Goal: Transaction & Acquisition: Purchase product/service

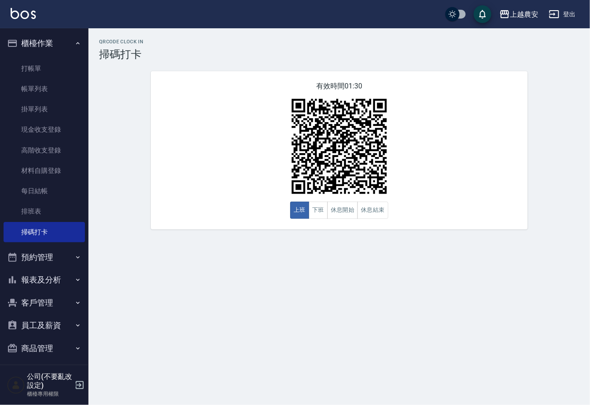
click at [64, 277] on button "報表及分析" at bounding box center [44, 279] width 81 height 23
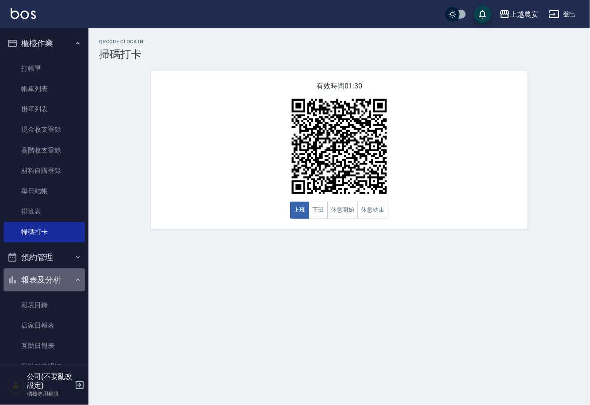
click at [64, 277] on button "報表及分析" at bounding box center [44, 279] width 81 height 23
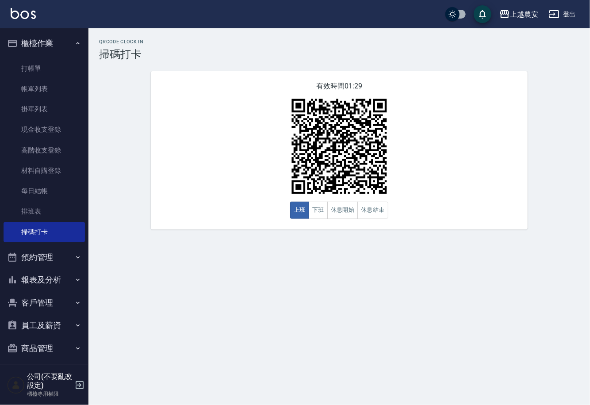
click at [64, 306] on button "客戶管理" at bounding box center [44, 302] width 81 height 23
click at [52, 272] on button "報表及分析" at bounding box center [44, 279] width 81 height 23
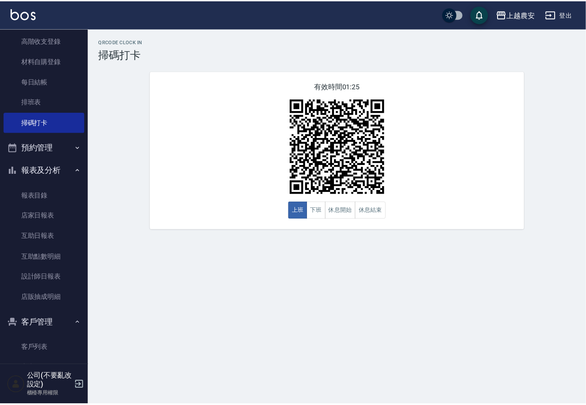
scroll to position [122, 0]
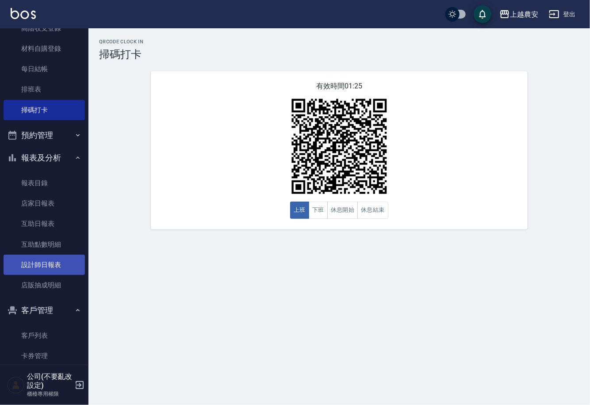
click at [72, 264] on link "設計師日報表" at bounding box center [44, 265] width 81 height 20
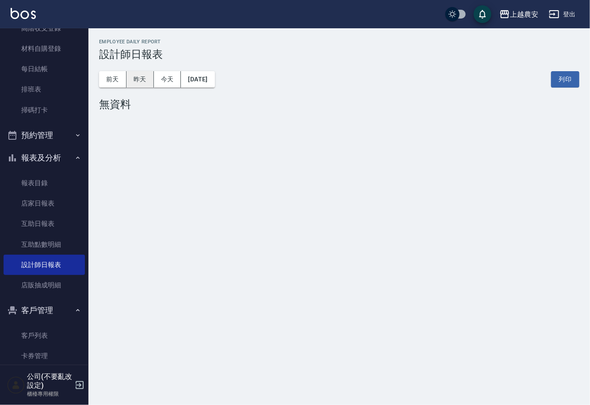
click at [145, 76] on button "昨天" at bounding box center [139, 79] width 27 height 16
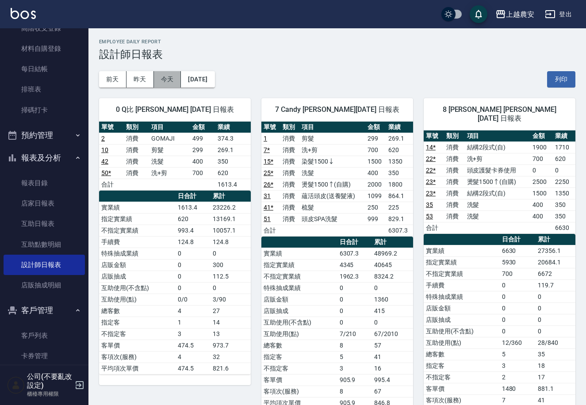
click at [175, 75] on button "今天" at bounding box center [167, 79] width 27 height 16
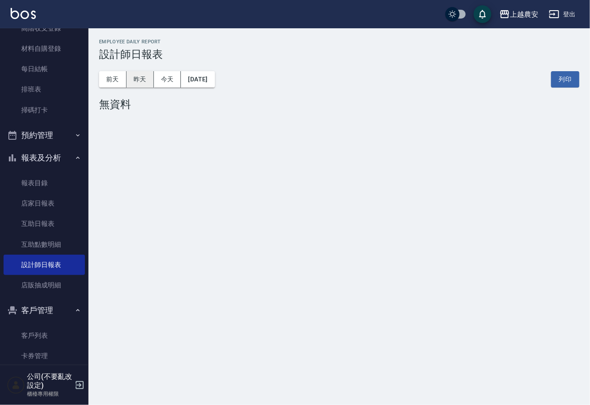
click at [142, 83] on button "昨天" at bounding box center [139, 79] width 27 height 16
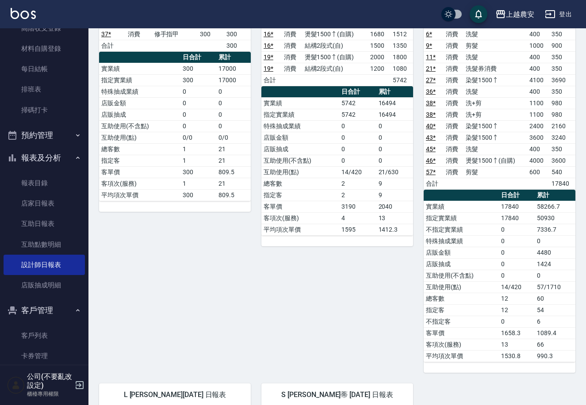
scroll to position [794, 0]
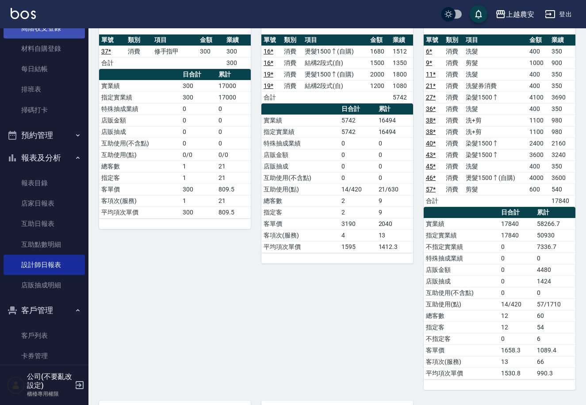
click at [53, 32] on link "高階收支登錄" at bounding box center [44, 28] width 81 height 20
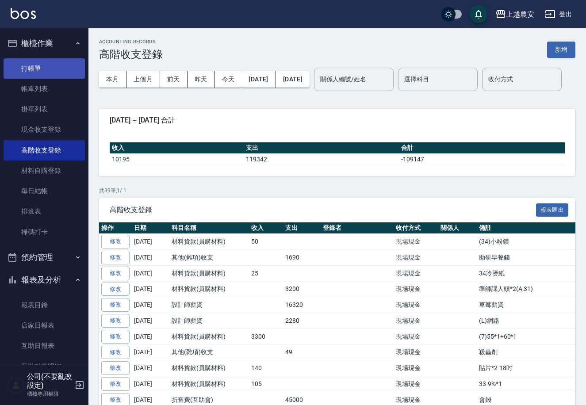
click at [59, 72] on link "打帳單" at bounding box center [44, 68] width 81 height 20
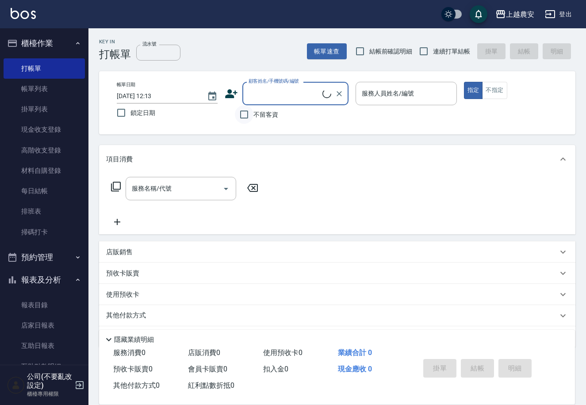
click at [240, 113] on input "不留客資" at bounding box center [244, 114] width 19 height 19
checkbox input "true"
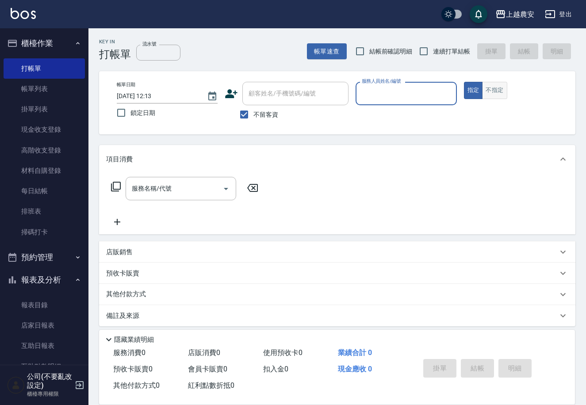
click at [492, 83] on button "不指定" at bounding box center [494, 90] width 25 height 17
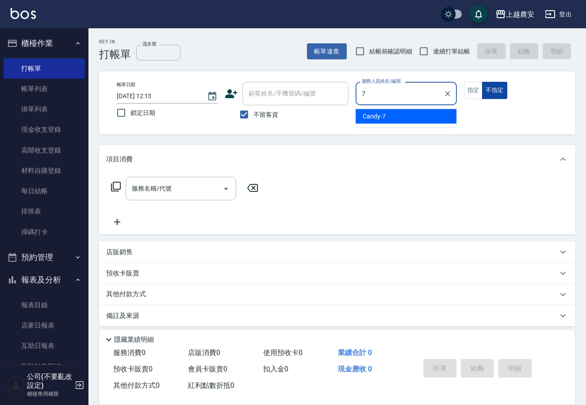
type input "Candy-7"
type button "false"
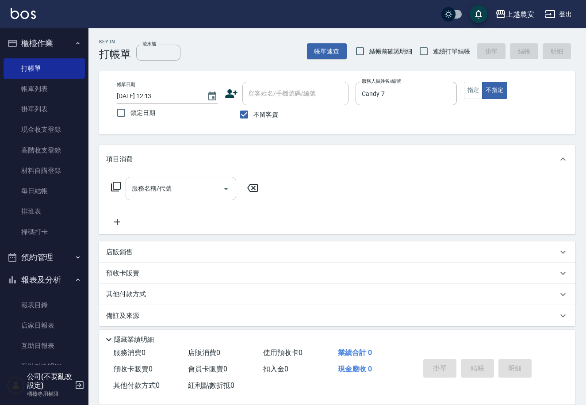
click at [164, 182] on input "服務名稱/代號" at bounding box center [174, 188] width 89 height 15
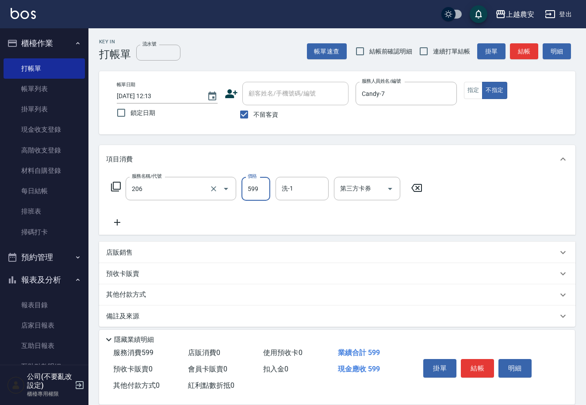
type input "洗+剪(206)"
click at [473, 366] on button "結帳" at bounding box center [477, 368] width 33 height 19
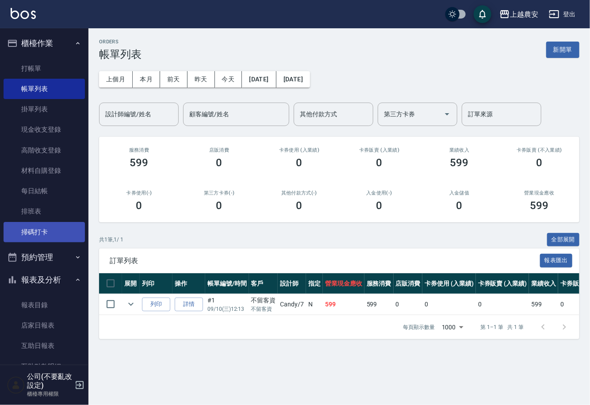
click at [49, 229] on link "掃碼打卡" at bounding box center [44, 232] width 81 height 20
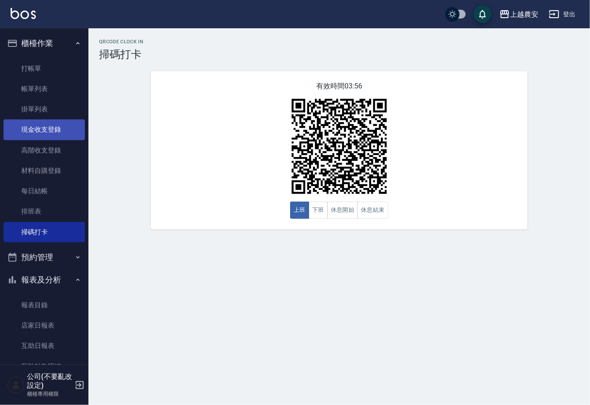
click at [50, 125] on link "現金收支登錄" at bounding box center [44, 129] width 81 height 20
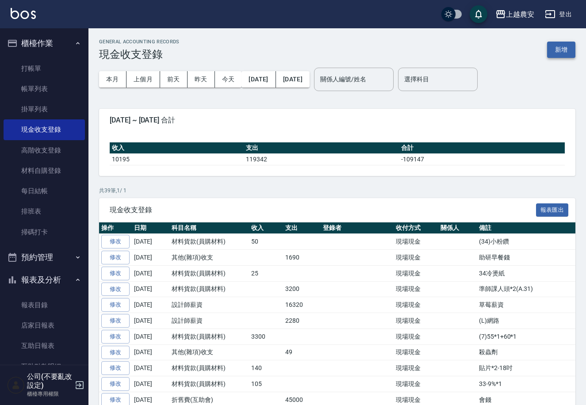
click at [571, 42] on button "新增" at bounding box center [561, 50] width 28 height 16
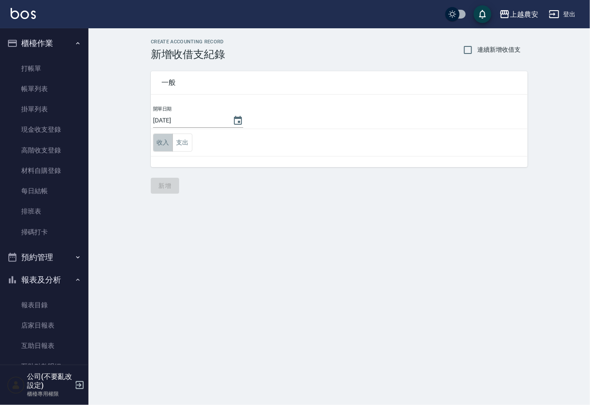
click at [167, 146] on button "收入" at bounding box center [163, 143] width 20 height 18
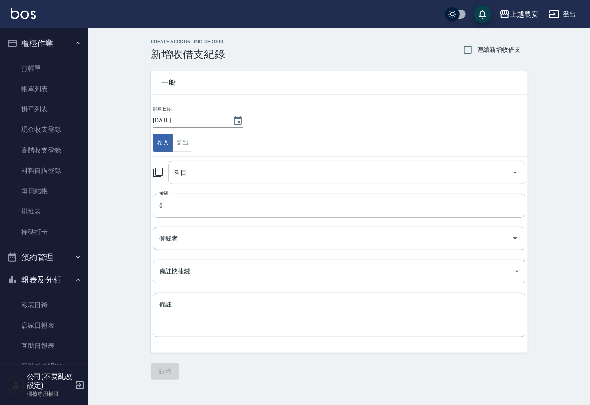
click at [219, 170] on input "科目" at bounding box center [340, 172] width 336 height 15
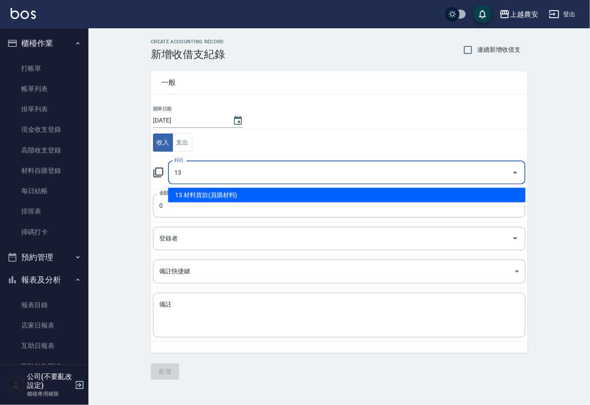
click at [223, 193] on li "13 材料貨款(員購材料)" at bounding box center [346, 195] width 357 height 15
type input "13 材料貨款(員購材料)"
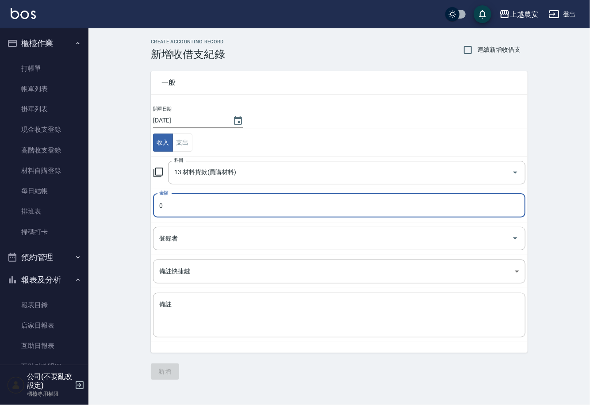
click at [212, 197] on input "0" at bounding box center [339, 206] width 372 height 24
type input "1600"
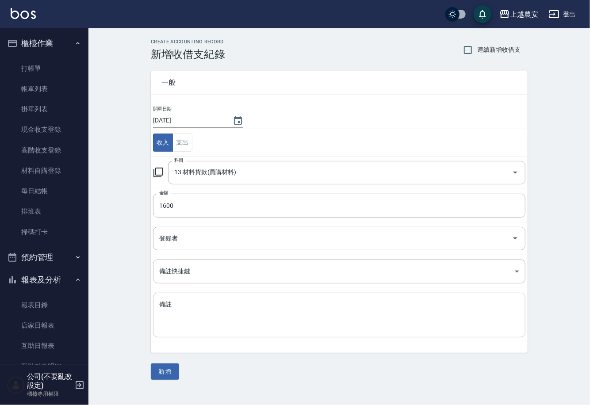
click at [252, 293] on div "x 備註" at bounding box center [339, 315] width 372 height 45
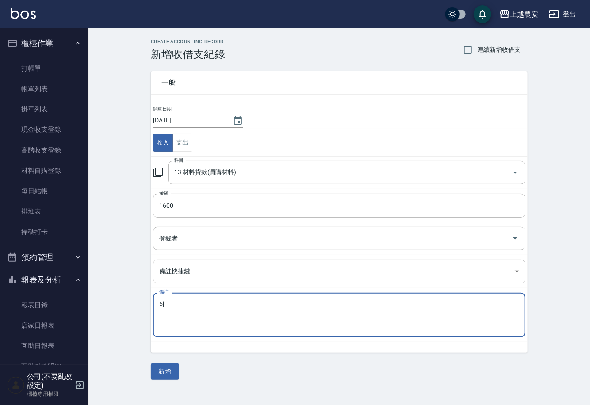
type textarea "5"
type textarea "準師人頭-31"
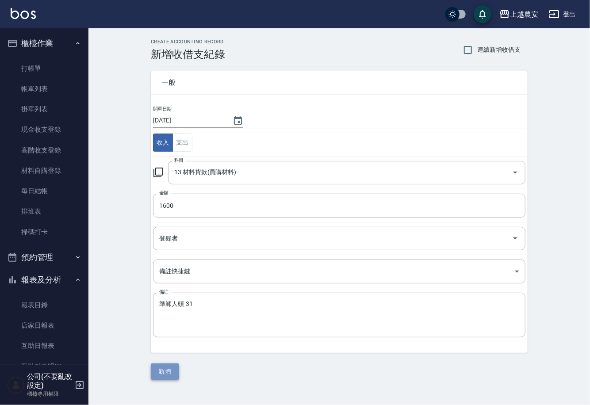
click at [166, 376] on button "新增" at bounding box center [165, 371] width 28 height 16
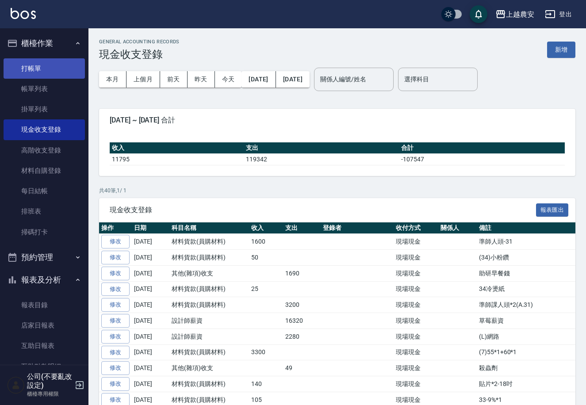
click at [53, 60] on link "打帳單" at bounding box center [44, 68] width 81 height 20
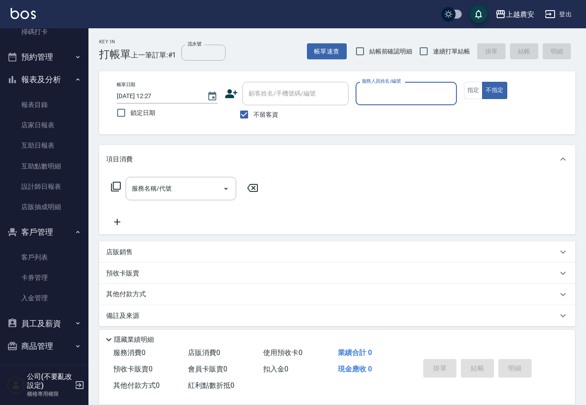
scroll to position [203, 0]
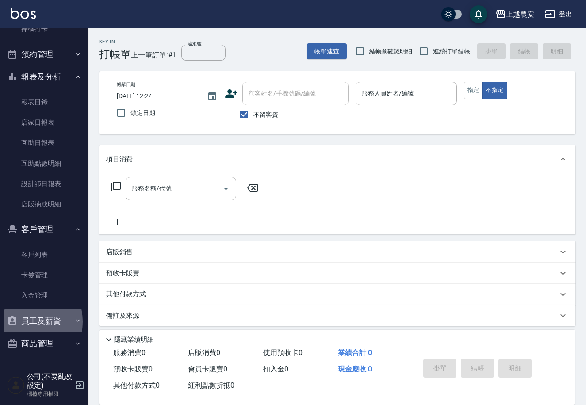
click at [23, 321] on button "員工及薪資" at bounding box center [44, 320] width 81 height 23
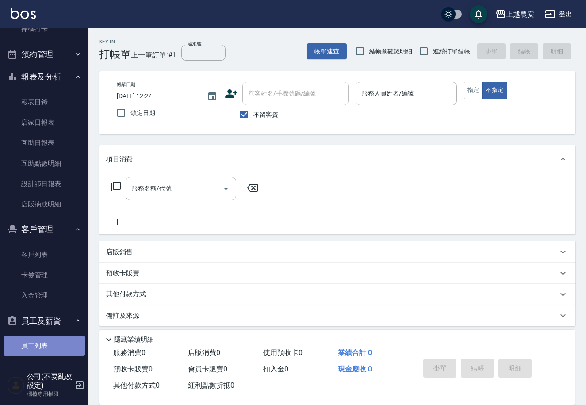
click at [53, 341] on link "員工列表" at bounding box center [44, 346] width 81 height 20
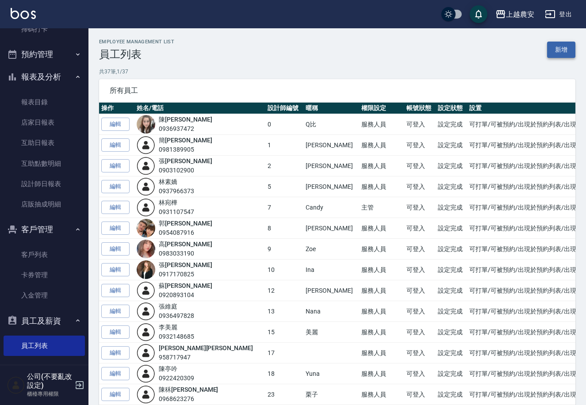
click at [557, 51] on link "新增" at bounding box center [561, 50] width 28 height 16
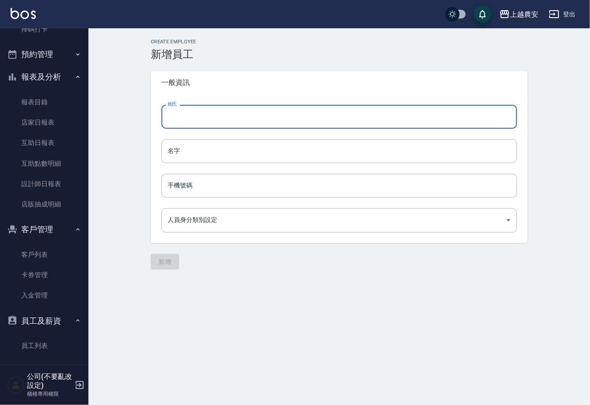
click at [215, 114] on input "姓氏" at bounding box center [338, 117] width 355 height 24
drag, startPoint x: 192, startPoint y: 119, endPoint x: 172, endPoint y: 119, distance: 20.3
click at [172, 119] on input "丁玉蘭英" at bounding box center [338, 117] width 355 height 24
type input "丁"
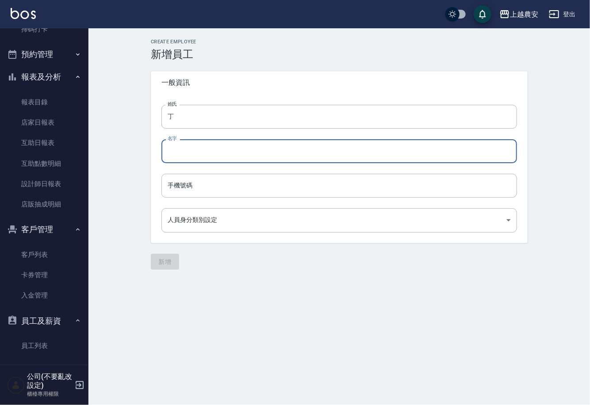
paste input "玉蘭英"
type input "玉蘭英"
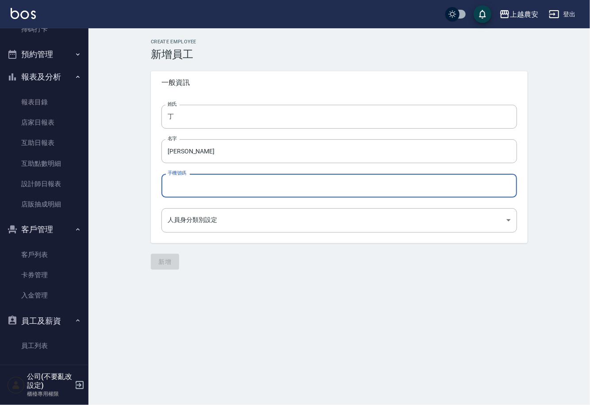
click at [186, 190] on input "手機號碼" at bounding box center [338, 186] width 355 height 24
type input "0954063122"
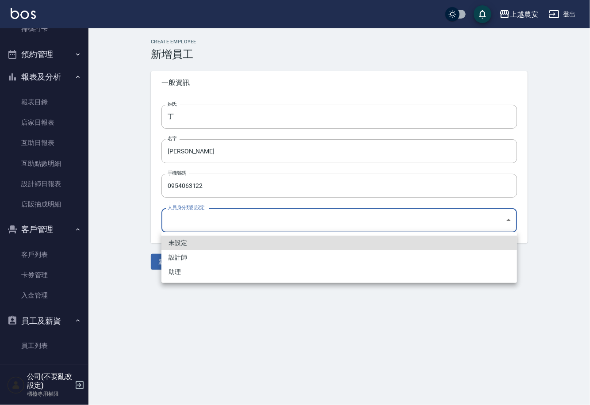
click at [191, 220] on body "上越農安 登出 櫃檯作業 打帳單 帳單列表 掛單列表 現金收支登錄 高階收支登錄 材料自購登錄 每日結帳 排班表 掃碼打卡 預約管理 預約管理 單日預約紀錄 …" at bounding box center [295, 202] width 590 height 405
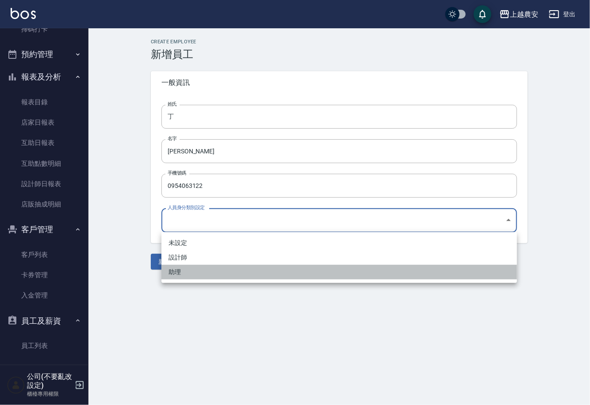
click at [192, 273] on li "助理" at bounding box center [338, 272] width 355 height 15
type input "ba1fd987-8bed-407f-b94d-d3996542653d"
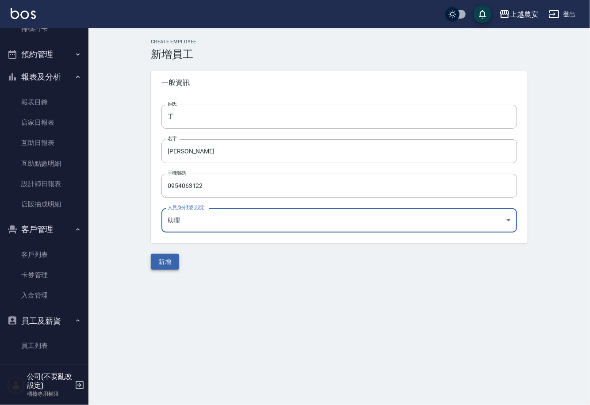
click at [173, 260] on button "新增" at bounding box center [165, 262] width 28 height 16
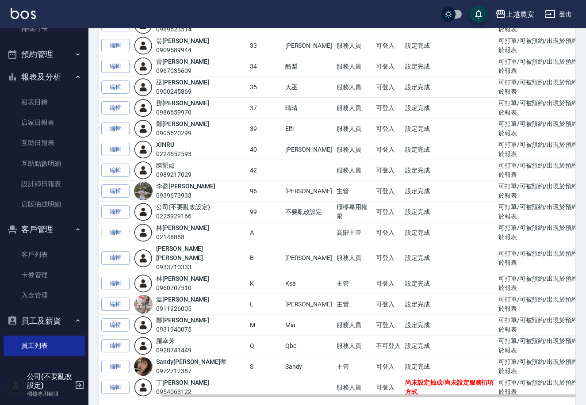
scroll to position [0, 32]
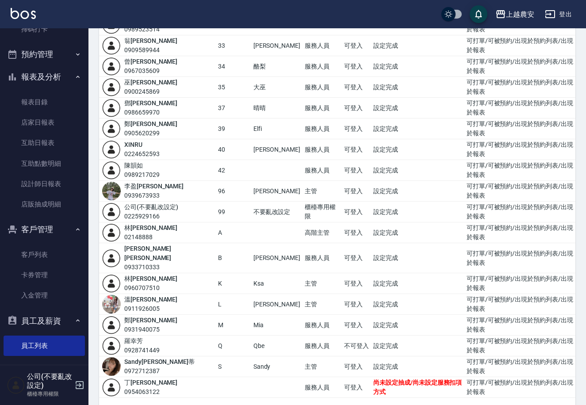
click at [383, 398] on div "每頁顯示數量 50 50 第 1–38 筆 共 38 筆" at bounding box center [337, 410] width 476 height 24
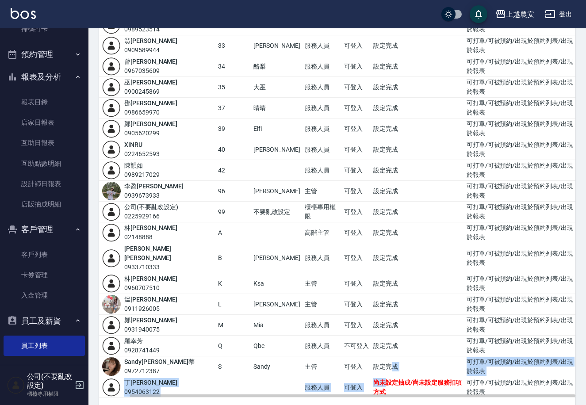
drag, startPoint x: 348, startPoint y: 360, endPoint x: 502, endPoint y: 89, distance: 311.0
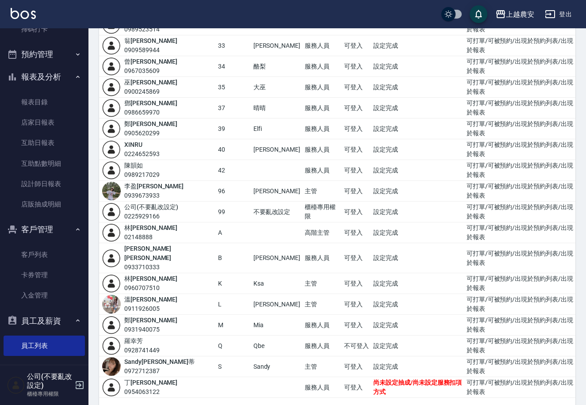
click at [381, 18] on div "上越農安 登出" at bounding box center [293, 14] width 586 height 28
click at [555, 9] on icon "button" at bounding box center [550, 14] width 11 height 11
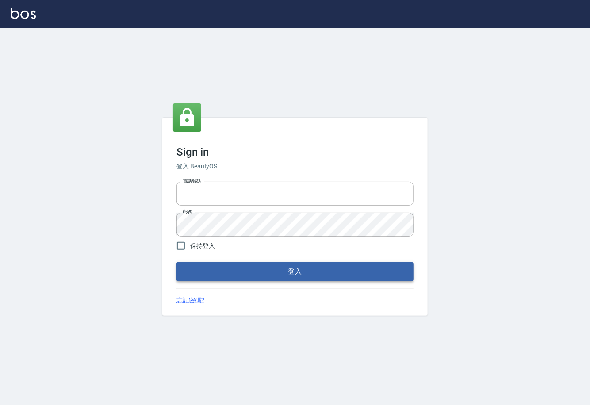
type input "0225929166"
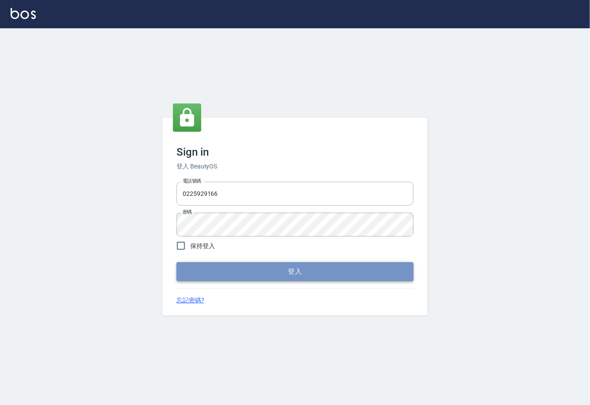
click at [295, 271] on button "登入" at bounding box center [294, 271] width 237 height 19
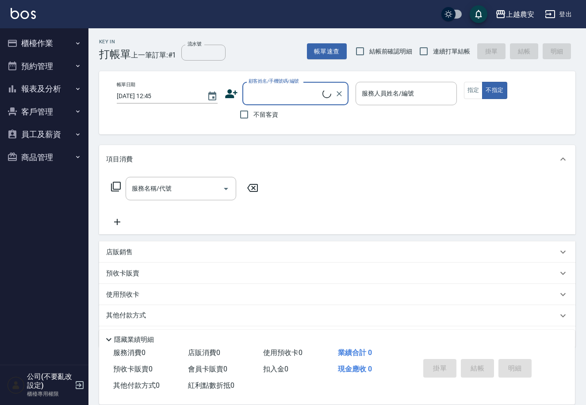
click at [15, 138] on icon "button" at bounding box center [12, 134] width 8 height 9
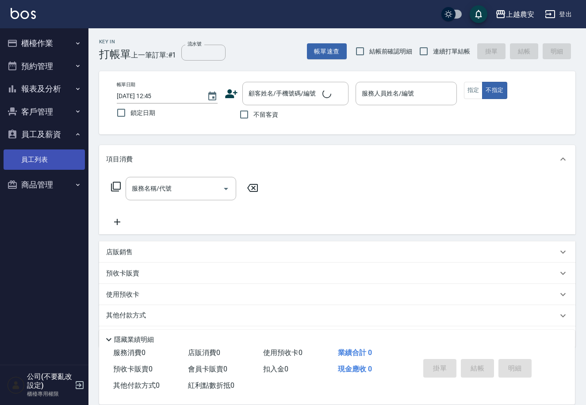
click at [41, 155] on link "員工列表" at bounding box center [44, 159] width 81 height 20
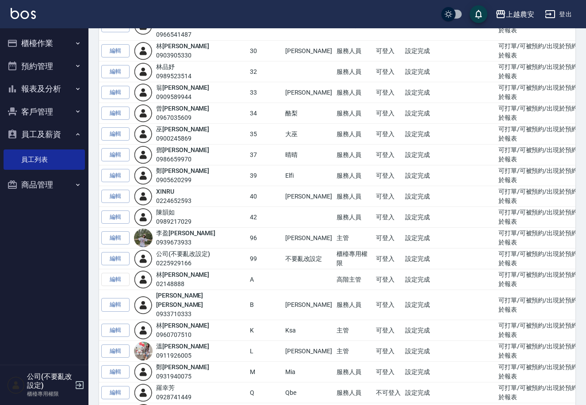
scroll to position [534, 0]
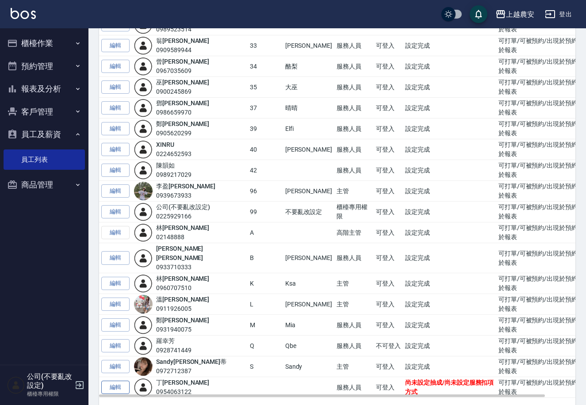
click at [119, 381] on link "編輯" at bounding box center [115, 388] width 28 height 14
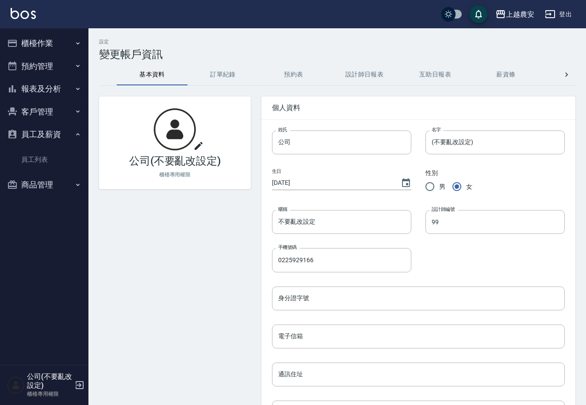
click at [434, 75] on button "互助日報表" at bounding box center [435, 74] width 71 height 21
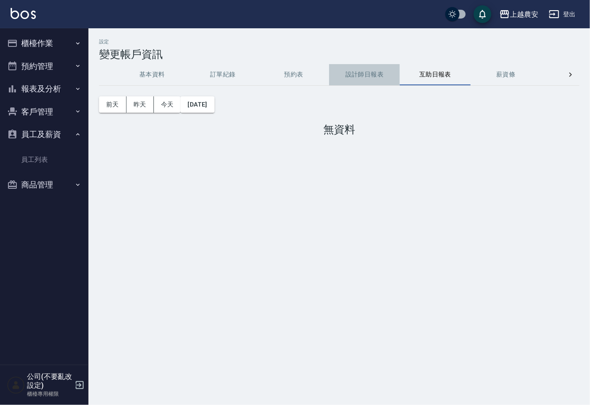
click at [365, 76] on button "設計師日報表" at bounding box center [364, 74] width 71 height 21
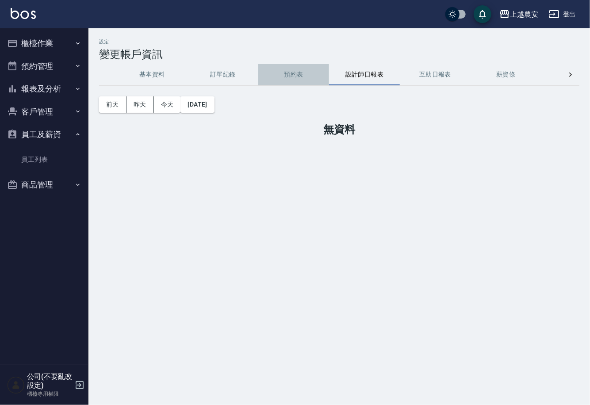
click at [303, 82] on button "預約表" at bounding box center [293, 74] width 71 height 21
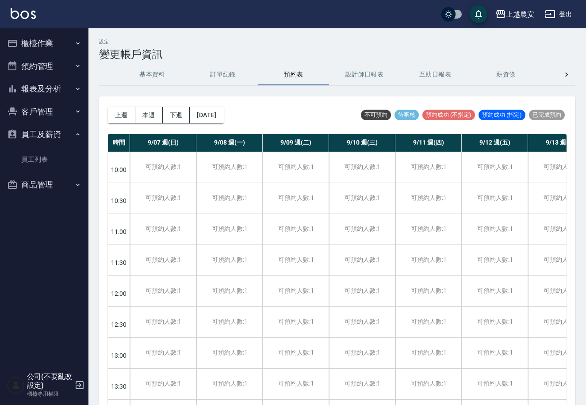
click at [222, 80] on button "訂單紀錄" at bounding box center [222, 74] width 71 height 21
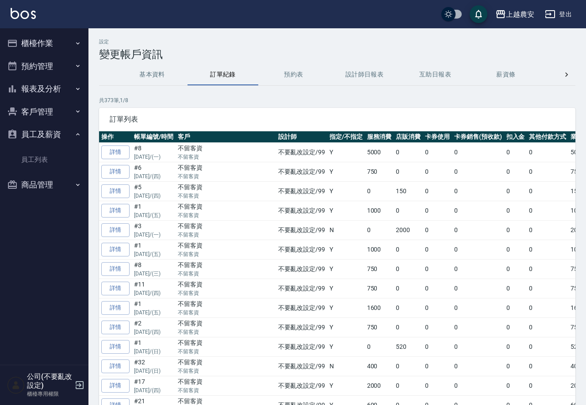
click at [148, 68] on button "基本資料" at bounding box center [152, 74] width 71 height 21
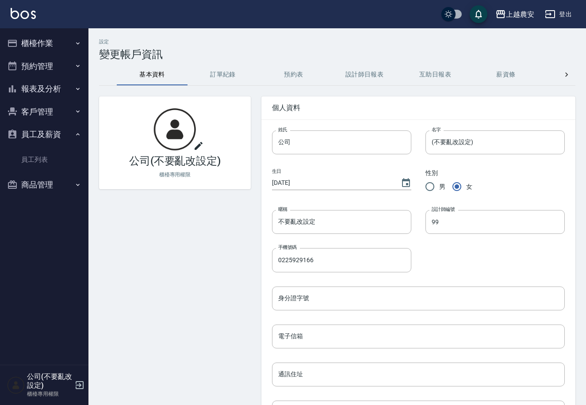
click at [51, 39] on button "櫃檯作業" at bounding box center [44, 43] width 81 height 23
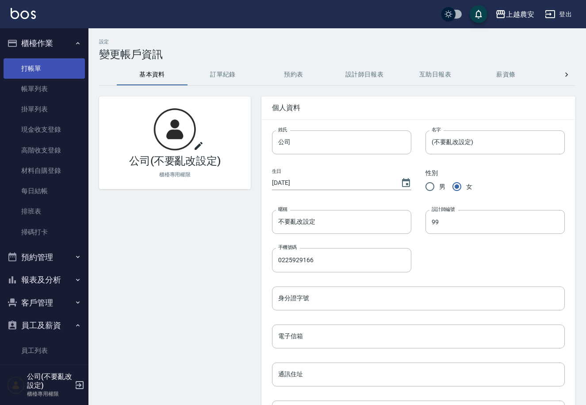
click at [49, 67] on link "打帳單" at bounding box center [44, 68] width 81 height 20
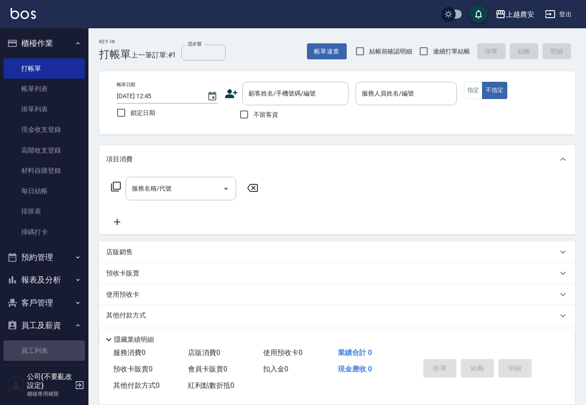
drag, startPoint x: 49, startPoint y: 345, endPoint x: 78, endPoint y: 317, distance: 40.3
click at [50, 344] on link "員工列表" at bounding box center [44, 350] width 81 height 20
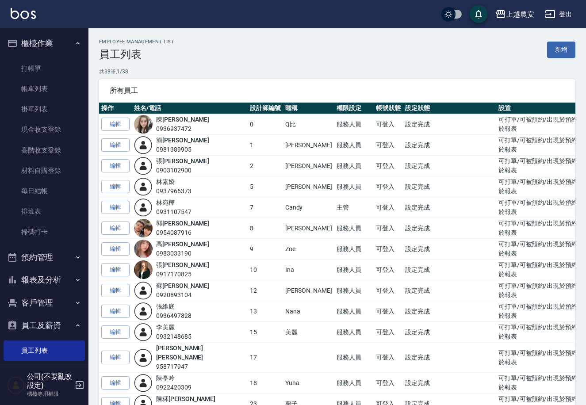
scroll to position [534, 0]
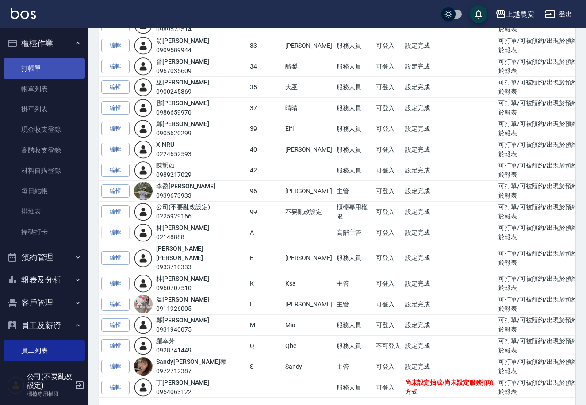
click at [38, 62] on link "打帳單" at bounding box center [44, 68] width 81 height 20
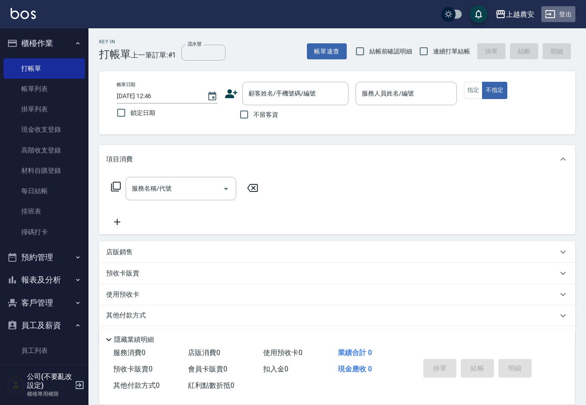
click at [561, 13] on button "登出" at bounding box center [558, 14] width 34 height 16
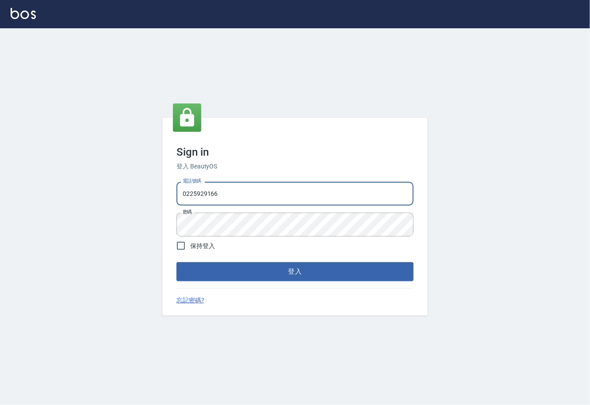
drag, startPoint x: 227, startPoint y: 187, endPoint x: 118, endPoint y: 187, distance: 109.2
click at [118, 191] on div "Sign in 登入 BeautyOS 電話號碼 [PHONE_NUMBER] 電話號碼 密碼 密碼 保持登入 登入 忘記密碼?" at bounding box center [295, 216] width 590 height 377
type input "02148888"
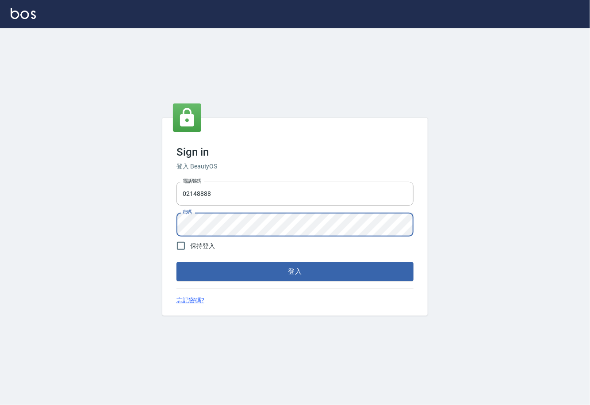
click at [175, 225] on div "電話號碼 [PHONE_NUMBER] 電話號碼 密碼 密碼" at bounding box center [295, 209] width 244 height 62
click at [176, 262] on button "登入" at bounding box center [294, 271] width 237 height 19
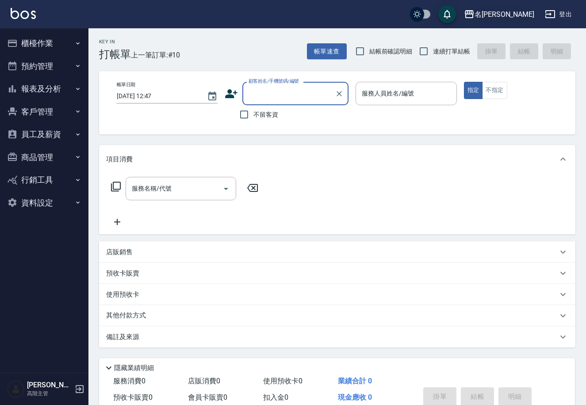
click at [519, 6] on button "名留林森" at bounding box center [498, 14] width 77 height 18
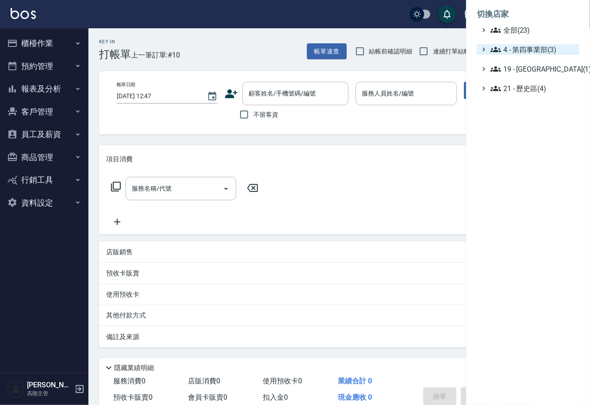
click at [529, 52] on span "4 - 第四事業部(3)" at bounding box center [532, 49] width 85 height 11
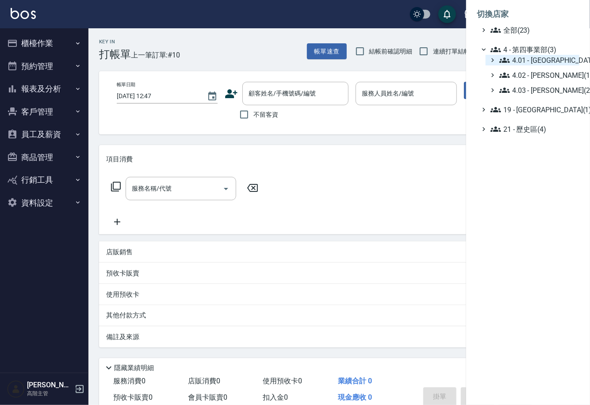
click at [532, 60] on span "4.01 - 中山區(3)" at bounding box center [537, 60] width 76 height 11
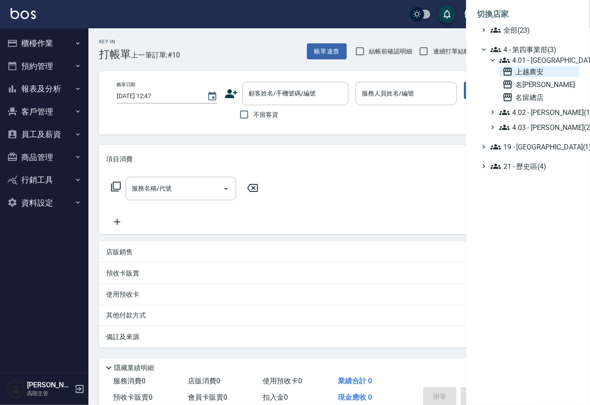
click at [533, 66] on span "上越農安" at bounding box center [538, 71] width 73 height 11
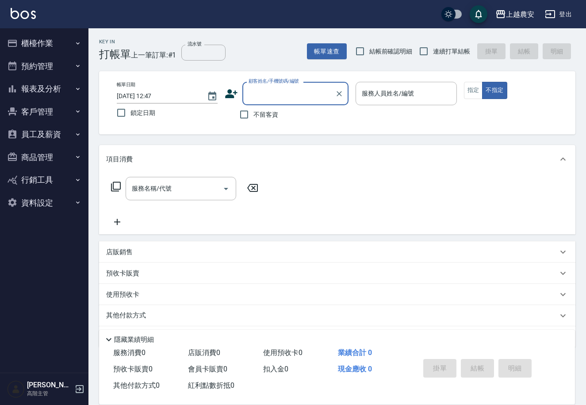
click at [39, 129] on button "員工及薪資" at bounding box center [44, 134] width 81 height 23
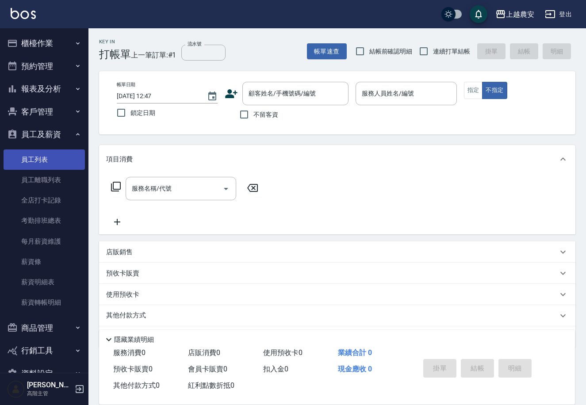
click at [40, 153] on link "員工列表" at bounding box center [44, 159] width 81 height 20
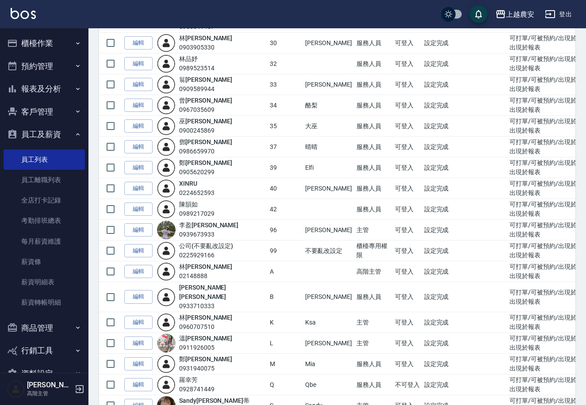
scroll to position [543, 0]
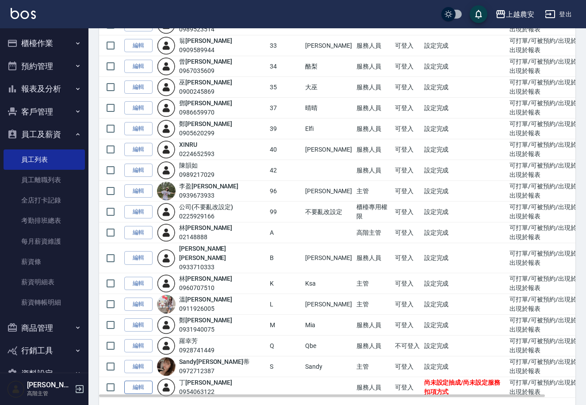
click at [125, 381] on link "編輯" at bounding box center [138, 388] width 28 height 14
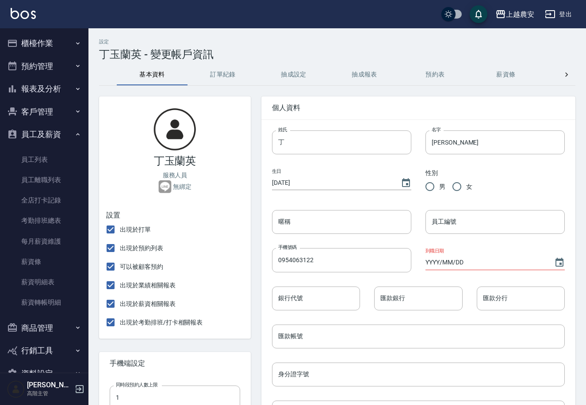
click at [437, 216] on input "員工編號" at bounding box center [494, 222] width 139 height 24
type input "36"
click at [438, 261] on input "YYYY/MM/DD" at bounding box center [485, 262] width 120 height 15
type input "2025/09/10"
click at [457, 185] on input "女" at bounding box center [456, 186] width 19 height 19
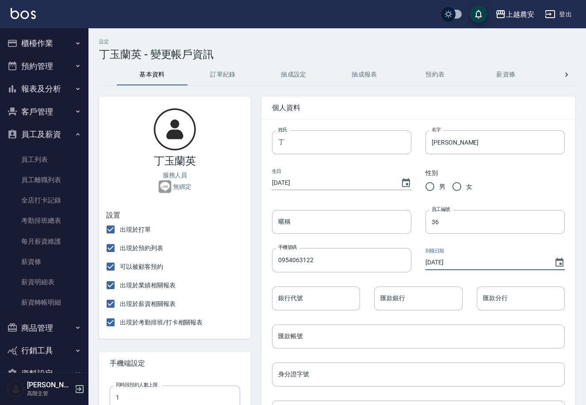
radio input "true"
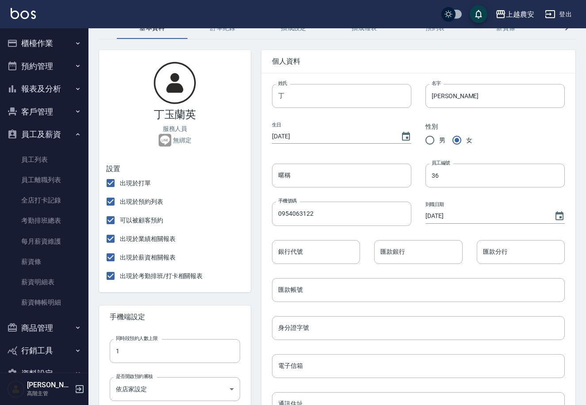
scroll to position [28, 0]
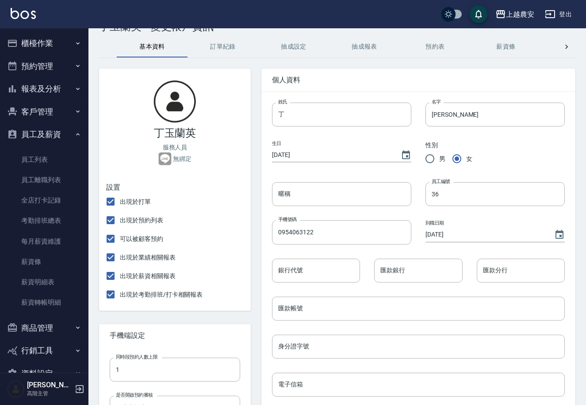
click at [277, 155] on input "1970/01/01" at bounding box center [332, 155] width 120 height 15
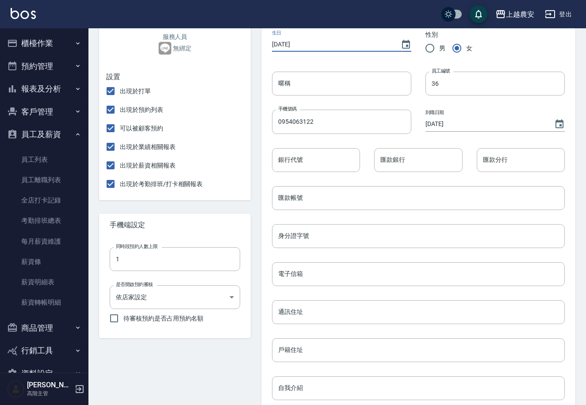
scroll to position [300, 0]
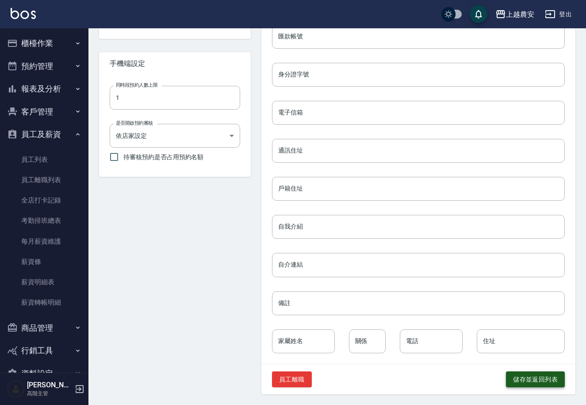
type input "2003/11/14"
click at [529, 377] on button "儲存並返回列表" at bounding box center [535, 379] width 59 height 16
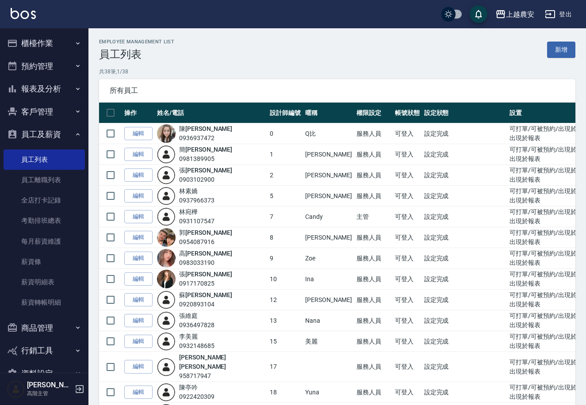
scroll to position [543, 0]
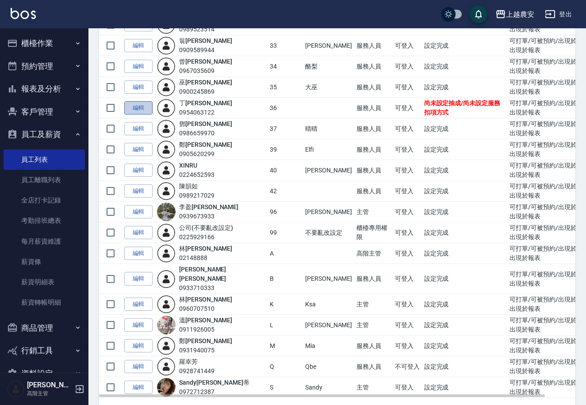
click at [137, 101] on link "編輯" at bounding box center [138, 108] width 28 height 14
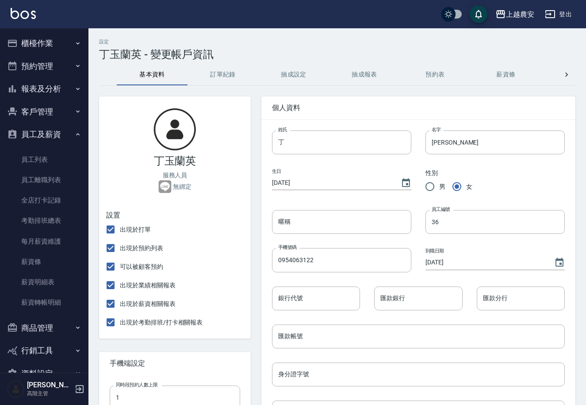
type input "2003/11/14"
radio input "true"
type input "36"
type input "2025/09/10"
click at [310, 225] on input "暱稱" at bounding box center [341, 222] width 139 height 24
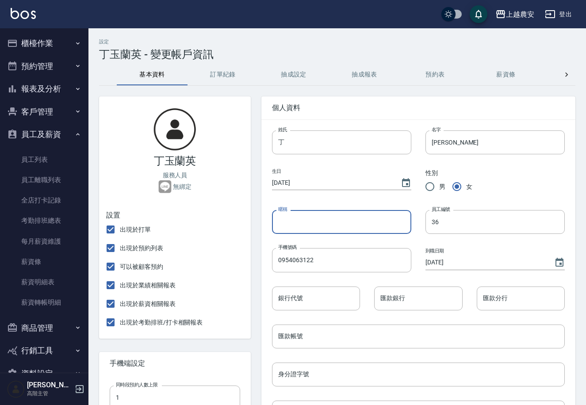
type input "l"
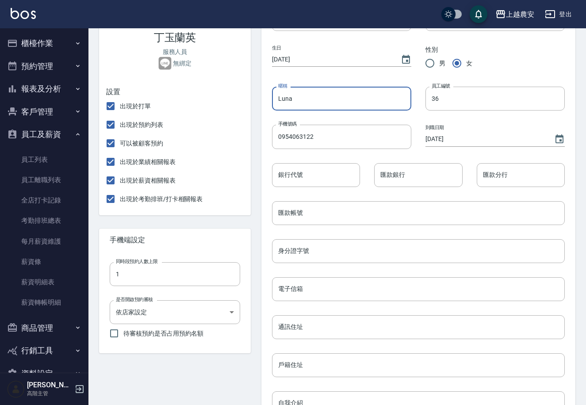
scroll to position [152, 0]
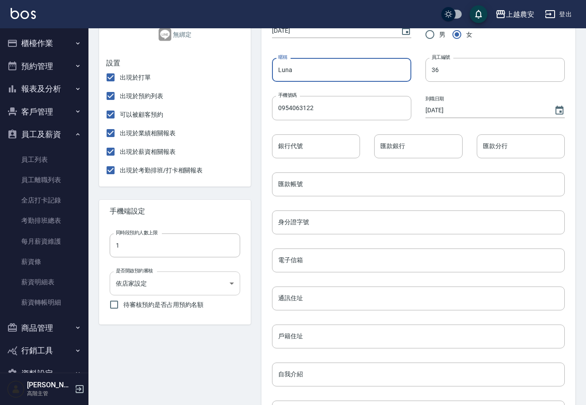
type input "Luna"
click at [155, 282] on body "上越農安 登出 櫃檯作業 打帳單 帳單列表 掛單列表 座位開單 營業儀表板 現金收支登錄 高階收支登錄 材料自購登錄 每日結帳 排班表 現場電腦打卡 掃碼打卡…" at bounding box center [293, 200] width 586 height 705
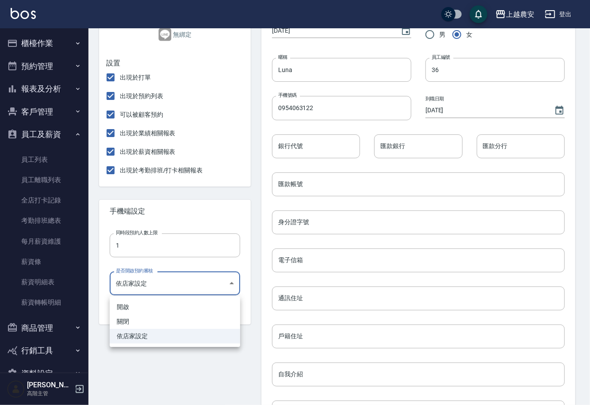
click at [155, 282] on div at bounding box center [295, 202] width 590 height 405
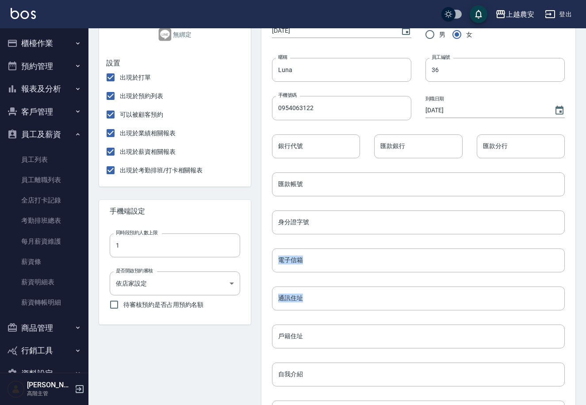
drag, startPoint x: 584, startPoint y: 211, endPoint x: 589, endPoint y: 272, distance: 61.2
click at [586, 281] on html "上越農安 登出 櫃檯作業 打帳單 帳單列表 掛單列表 座位開單 營業儀表板 現金收支登錄 高階收支登錄 材料自購登錄 每日結帳 排班表 現場電腦打卡 掃碼打卡…" at bounding box center [293, 200] width 586 height 705
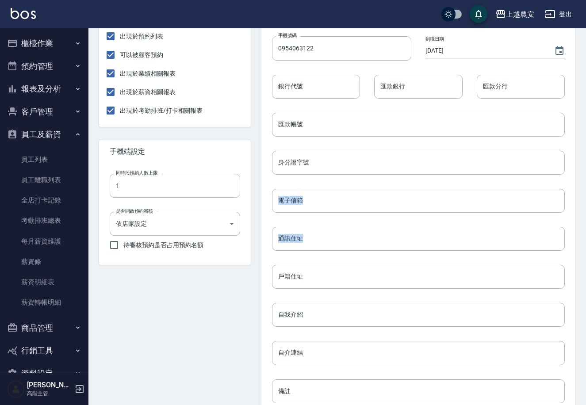
scroll to position [300, 0]
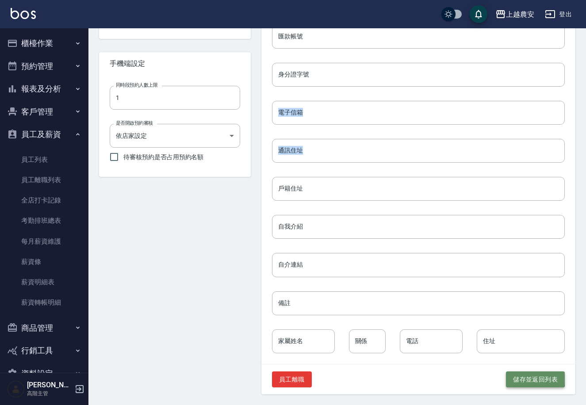
click at [525, 376] on button "儲存並返回列表" at bounding box center [535, 379] width 59 height 16
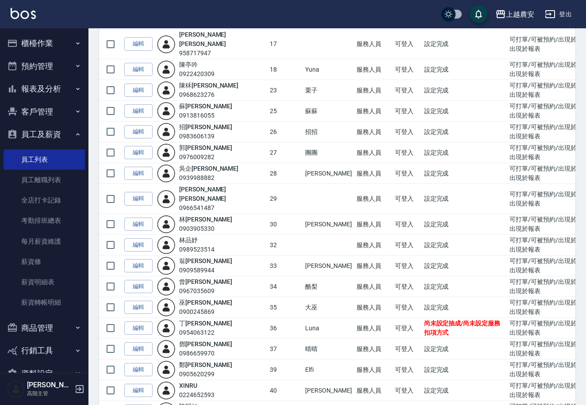
scroll to position [323, 0]
click at [139, 300] on link "編輯" at bounding box center [138, 307] width 28 height 14
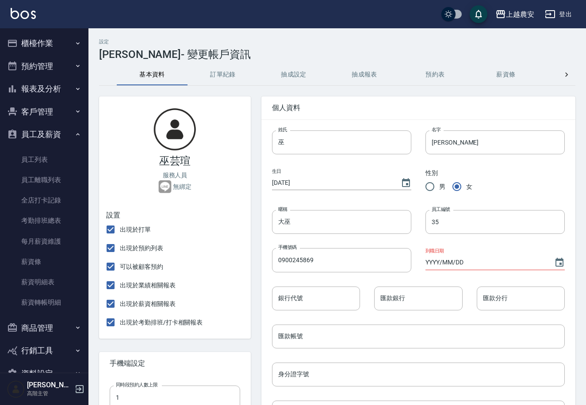
click at [359, 81] on button "抽成報表" at bounding box center [364, 74] width 71 height 21
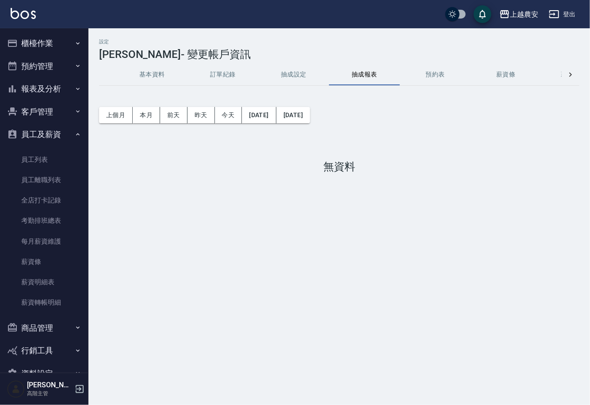
click at [300, 75] on button "抽成設定" at bounding box center [293, 74] width 71 height 21
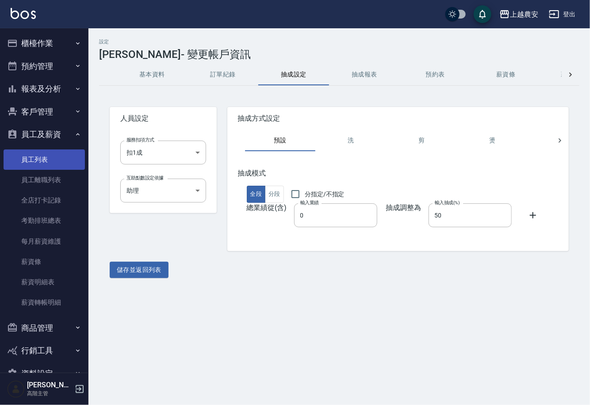
click at [52, 165] on link "員工列表" at bounding box center [44, 159] width 81 height 20
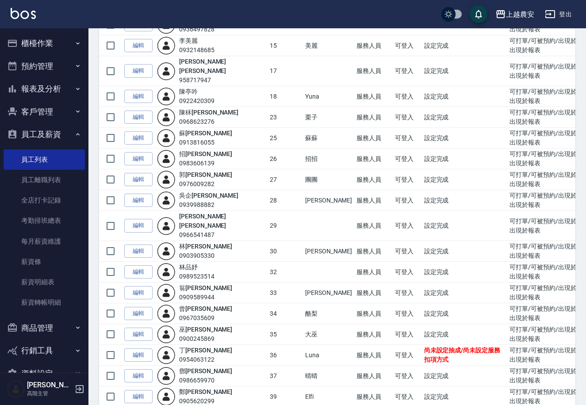
scroll to position [297, 0]
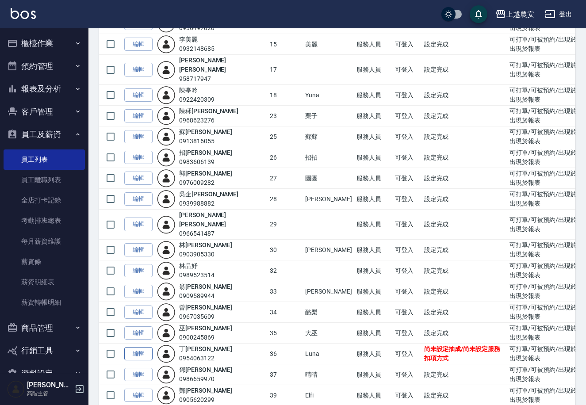
click at [149, 347] on link "編輯" at bounding box center [138, 354] width 28 height 14
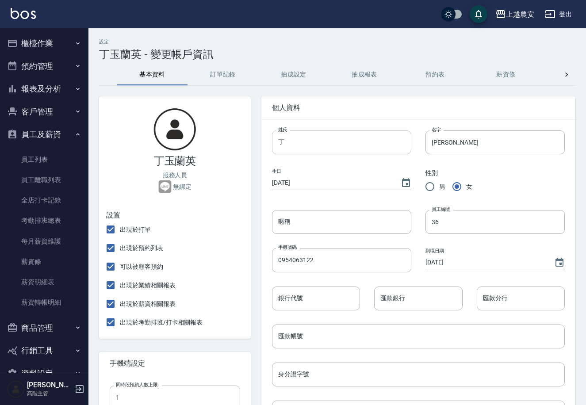
type input "Luna"
click at [356, 78] on button "抽成報表" at bounding box center [364, 74] width 71 height 21
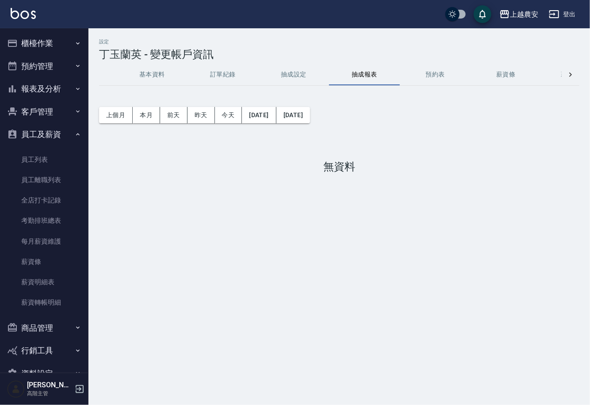
click at [291, 80] on button "抽成設定" at bounding box center [293, 74] width 71 height 21
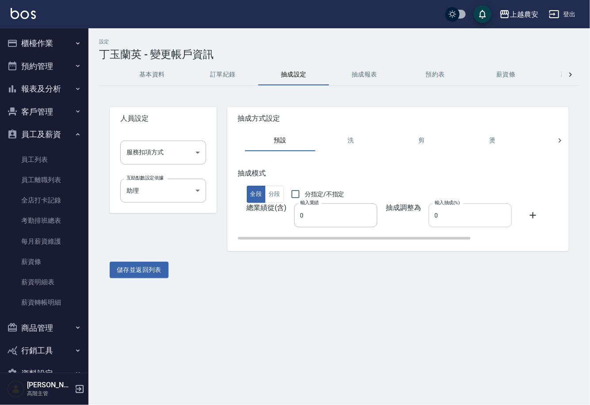
click at [428, 216] on input "0" at bounding box center [469, 215] width 83 height 24
type input "50"
click at [178, 155] on body "上越農安 登出 櫃檯作業 打帳單 帳單列表 掛單列表 座位開單 營業儀表板 現金收支登錄 高階收支登錄 材料自購登錄 每日結帳 排班表 現場電腦打卡 掃碼打卡…" at bounding box center [295, 202] width 590 height 405
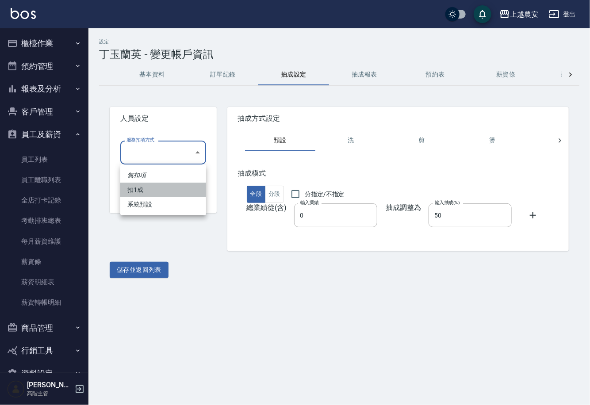
click at [173, 183] on li "扣1成" at bounding box center [163, 190] width 86 height 15
type input "扣1成"
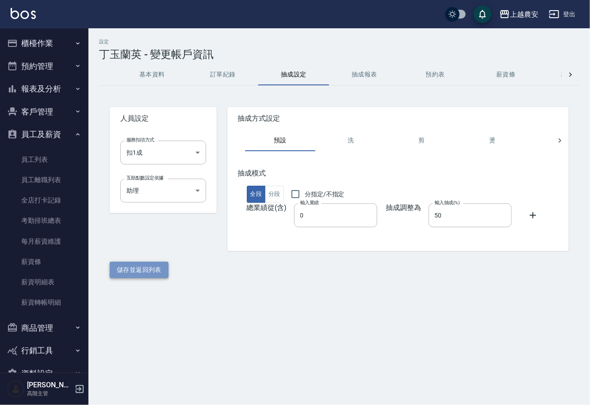
click at [141, 270] on button "儲存並返回列表" at bounding box center [139, 270] width 59 height 16
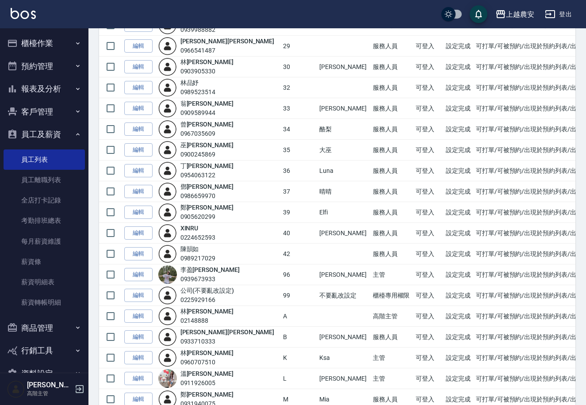
scroll to position [460, 0]
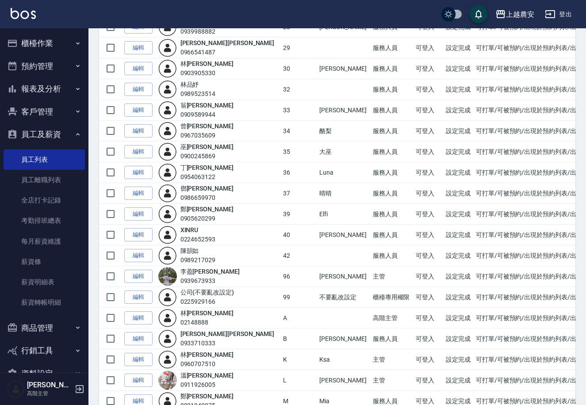
click at [559, 4] on div "上越農安 登出" at bounding box center [293, 14] width 586 height 28
click at [559, 10] on button "登出" at bounding box center [558, 14] width 34 height 16
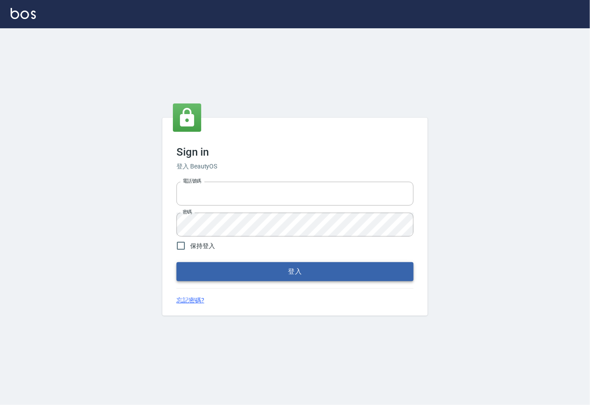
type input "0225929166"
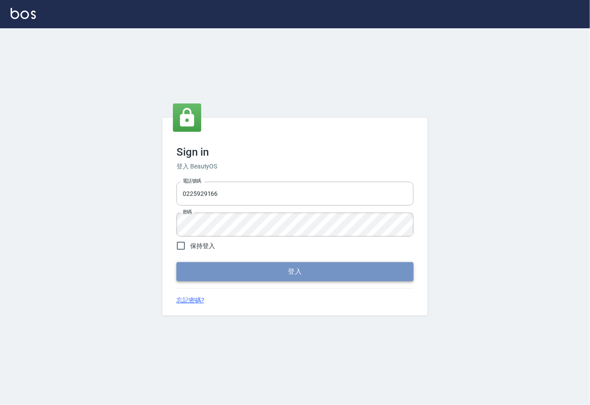
click at [296, 275] on button "登入" at bounding box center [294, 271] width 237 height 19
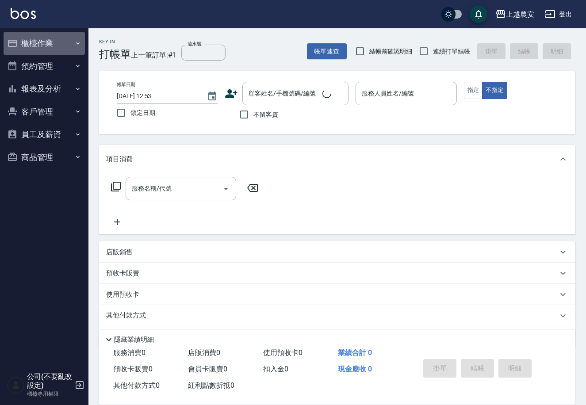
click at [53, 39] on button "櫃檯作業" at bounding box center [44, 43] width 81 height 23
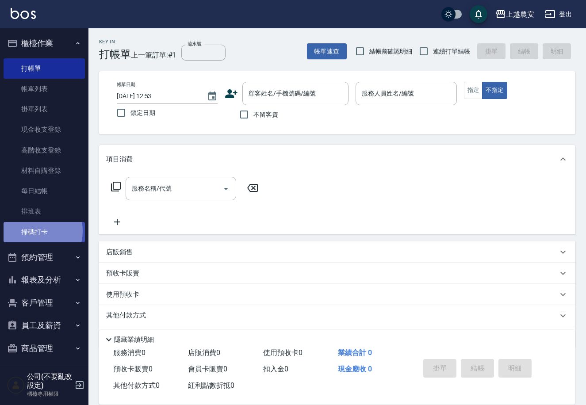
click at [35, 231] on link "掃碼打卡" at bounding box center [44, 232] width 81 height 20
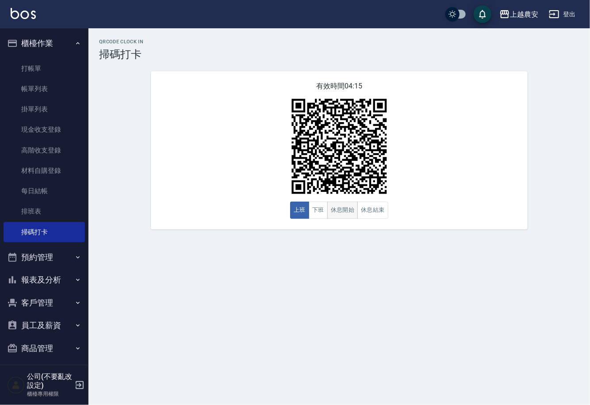
click at [348, 215] on button "休息開始" at bounding box center [342, 210] width 31 height 17
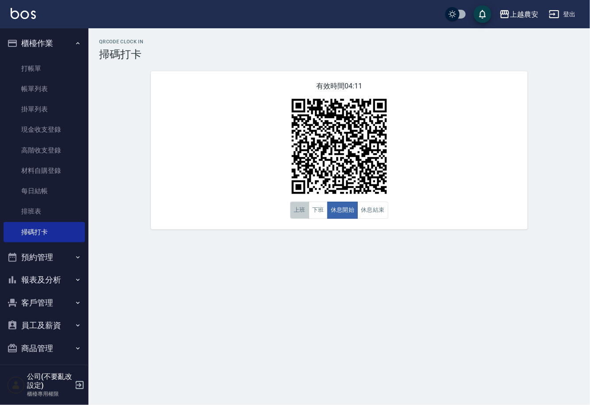
click at [301, 208] on button "上班" at bounding box center [299, 210] width 19 height 17
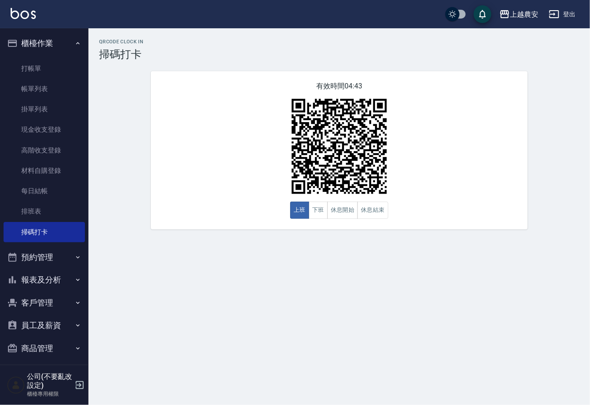
click at [555, 11] on icon "button" at bounding box center [554, 14] width 11 height 11
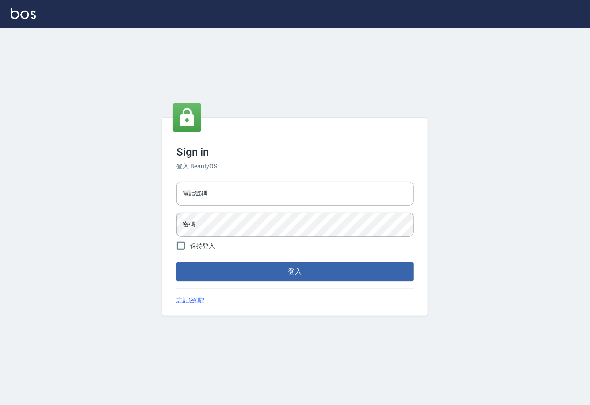
type input "0225929166"
drag, startPoint x: 242, startPoint y: 195, endPoint x: 154, endPoint y: 198, distance: 88.5
click at [154, 198] on div "Sign in 登入 BeautyOS 電話號碼 [PHONE_NUMBER] 電話號碼 密碼 密碼 保持登入 登入 忘記密碼?" at bounding box center [295, 216] width 590 height 377
type input "02148888"
click at [157, 229] on div "Sign in 登入 BeautyOS 電話號碼 [PHONE_NUMBER] 電話號碼 密碼 密碼 保持登入 登入 忘記密碼?" at bounding box center [295, 216] width 590 height 377
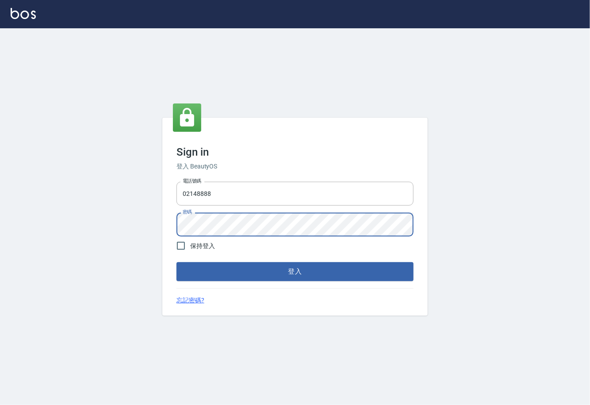
click at [176, 262] on button "登入" at bounding box center [294, 271] width 237 height 19
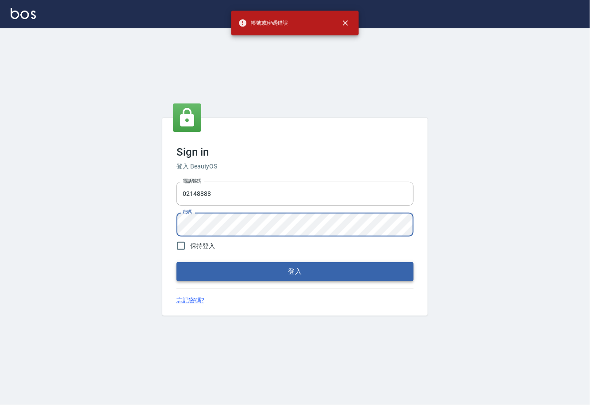
click at [320, 279] on button "登入" at bounding box center [294, 271] width 237 height 19
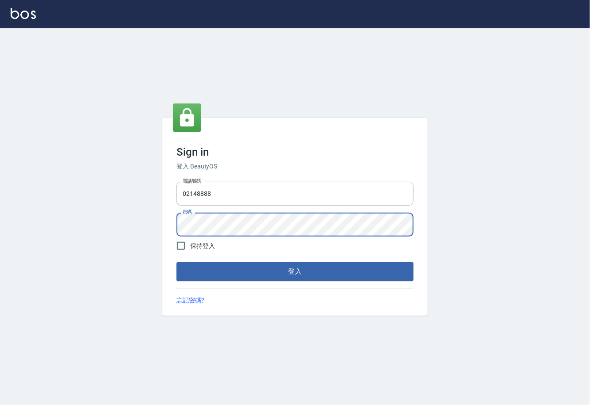
click at [145, 229] on div "Sign in 登入 BeautyOS 電話號碼 [PHONE_NUMBER] 電話號碼 密碼 密碼 保持登入 登入 忘記密碼?" at bounding box center [295, 216] width 590 height 377
drag, startPoint x: 519, startPoint y: 241, endPoint x: 503, endPoint y: 224, distance: 24.4
click at [515, 240] on div "Sign in 登入 BeautyOS 電話號碼 [PHONE_NUMBER] 電話號碼 密碼 密碼 保持登入 登入 忘記密碼?" at bounding box center [295, 216] width 590 height 377
type input "0225929166"
click at [267, 266] on button "登入" at bounding box center [294, 271] width 237 height 19
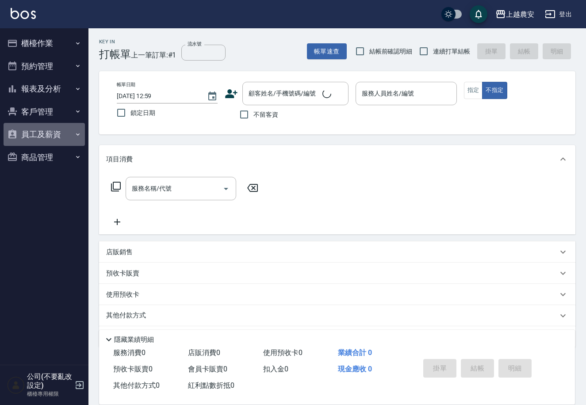
drag, startPoint x: 51, startPoint y: 143, endPoint x: 46, endPoint y: 136, distance: 9.1
click at [47, 140] on button "員工及薪資" at bounding box center [44, 134] width 81 height 23
click at [45, 135] on button "員工及薪資" at bounding box center [44, 134] width 81 height 23
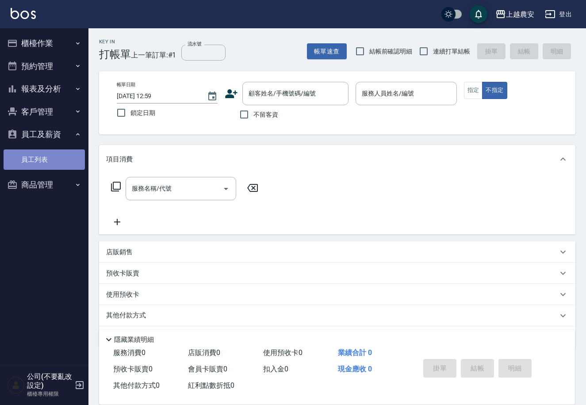
click at [48, 154] on link "員工列表" at bounding box center [44, 159] width 81 height 20
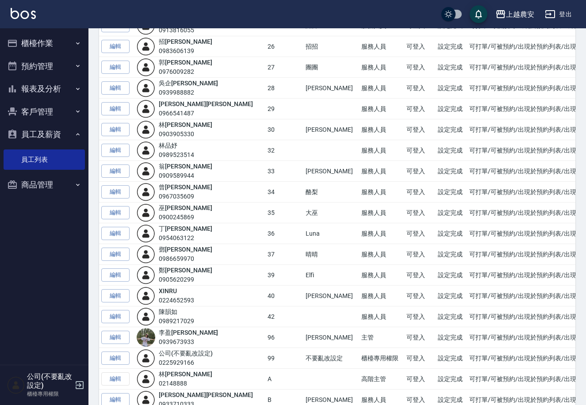
scroll to position [411, 0]
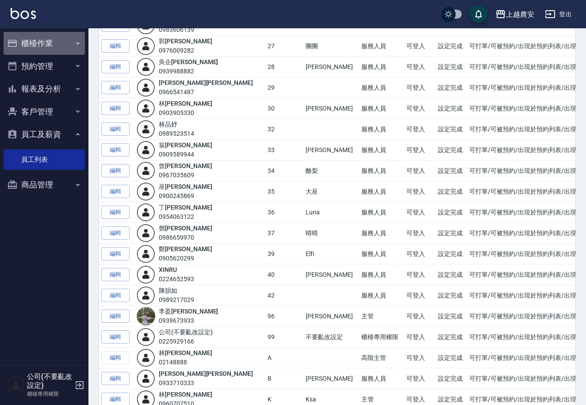
click at [23, 47] on button "櫃檯作業" at bounding box center [44, 43] width 81 height 23
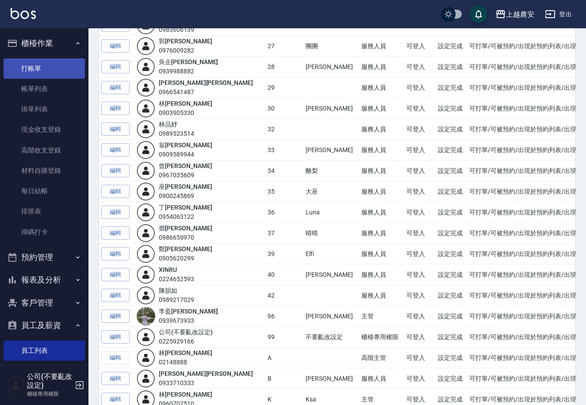
click at [31, 66] on link "打帳單" at bounding box center [44, 68] width 81 height 20
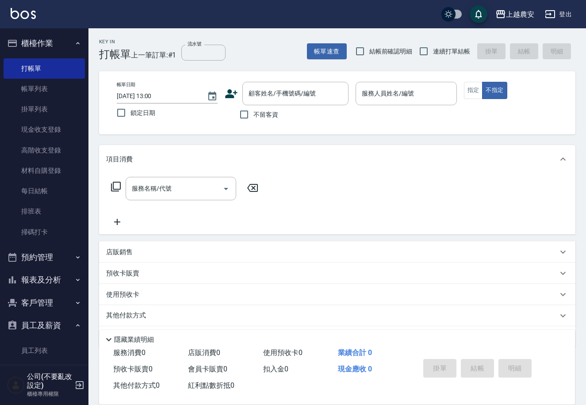
drag, startPoint x: 487, startPoint y: 218, endPoint x: 569, endPoint y: 111, distance: 134.7
click at [586, 107] on html "上越農安 登出 櫃檯作業 打帳單 帳單列表 掛單列表 現金收支登錄 高階收支登錄 材料自購登錄 每日結帳 排班表 掃碼打卡 預約管理 預約管理 單日預約紀錄 …" at bounding box center [293, 215] width 586 height 431
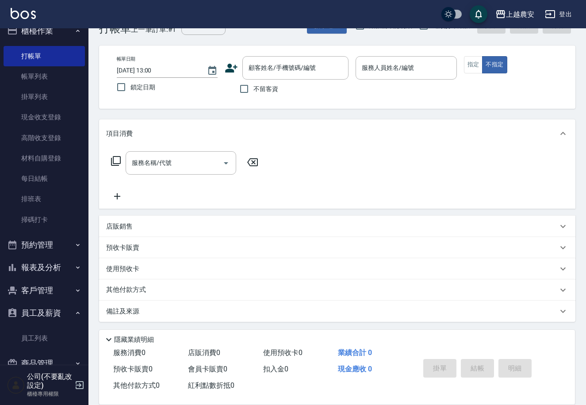
scroll to position [32, 0]
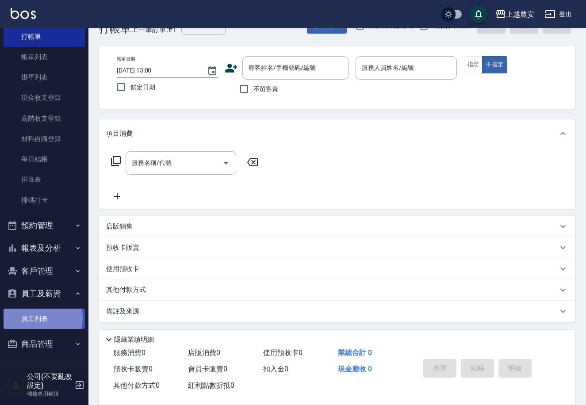
click at [35, 317] on link "員工列表" at bounding box center [44, 319] width 81 height 20
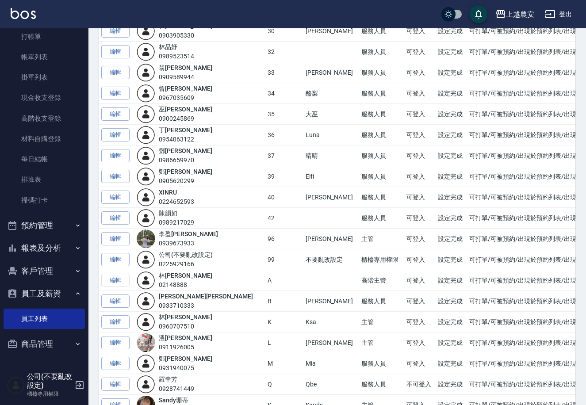
scroll to position [504, 0]
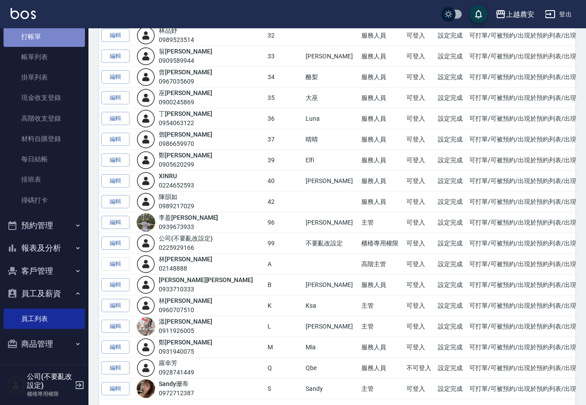
click at [50, 36] on link "打帳單" at bounding box center [44, 37] width 81 height 20
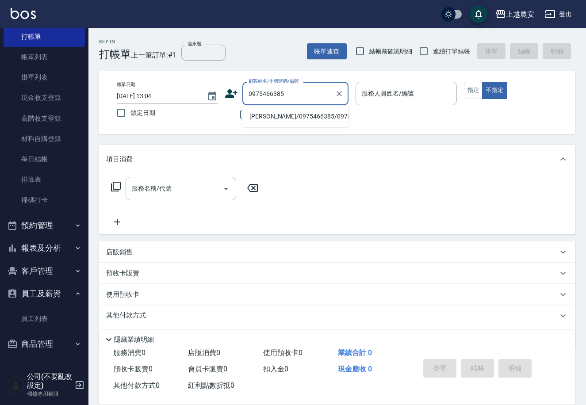
type input "[PERSON_NAME]/0975466385/0975466385"
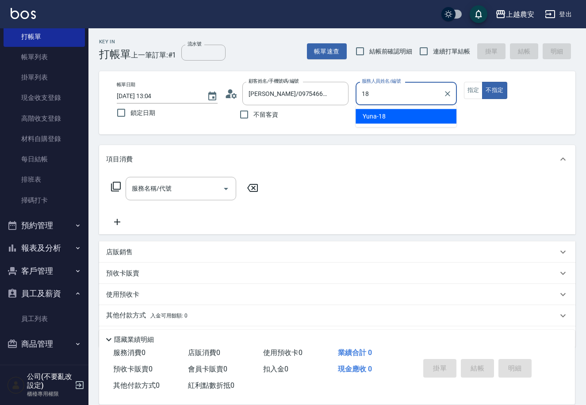
type input "Yuna-18"
type button "false"
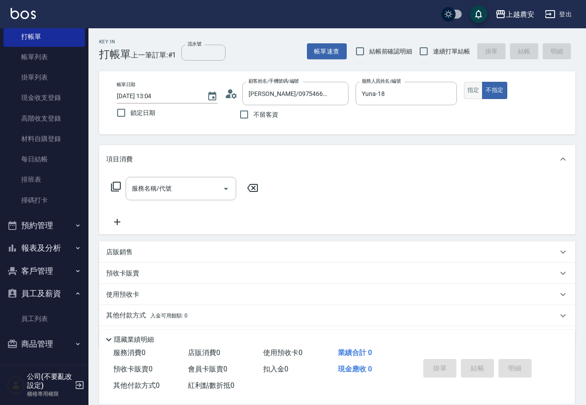
click at [472, 86] on button "指定" at bounding box center [473, 90] width 19 height 17
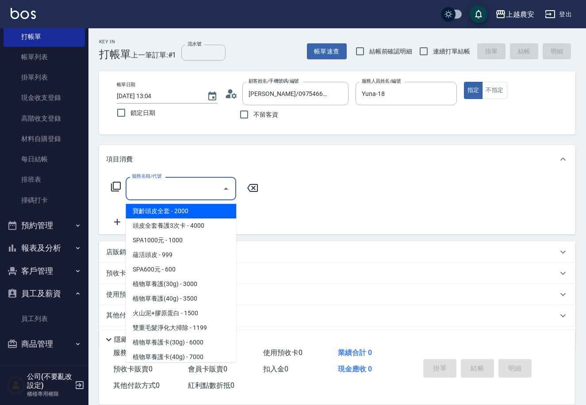
click at [188, 191] on input "服務名稱/代號" at bounding box center [174, 188] width 89 height 15
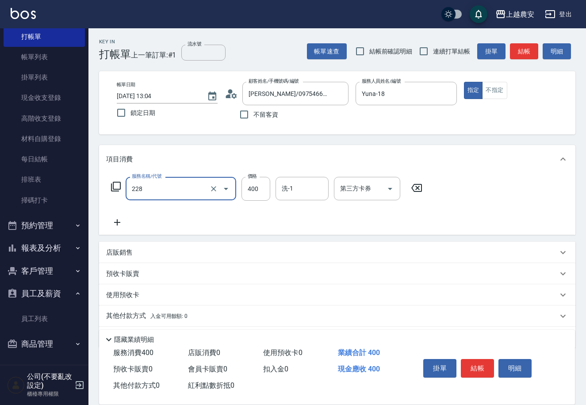
type input "洗髮(228)"
type input "0"
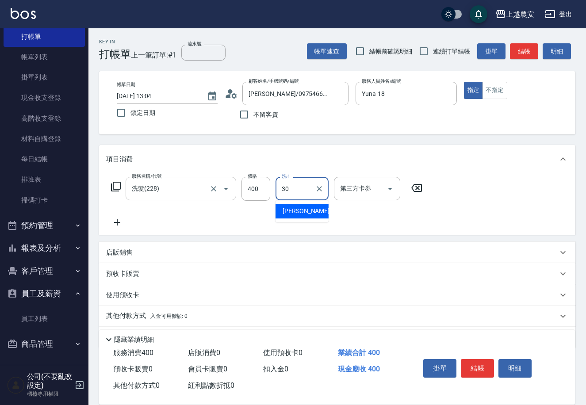
type input "珮珮-30"
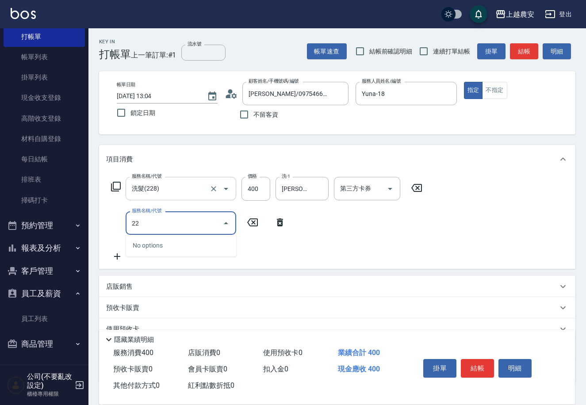
type input "2"
type input "403"
click at [211, 223] on icon "Clear" at bounding box center [213, 223] width 9 height 9
type input "洗+剪(206)"
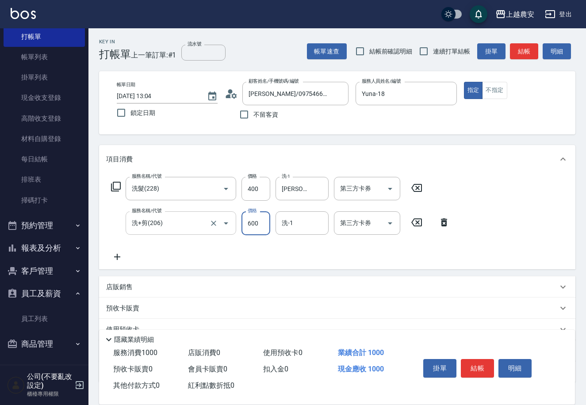
type input "600"
type input "[PERSON_NAME]-32"
click at [480, 360] on button "結帳" at bounding box center [477, 368] width 33 height 19
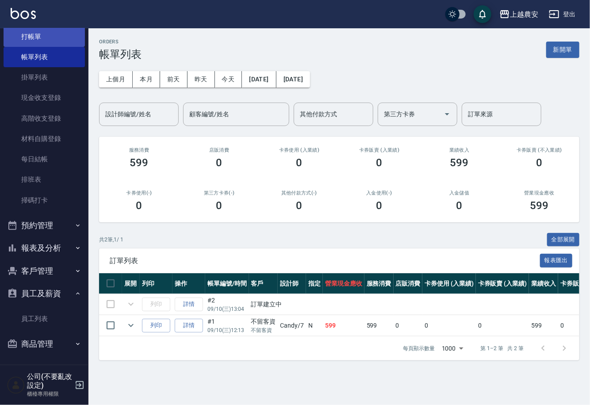
click at [67, 34] on link "打帳單" at bounding box center [44, 37] width 81 height 20
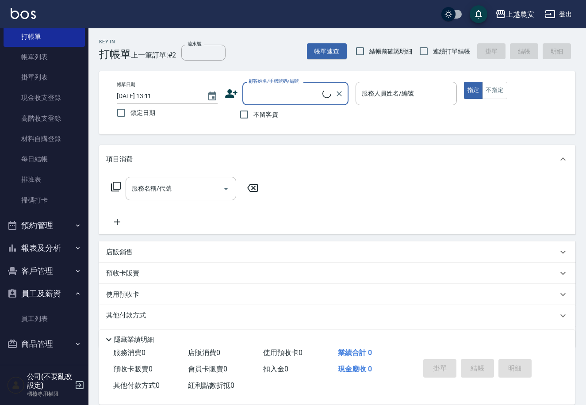
click at [116, 183] on icon at bounding box center [116, 186] width 11 height 11
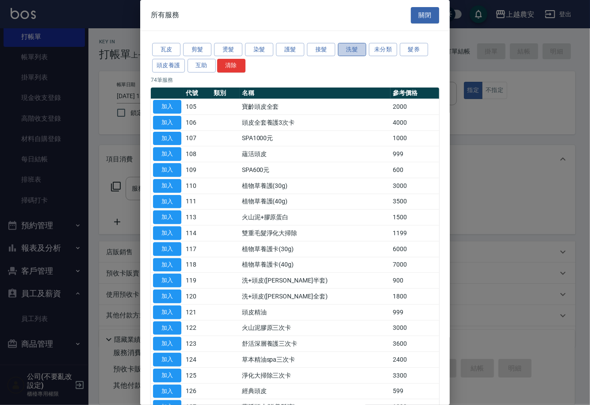
click at [340, 49] on button "洗髮" at bounding box center [352, 50] width 28 height 14
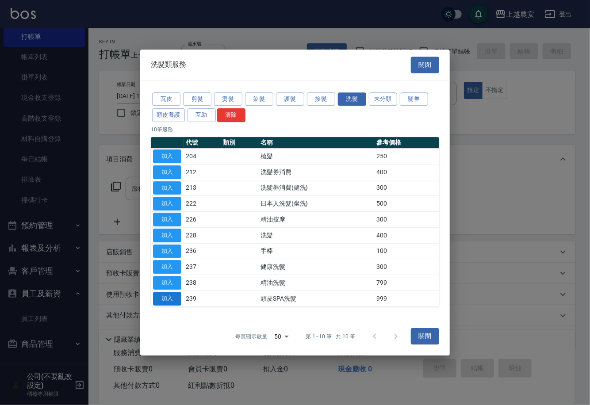
click at [177, 299] on button "加入" at bounding box center [167, 299] width 28 height 14
type input "頭皮SPA洗髮(239)"
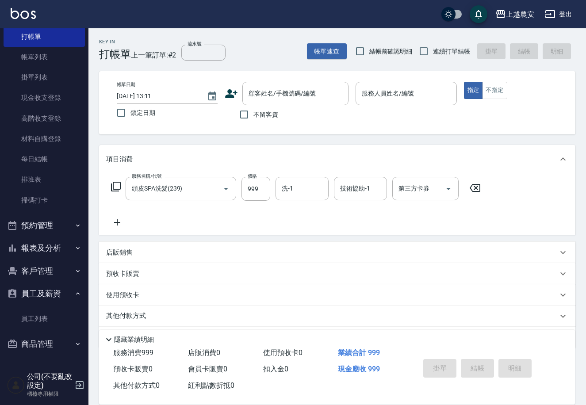
click at [118, 224] on icon at bounding box center [117, 222] width 22 height 11
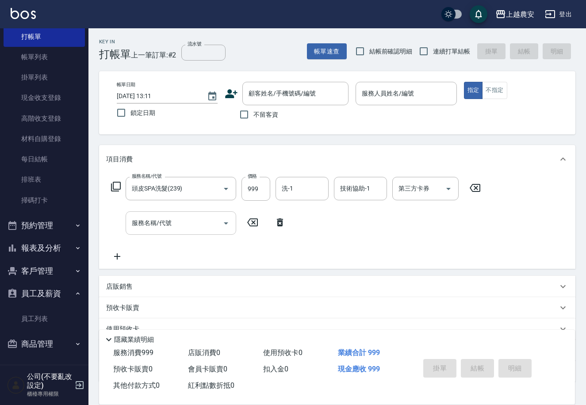
click at [139, 221] on input "服務名稱/代號" at bounding box center [174, 222] width 89 height 15
type input "5"
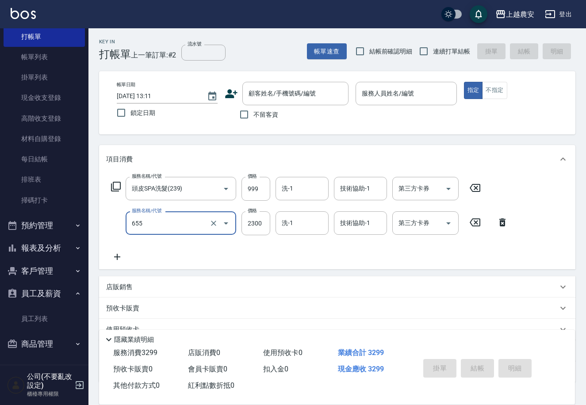
type input "結構2段式(自)(655)"
type input "2000"
click at [144, 288] on div "店販銷售" at bounding box center [331, 286] width 451 height 9
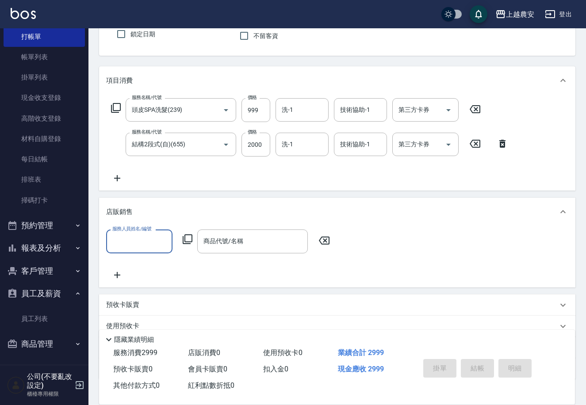
scroll to position [79, 0]
type input "Mia-M"
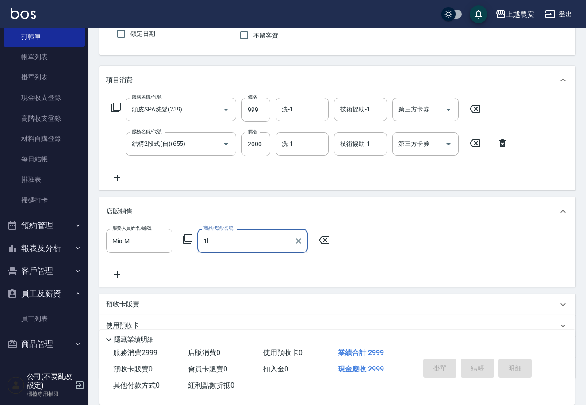
type input "1"
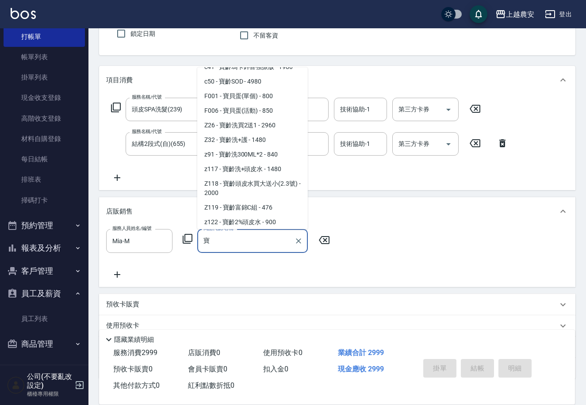
scroll to position [58, 0]
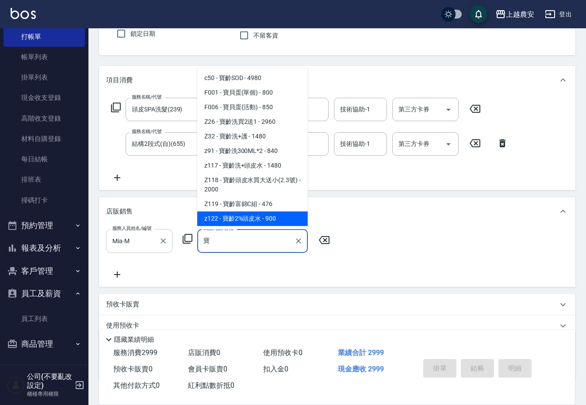
click at [155, 243] on div "Mia-M 服務人員姓名/編號" at bounding box center [139, 240] width 66 height 23
type input "寶"
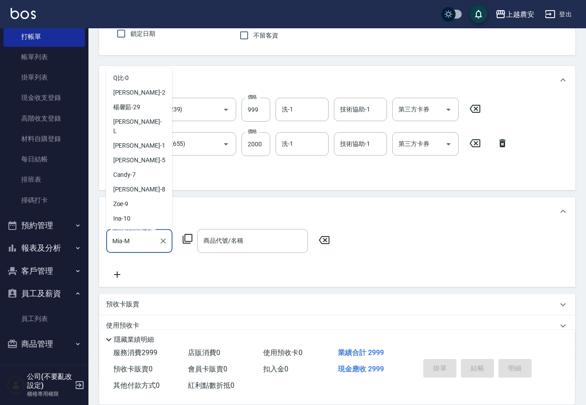
click at [155, 243] on div "Mia-M 服務人員姓名/編號" at bounding box center [139, 240] width 66 height 23
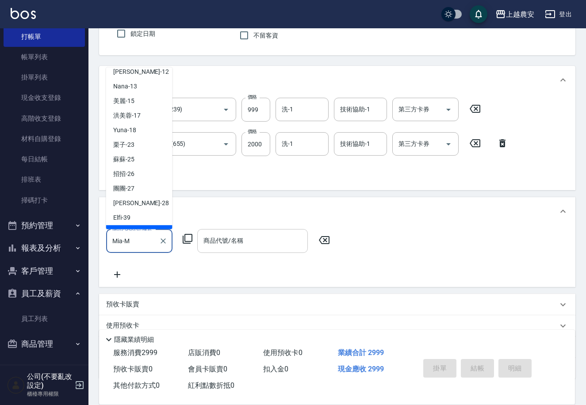
click at [211, 236] on div "商品代號/名稱 商品代號/名稱" at bounding box center [252, 240] width 111 height 23
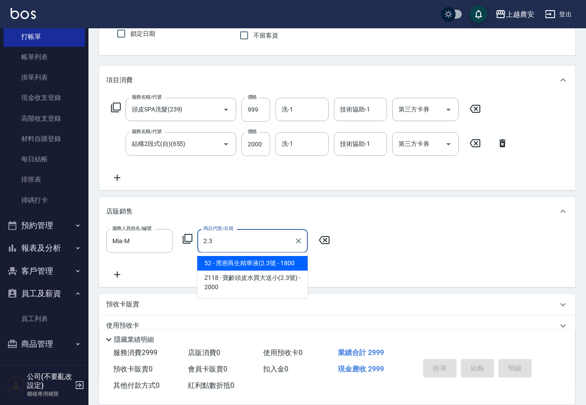
click at [282, 259] on span "52 - 黑密再生精華液(2.3號 - 1800" at bounding box center [252, 263] width 111 height 15
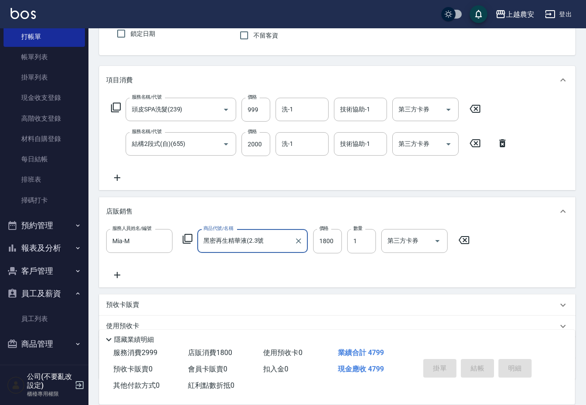
click at [189, 240] on icon at bounding box center [187, 238] width 11 height 11
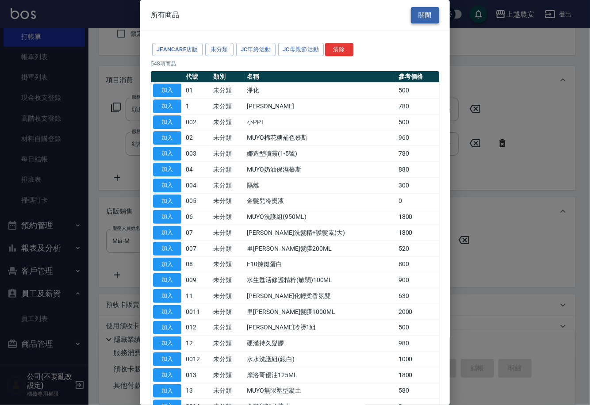
click at [427, 15] on button "關閉" at bounding box center [425, 15] width 28 height 16
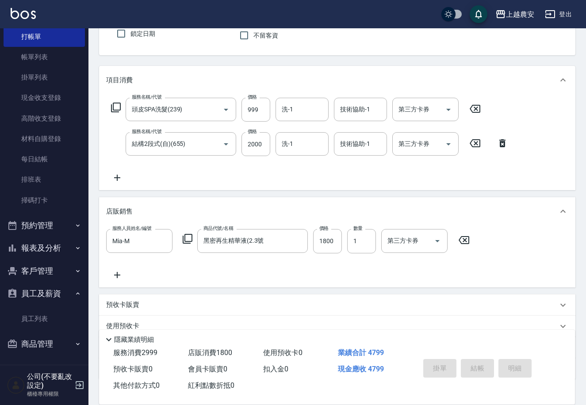
click at [188, 241] on icon at bounding box center [188, 239] width 10 height 10
click at [118, 275] on icon at bounding box center [117, 275] width 22 height 11
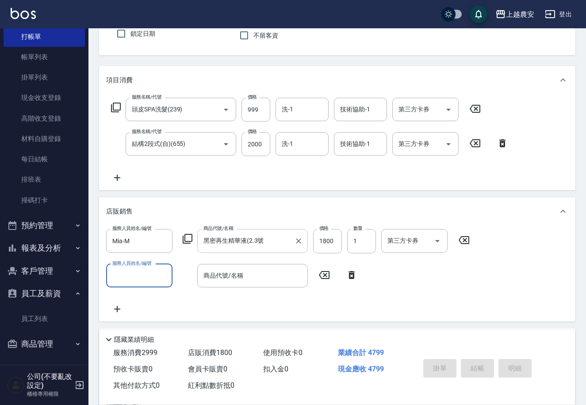
click at [272, 236] on input "黑密再生精華液(2.3號" at bounding box center [245, 240] width 89 height 15
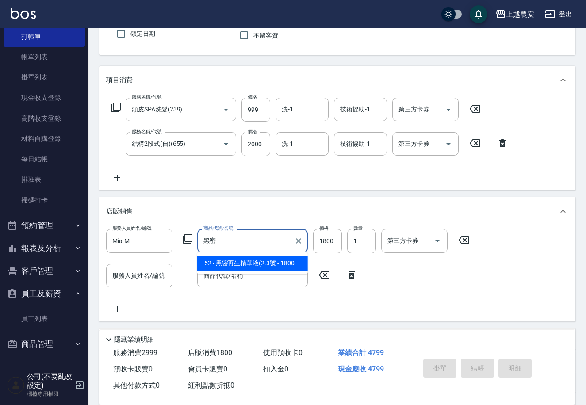
click at [256, 260] on span "52 - 黑密再生精華液(2.3號 - 1800" at bounding box center [252, 263] width 111 height 15
type input "黑密再生精華液(2.3號"
click at [151, 271] on div "服務人員姓名/編號 服務人員姓名/編號" at bounding box center [139, 275] width 66 height 23
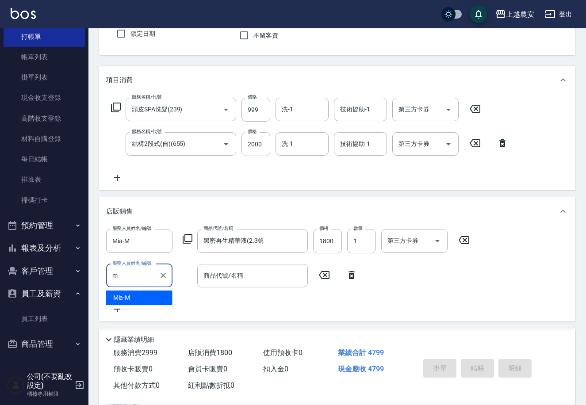
type input "Mia-M"
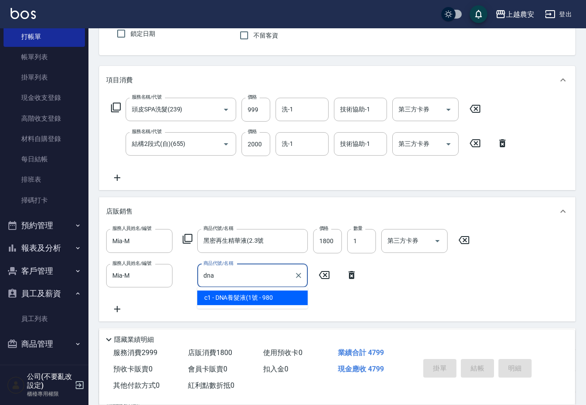
click at [284, 298] on span "c1 - DNA養髮液(1號 - 980" at bounding box center [252, 297] width 111 height 15
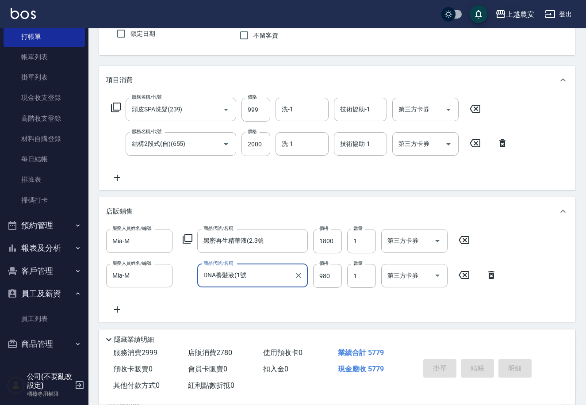
type input "DNA養髮液(1號"
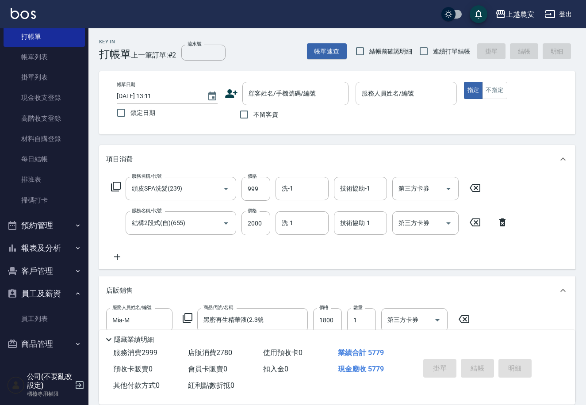
click at [421, 95] on input "服務人員姓名/編號" at bounding box center [405, 93] width 93 height 15
click at [245, 113] on input "不留客資" at bounding box center [244, 114] width 19 height 19
checkbox input "true"
click at [374, 101] on input "服務人員姓名/編號" at bounding box center [405, 93] width 93 height 15
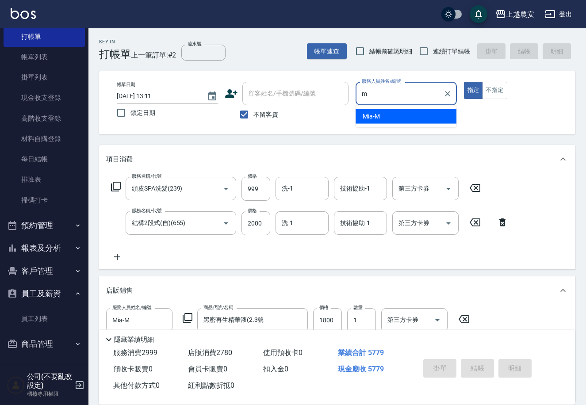
type input "Mia-M"
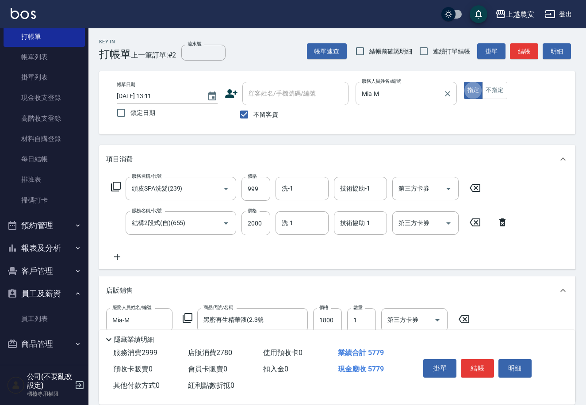
type button "true"
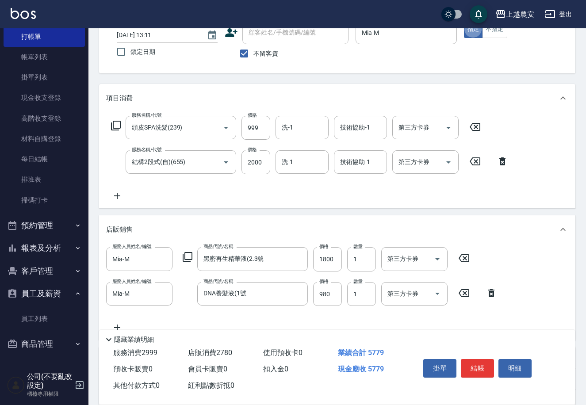
scroll to position [75, 0]
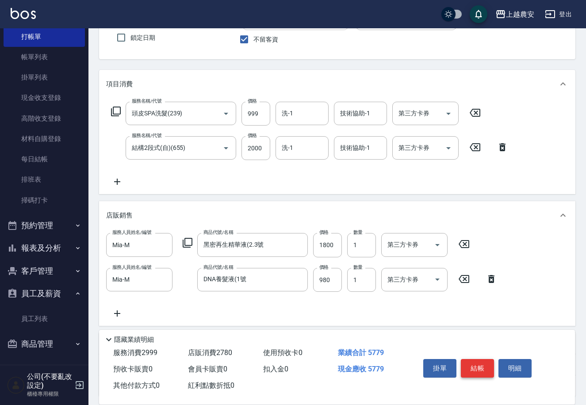
click at [480, 369] on button "結帳" at bounding box center [477, 368] width 33 height 19
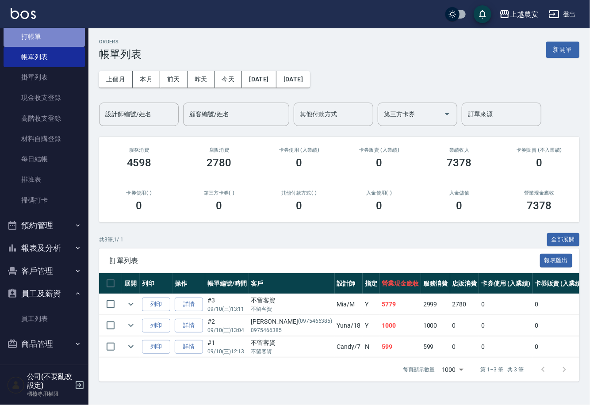
click at [54, 29] on link "打帳單" at bounding box center [44, 37] width 81 height 20
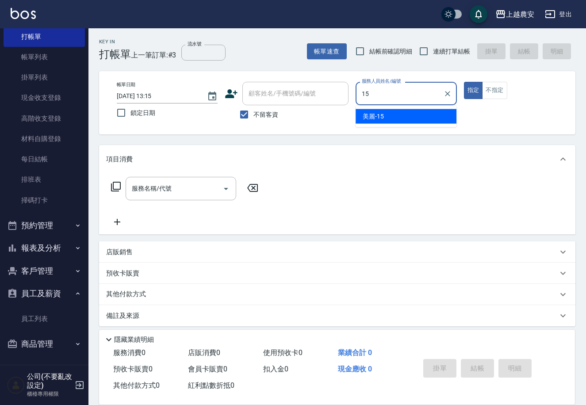
type input "美麗-15"
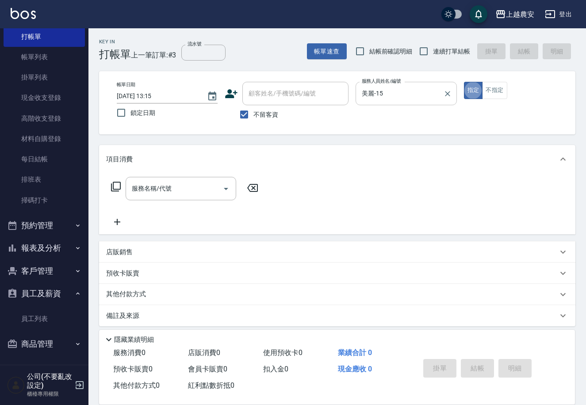
type button "true"
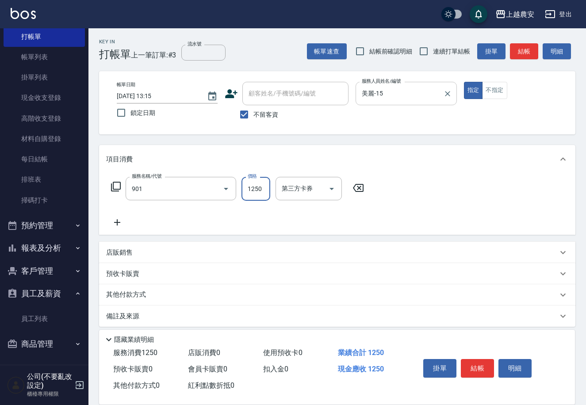
type input "修手指甲(901)"
type input "1500"
click at [477, 367] on button "結帳" at bounding box center [477, 368] width 33 height 19
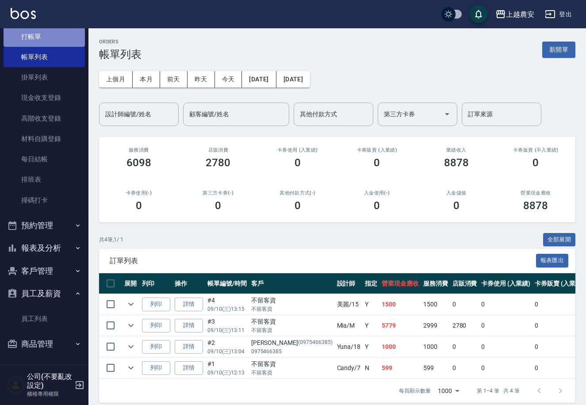
click at [68, 38] on link "打帳單" at bounding box center [44, 37] width 81 height 20
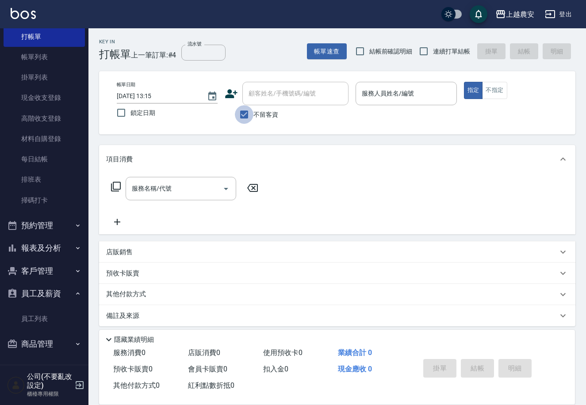
drag, startPoint x: 245, startPoint y: 111, endPoint x: 270, endPoint y: 94, distance: 29.9
click at [245, 109] on input "不留客資" at bounding box center [244, 114] width 19 height 19
checkbox input "false"
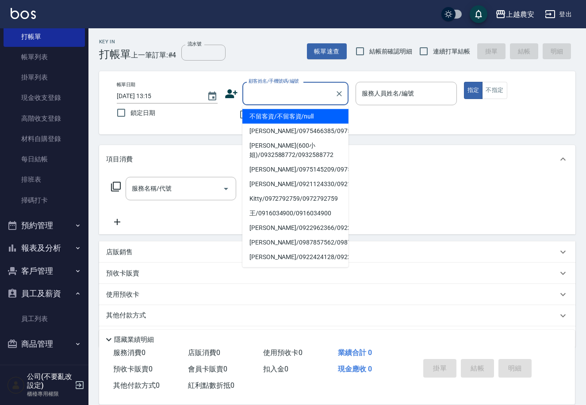
click at [270, 94] on div "顧客姓名/手機號碼/編號 顧客姓名/手機號碼/編號" at bounding box center [295, 93] width 106 height 23
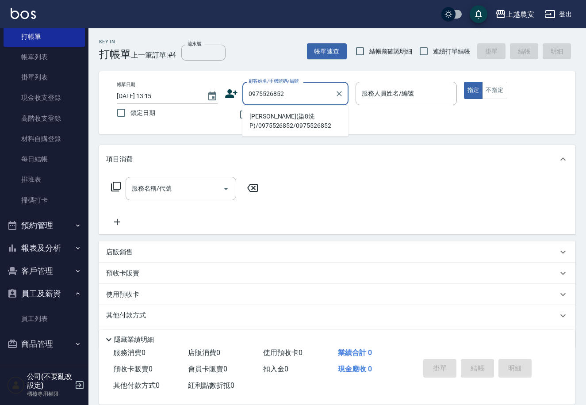
type input "[PERSON_NAME](染8洗P)/0975526852/0975526852"
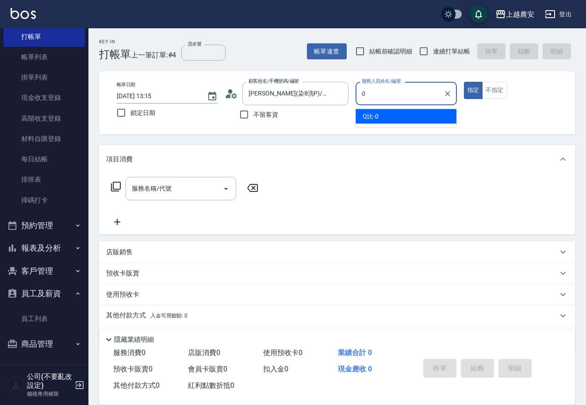
type input "Q比-0"
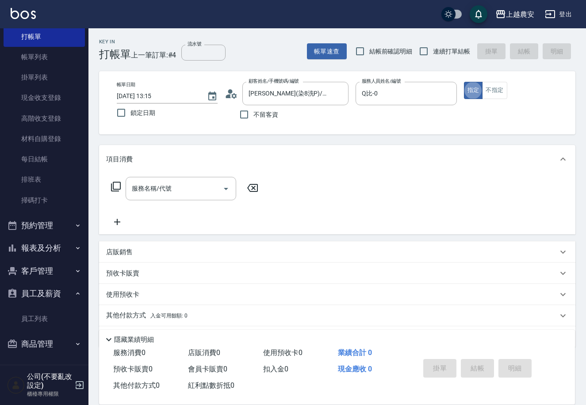
type button "true"
click at [489, 91] on button "不指定" at bounding box center [494, 90] width 25 height 17
click at [181, 181] on input "服務名稱/代號" at bounding box center [174, 188] width 89 height 15
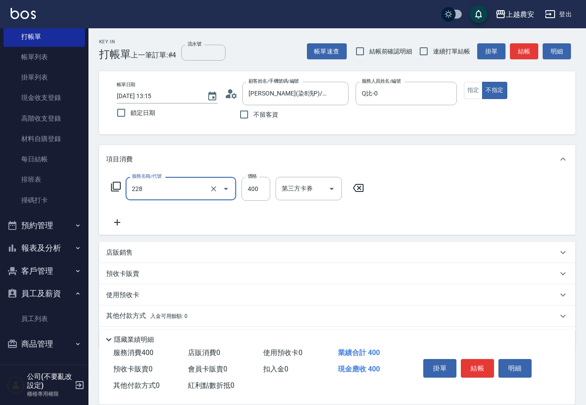
type input "洗髮(228)"
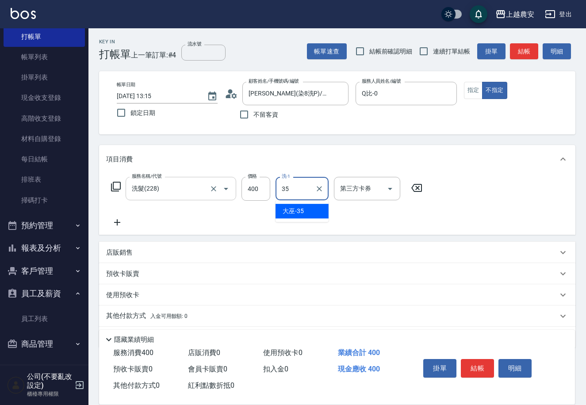
type input "大巫-35"
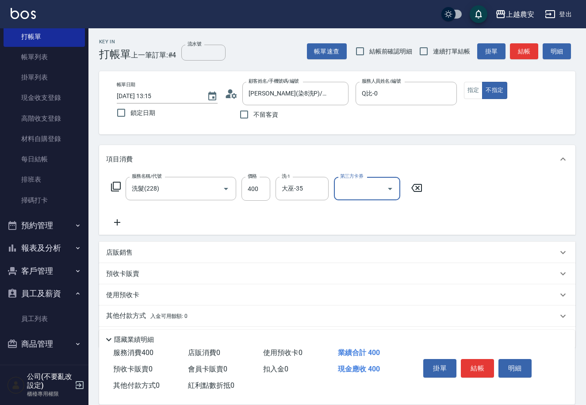
scroll to position [26, 0]
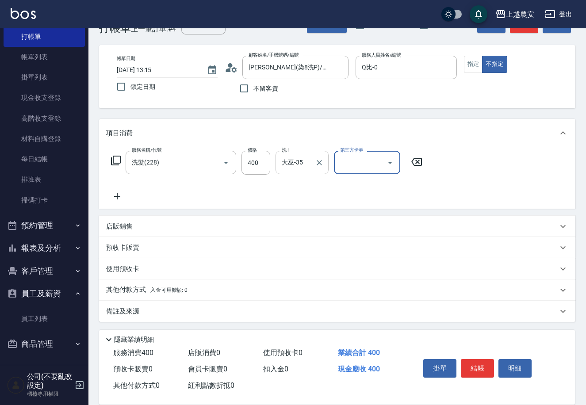
click at [302, 167] on input "大巫-35" at bounding box center [295, 162] width 32 height 15
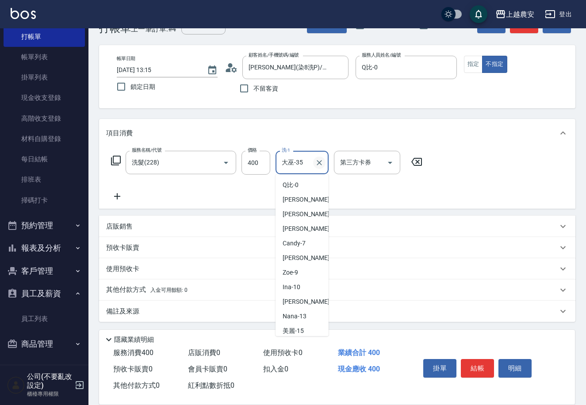
scroll to position [176, 0]
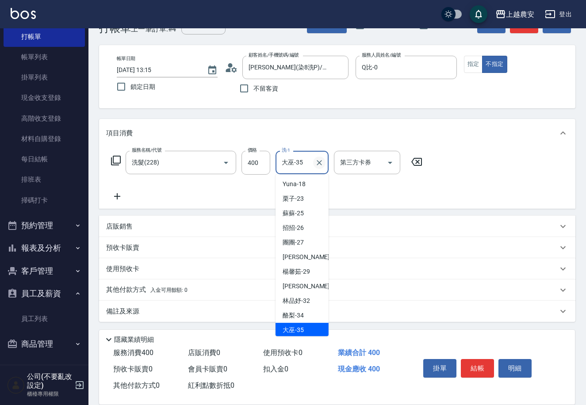
click at [320, 165] on icon "Clear" at bounding box center [319, 162] width 9 height 9
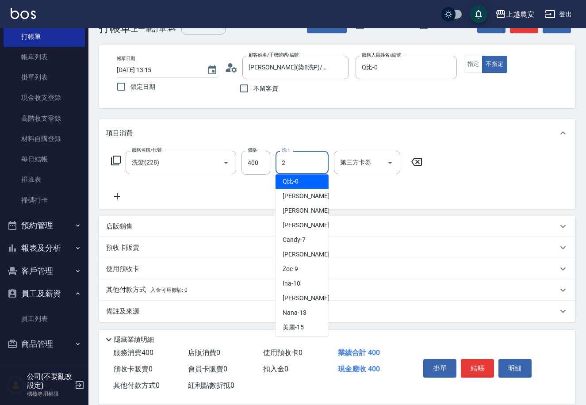
scroll to position [0, 0]
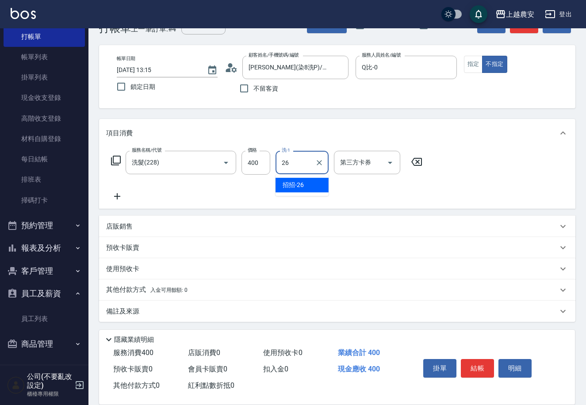
type input "招招-26"
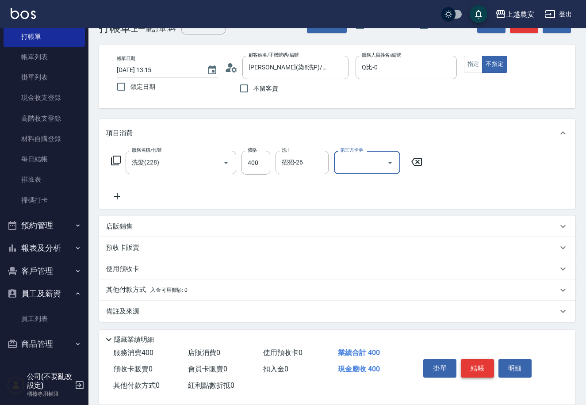
click at [486, 367] on button "結帳" at bounding box center [477, 368] width 33 height 19
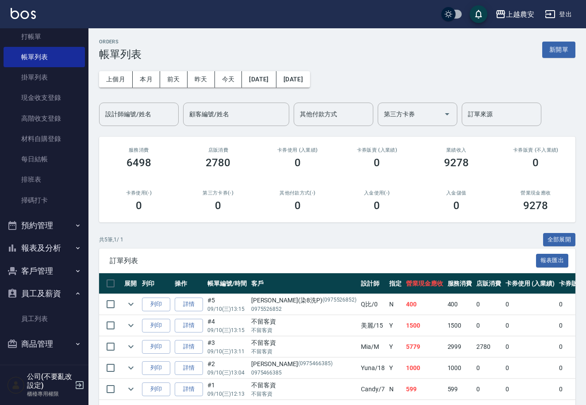
scroll to position [38, 0]
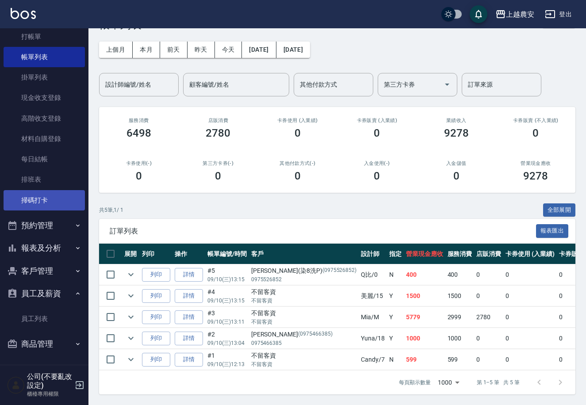
click at [49, 201] on link "掃碼打卡" at bounding box center [44, 200] width 81 height 20
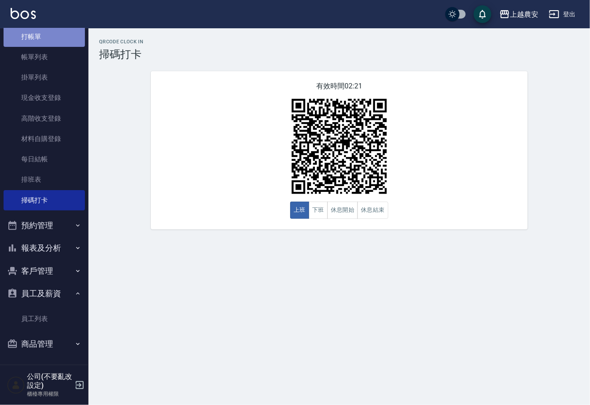
click at [72, 33] on link "打帳單" at bounding box center [44, 37] width 81 height 20
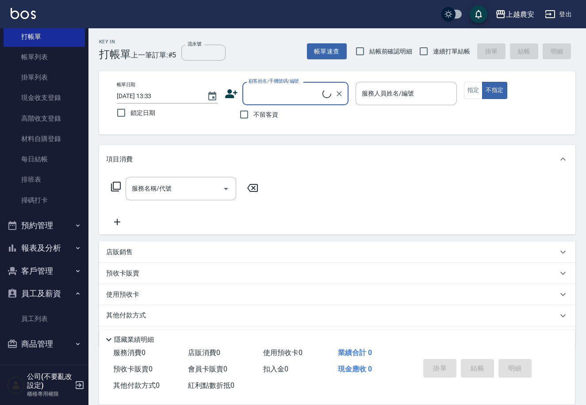
click at [277, 88] on input "顧客姓名/手機號碼/編號" at bounding box center [284, 93] width 76 height 15
type input "t"
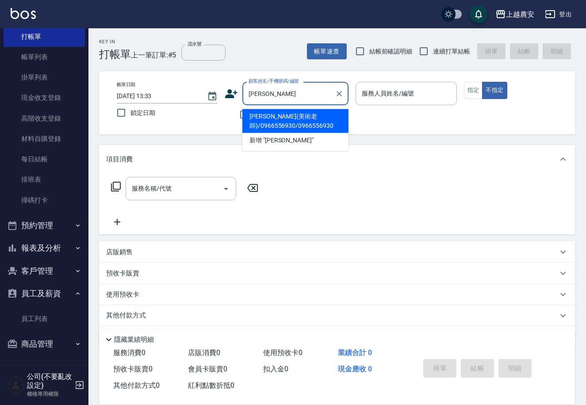
click at [282, 115] on li "陳永青(美術老師)/0966556930/0966556930" at bounding box center [295, 121] width 106 height 24
type input "陳永青(美術老師)/0966556930/0966556930"
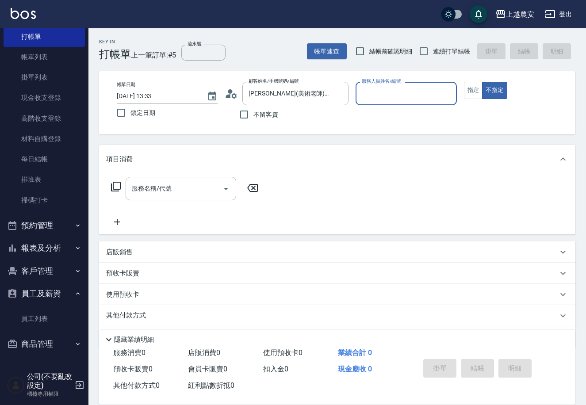
type input "Candy-7"
click at [483, 95] on button "不指定" at bounding box center [494, 90] width 25 height 17
click at [476, 95] on button "指定" at bounding box center [473, 90] width 19 height 17
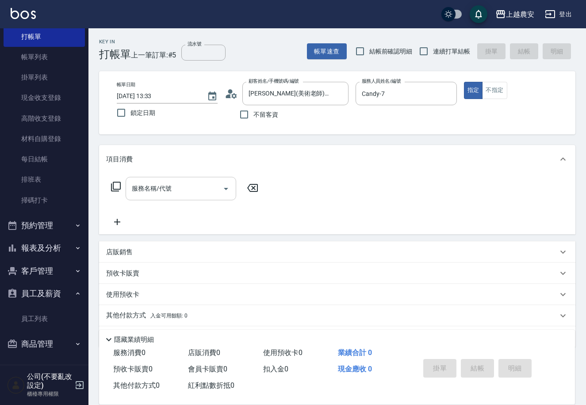
click at [180, 187] on input "服務名稱/代號" at bounding box center [174, 188] width 89 height 15
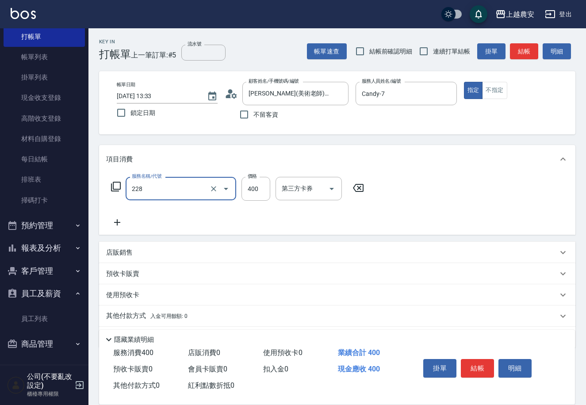
type input "洗髮(228)"
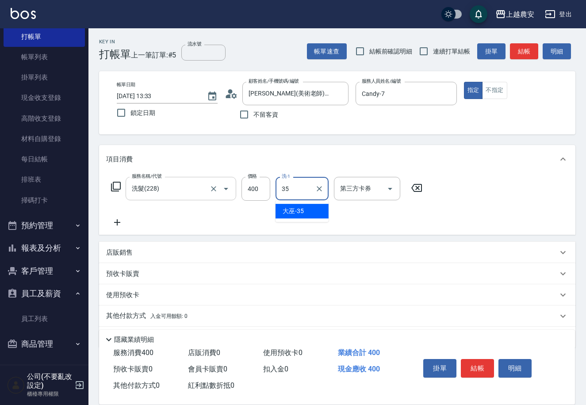
type input "大巫-35"
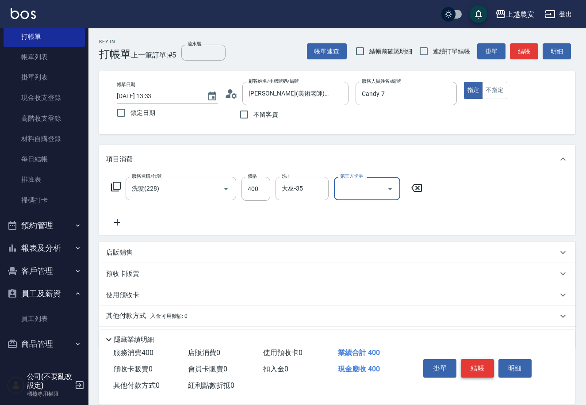
click at [481, 367] on button "結帳" at bounding box center [477, 368] width 33 height 19
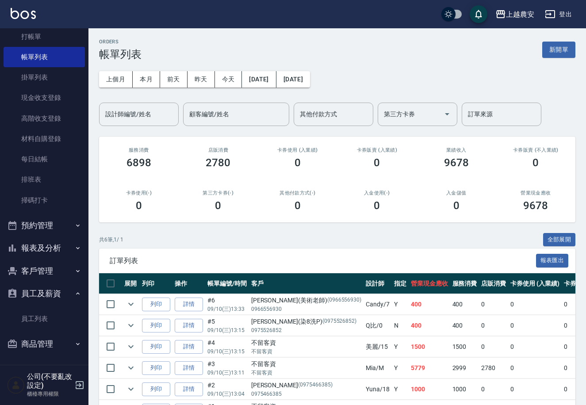
drag, startPoint x: 68, startPoint y: 23, endPoint x: 67, endPoint y: 28, distance: 5.4
click at [68, 23] on div "上越農安 登出" at bounding box center [293, 14] width 586 height 28
click at [67, 28] on link "打帳單" at bounding box center [44, 37] width 81 height 20
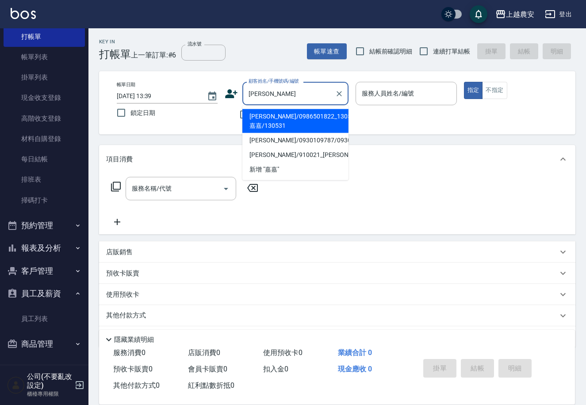
type input "嘉嘉/0986501822_130531_嘉嘉/130531"
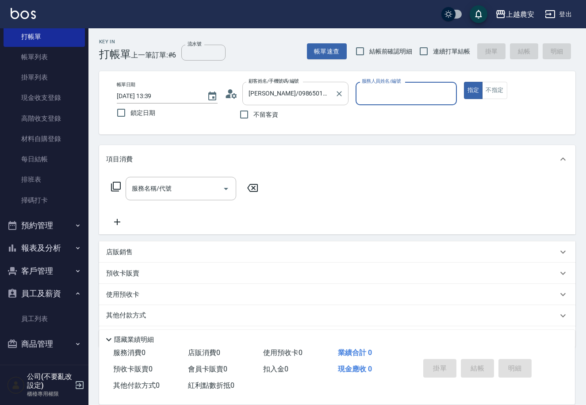
type input "Nana-13"
click at [464, 82] on button "指定" at bounding box center [473, 90] width 19 height 17
type button "true"
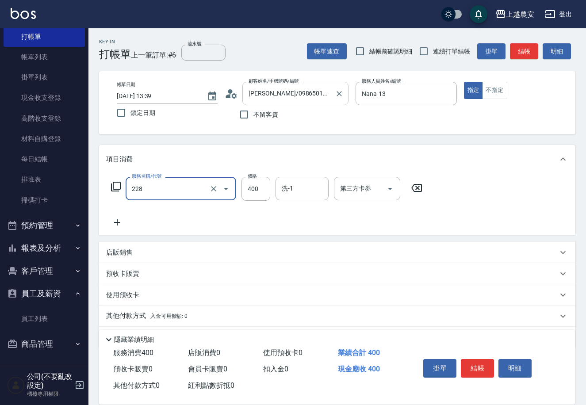
type input "洗髮(228)"
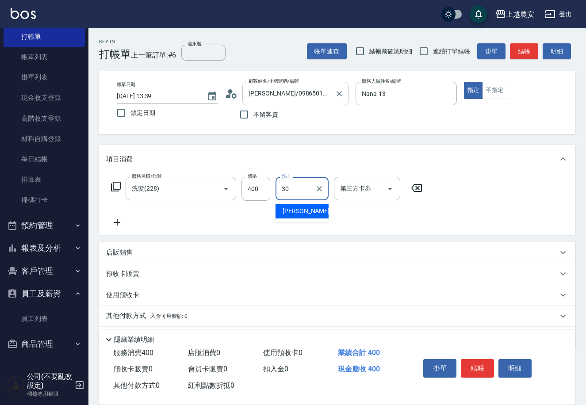
type input "珮珮-30"
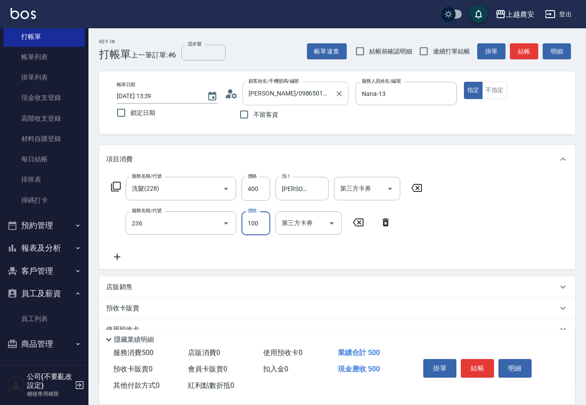
type input "手棒(236)"
click at [474, 368] on button "結帳" at bounding box center [477, 368] width 33 height 19
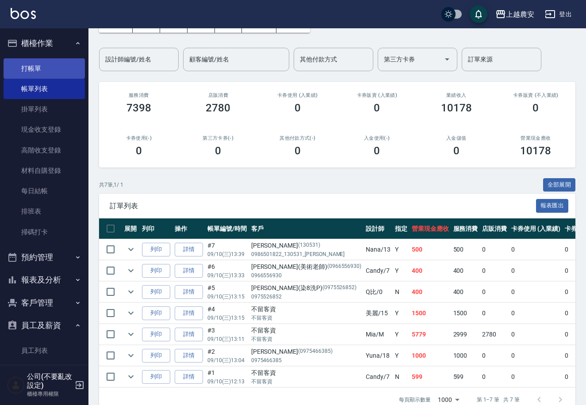
click at [16, 65] on link "打帳單" at bounding box center [44, 68] width 81 height 20
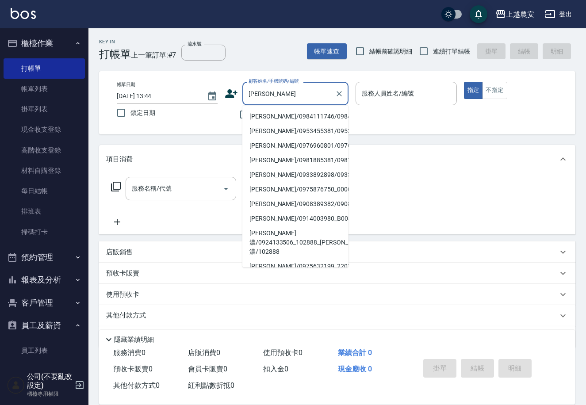
click at [263, 116] on li "黃柏豪/0984111746/0984111746" at bounding box center [295, 116] width 106 height 15
type input "黃柏豪/0984111746/0984111746"
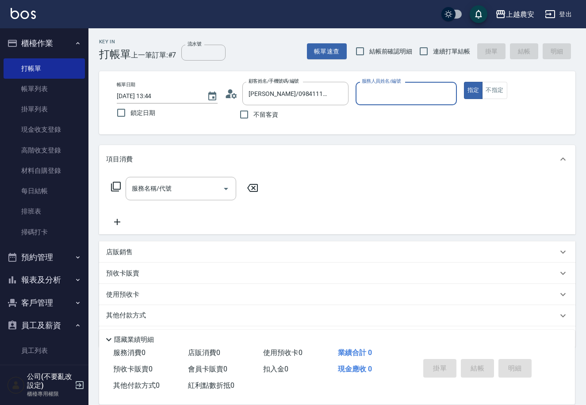
type input "Lina-L"
click at [153, 187] on input "服務名稱/代號" at bounding box center [174, 188] width 89 height 15
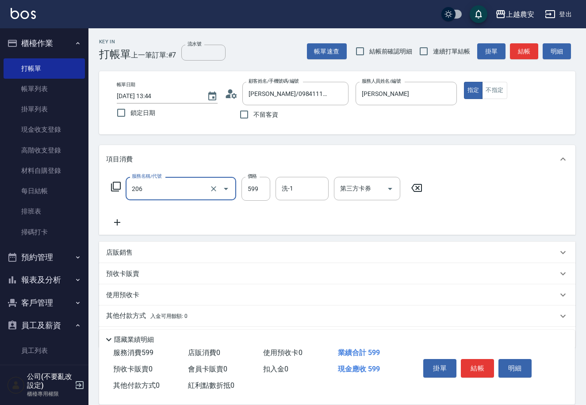
type input "洗+剪(206)"
type input "600"
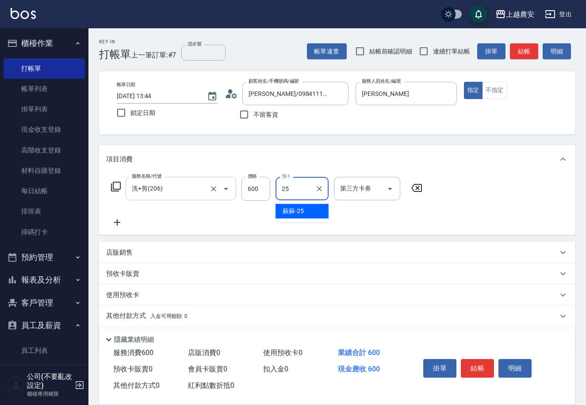
type input "蘇蘇-25"
click at [484, 366] on button "結帳" at bounding box center [477, 368] width 33 height 19
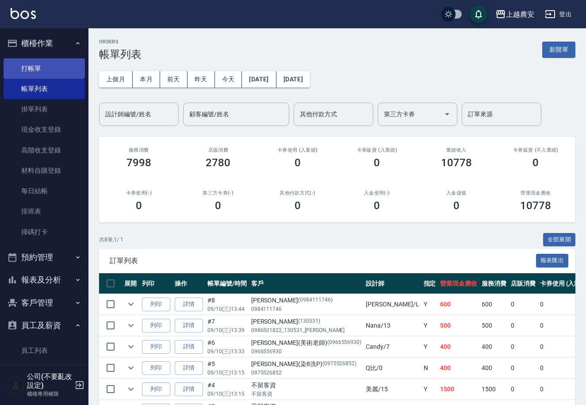
click at [62, 67] on link "打帳單" at bounding box center [44, 68] width 81 height 20
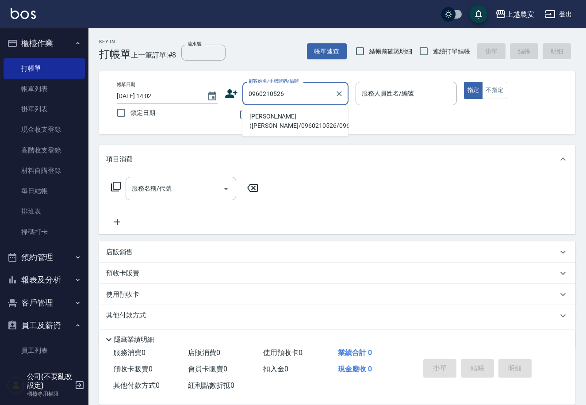
type input "吳宜臻(嫣嫣/0960210526/0960210526"
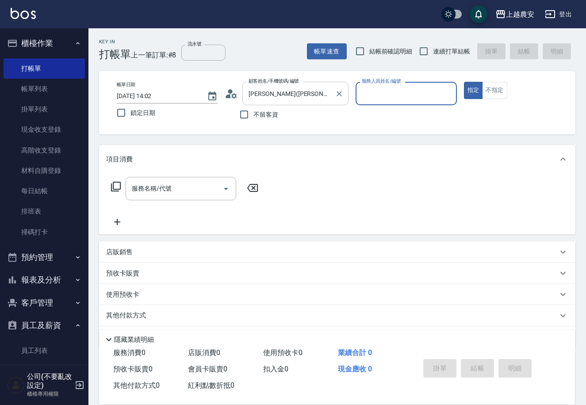
type input "Ksa-K"
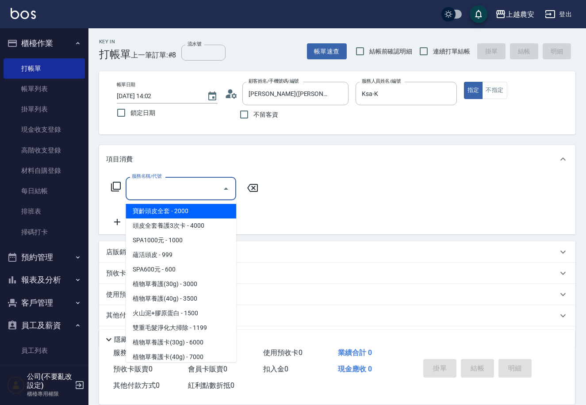
click at [174, 195] on input "服務名稱/代號" at bounding box center [174, 188] width 89 height 15
click at [114, 185] on icon at bounding box center [116, 186] width 11 height 11
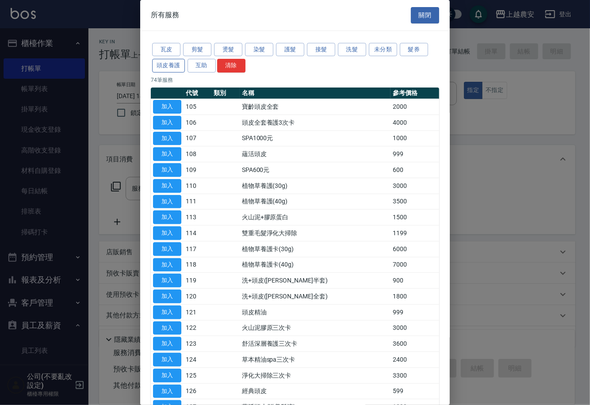
click at [178, 65] on button "頭皮養護" at bounding box center [168, 66] width 33 height 14
click at [166, 387] on button "加入" at bounding box center [167, 392] width 28 height 14
type input "蘊活頭皮(送養髮液)(127)"
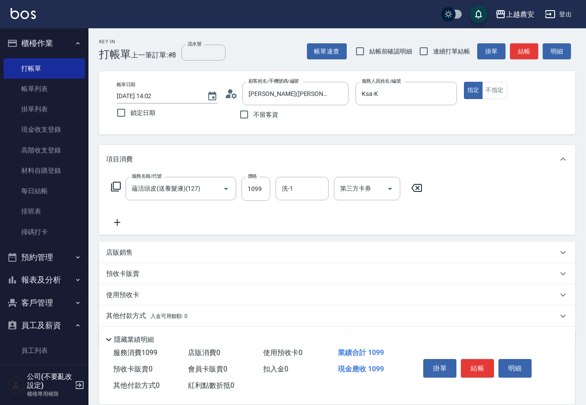
click at [118, 219] on icon at bounding box center [117, 222] width 22 height 11
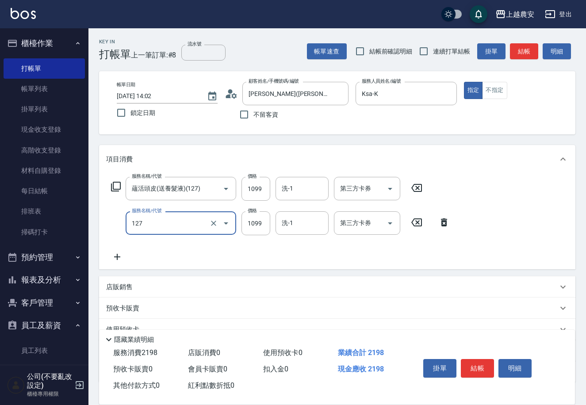
type input "蘊活頭皮(送養髮液)(127)"
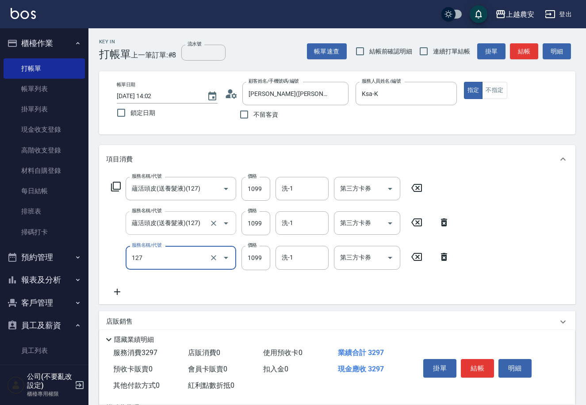
type input "蘊活頭皮(送養髮液)(127)"
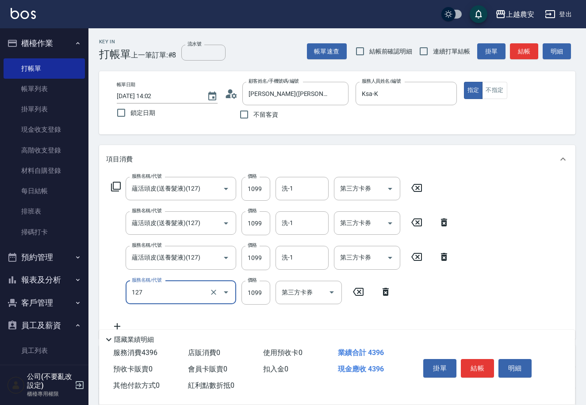
type input "蘊活頭皮(送養髮液)(127)"
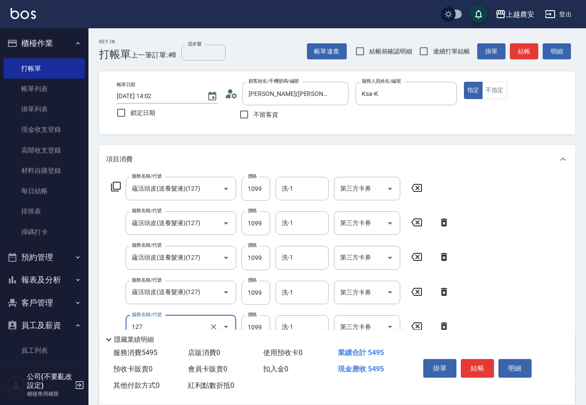
type input "蘊活頭皮(送養髮液)(127)"
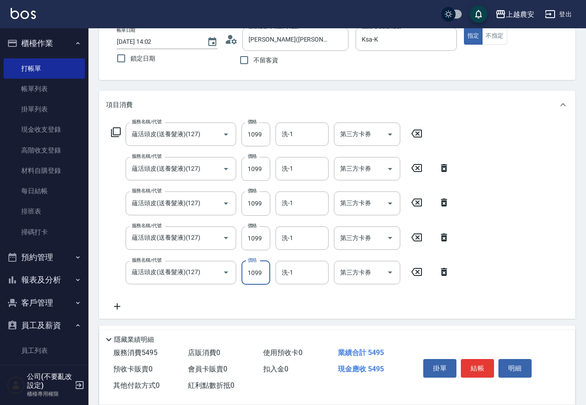
scroll to position [53, 0]
click at [114, 304] on icon at bounding box center [117, 307] width 22 height 11
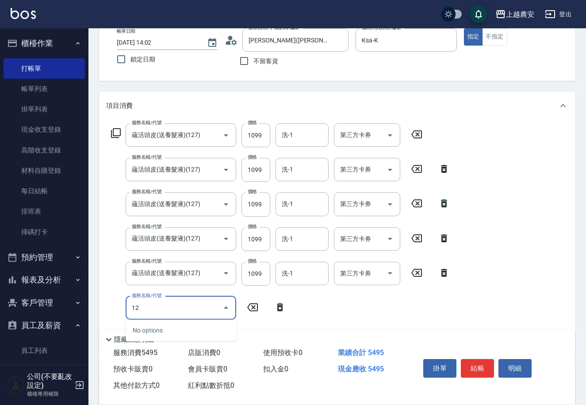
type input "127"
click at [217, 308] on icon "Clear" at bounding box center [213, 307] width 9 height 9
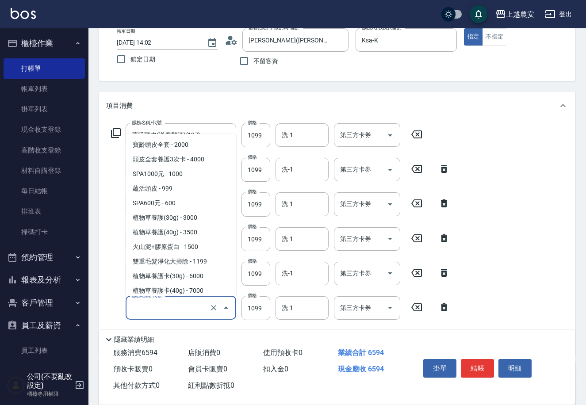
click at [189, 314] on input "服務名稱/代號" at bounding box center [169, 307] width 78 height 15
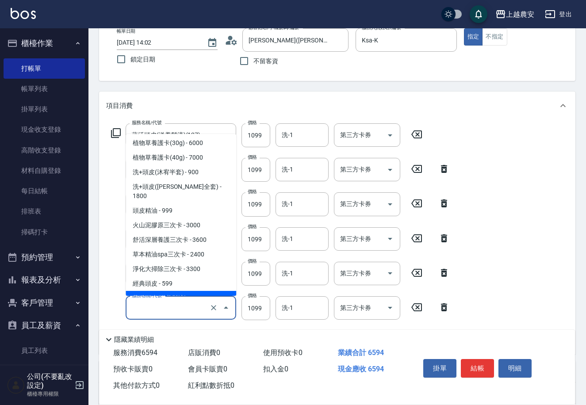
click at [169, 291] on span "蘊活頭皮(送養髮液) - 1099" at bounding box center [181, 298] width 111 height 15
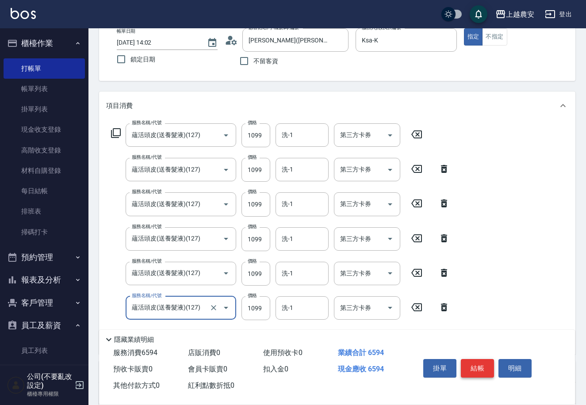
type input "蘊活頭皮(送養髮液)(127)"
click at [492, 364] on button "結帳" at bounding box center [477, 368] width 33 height 19
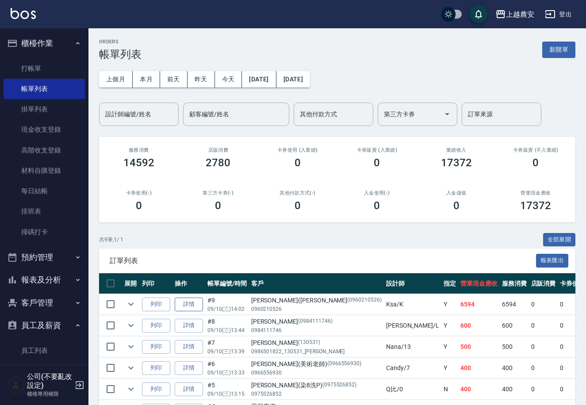
click at [190, 303] on link "詳情" at bounding box center [189, 305] width 28 height 14
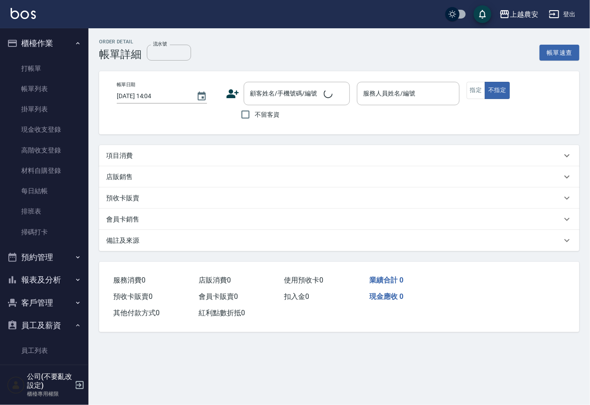
type input "2025/09/10 14:02"
type input "Ksa-K"
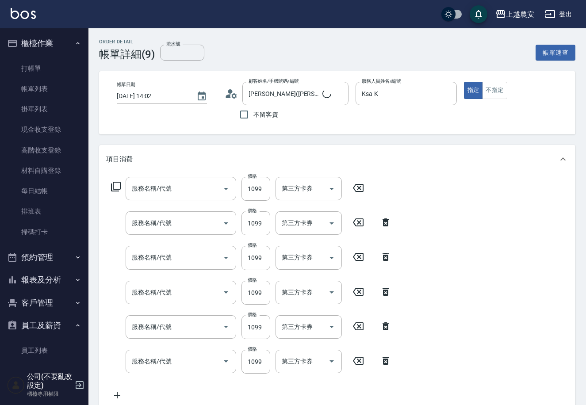
type input "[PERSON_NAME]([PERSON_NAME]/0960210526/0960210526"
type input "蘊活頭皮(送養髮液)(127)"
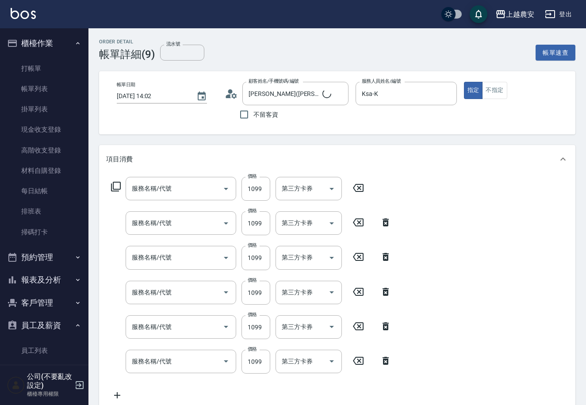
type input "蘊活頭皮(送養髮液)(127)"
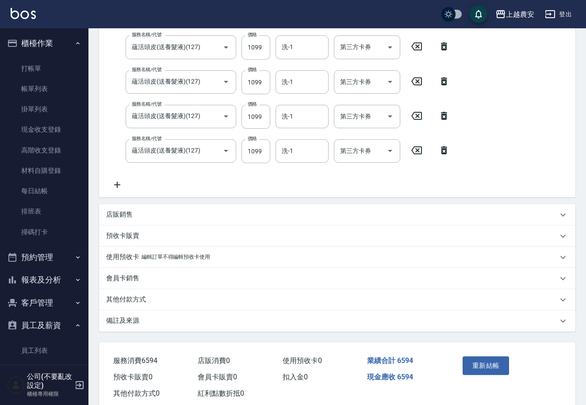
scroll to position [230, 0]
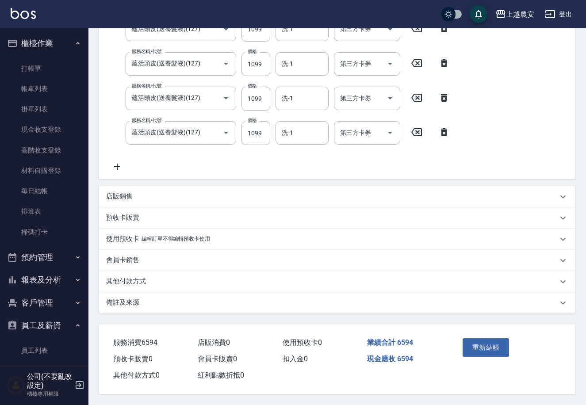
click at [160, 277] on div "其他付款方式" at bounding box center [331, 281] width 451 height 9
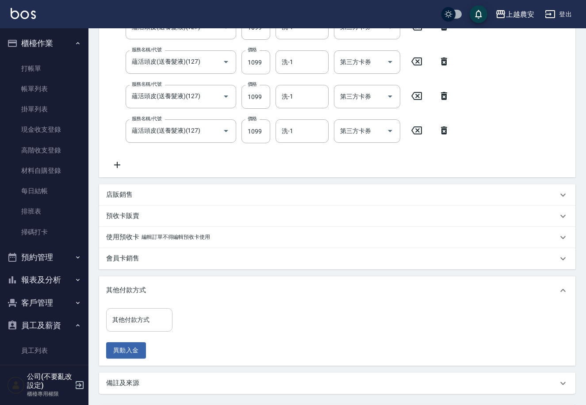
click at [150, 324] on input "其他付款方式" at bounding box center [139, 319] width 58 height 15
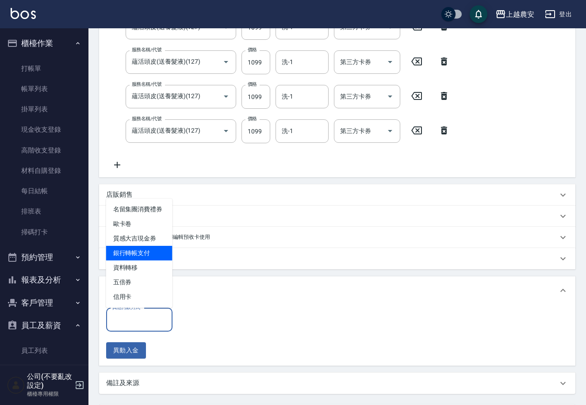
click at [161, 248] on span "銀行轉帳支付" at bounding box center [139, 253] width 66 height 15
type input "銀行轉帳支付"
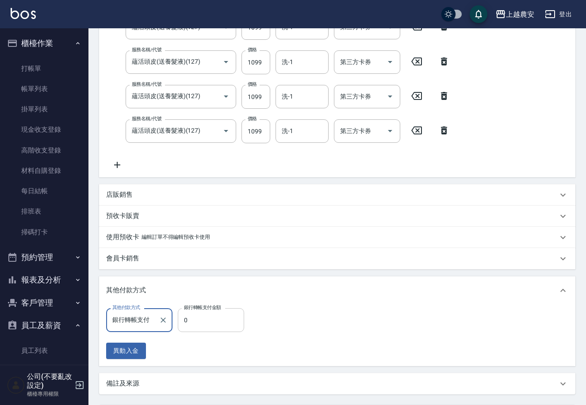
click at [217, 318] on input "0" at bounding box center [211, 320] width 66 height 24
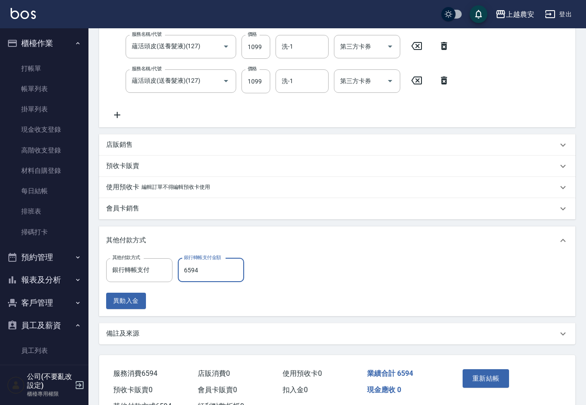
scroll to position [313, 0]
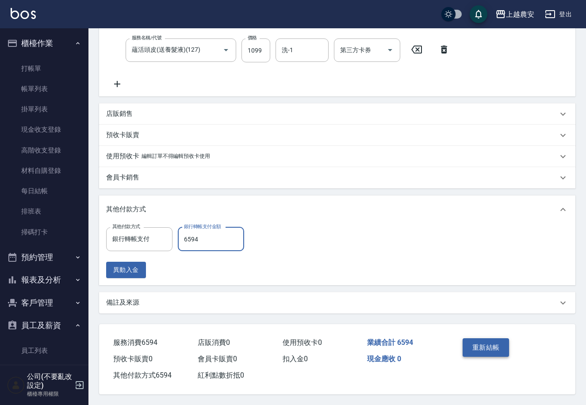
type input "6594"
click at [483, 342] on button "重新結帳" at bounding box center [485, 347] width 47 height 19
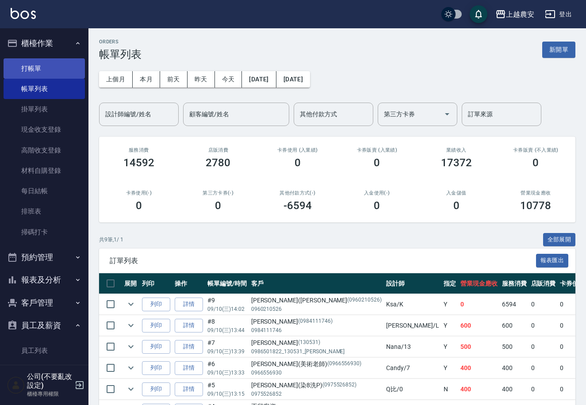
drag, startPoint x: 30, startPoint y: 72, endPoint x: 23, endPoint y: 68, distance: 7.9
click at [31, 71] on link "打帳單" at bounding box center [44, 68] width 81 height 20
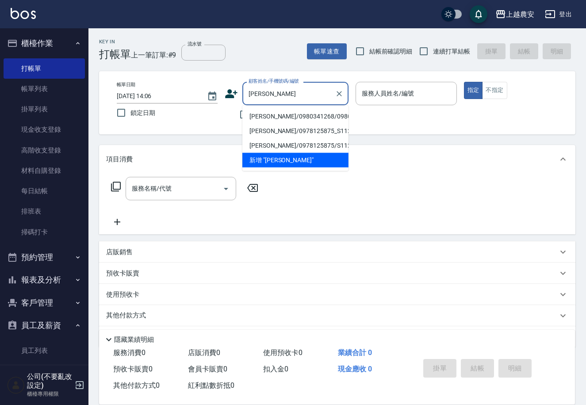
click at [327, 112] on li "[PERSON_NAME]/0980341268/0980341268" at bounding box center [295, 116] width 106 height 15
type input "[PERSON_NAME]/0980341268/0980341268"
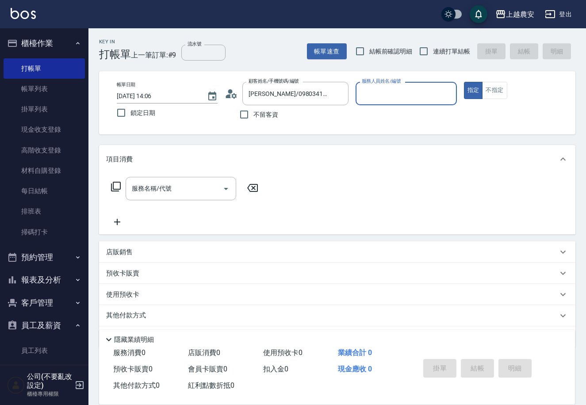
type input "Yuna-18"
click at [172, 181] on input "服務名稱/代號" at bounding box center [174, 188] width 89 height 15
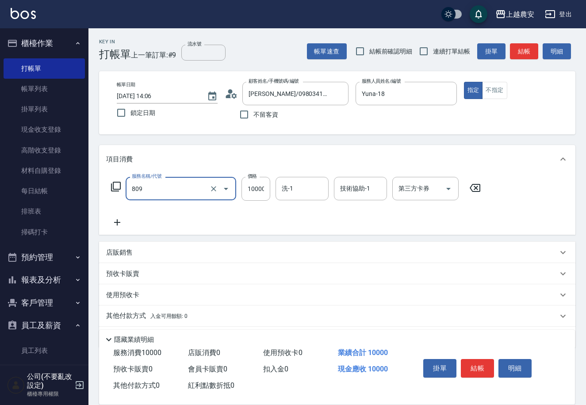
type input "接髮(809)"
type input "6000"
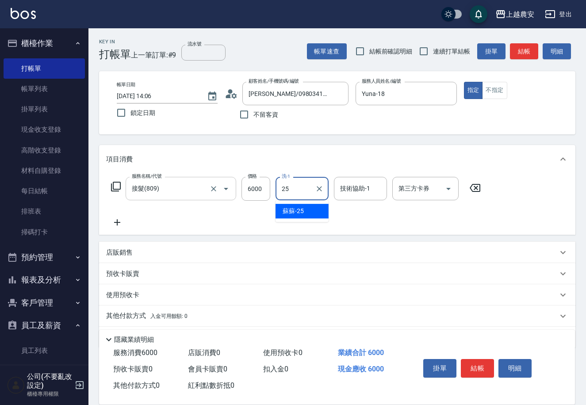
type input "蘇蘇-25"
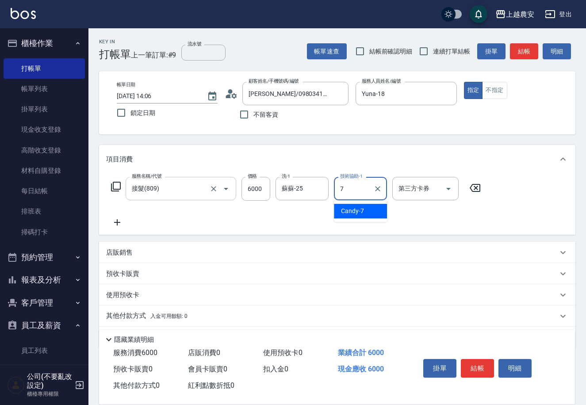
type input "Candy-7"
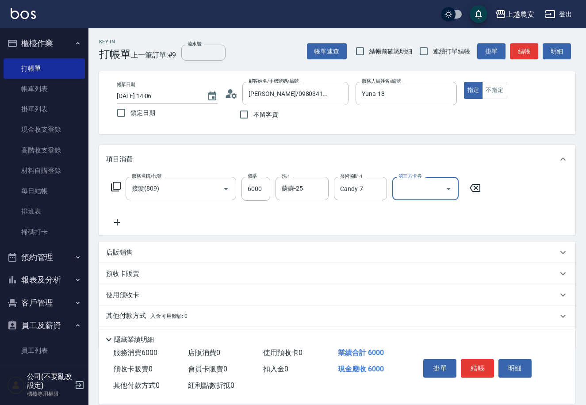
click at [115, 222] on icon at bounding box center [117, 222] width 6 height 6
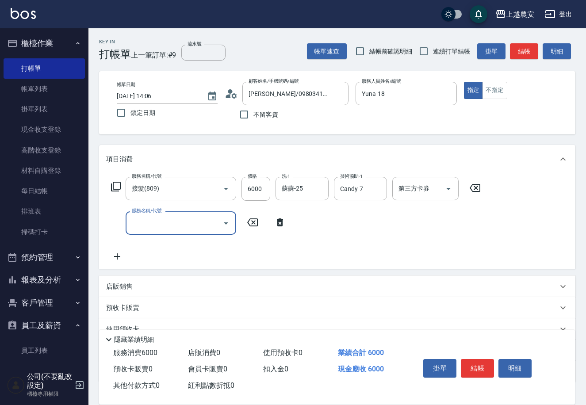
click at [156, 219] on input "服務名稱/代號" at bounding box center [174, 222] width 89 height 15
type input "ㄉ"
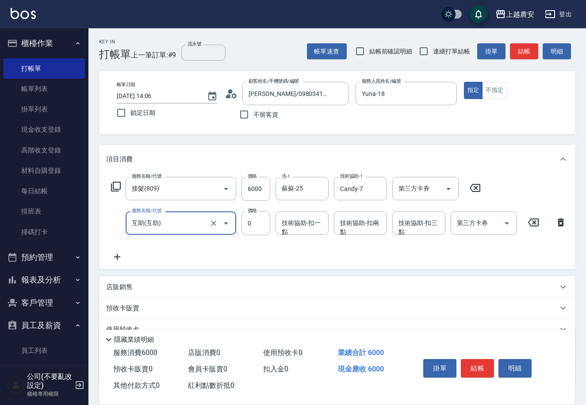
type input "互助"
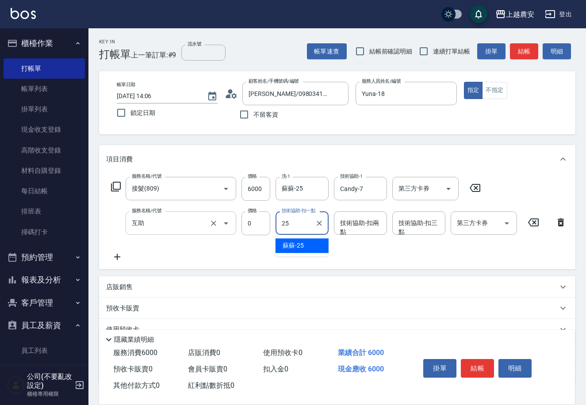
type input "蘇蘇-25"
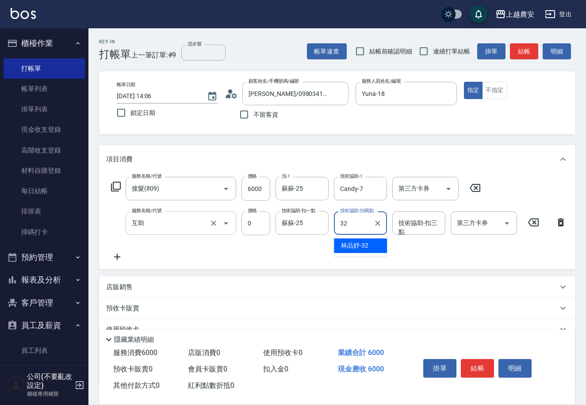
type input "林品妤-32"
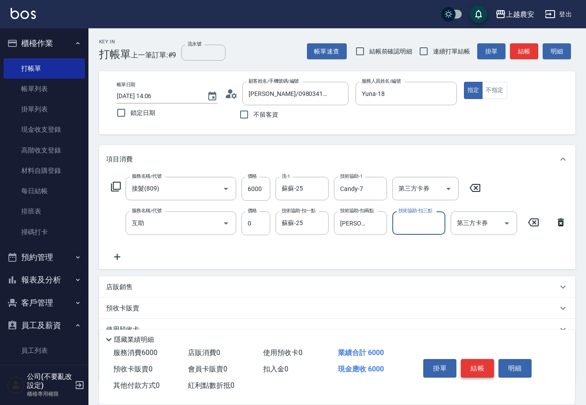
click at [476, 371] on button "結帳" at bounding box center [477, 368] width 33 height 19
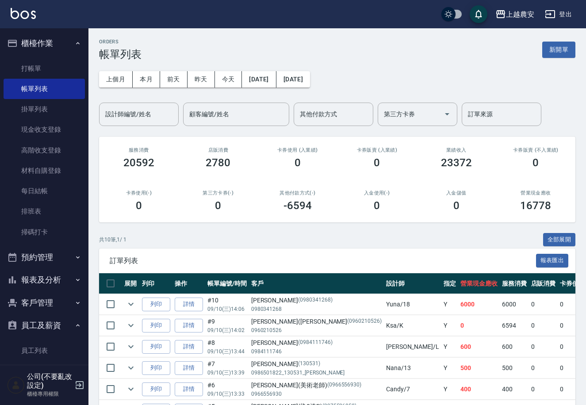
click at [51, 276] on button "報表及分析" at bounding box center [44, 279] width 81 height 23
click at [44, 327] on link "店家日報表" at bounding box center [44, 325] width 81 height 20
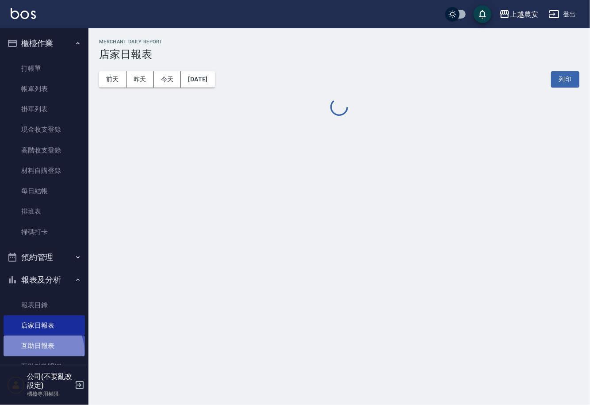
click at [39, 351] on link "互助日報表" at bounding box center [44, 346] width 81 height 20
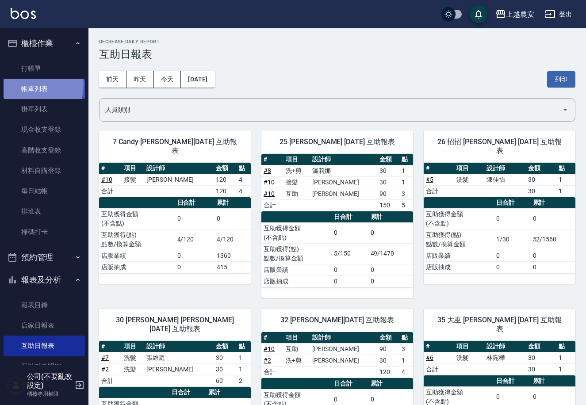
click at [33, 85] on link "帳單列表" at bounding box center [44, 89] width 81 height 20
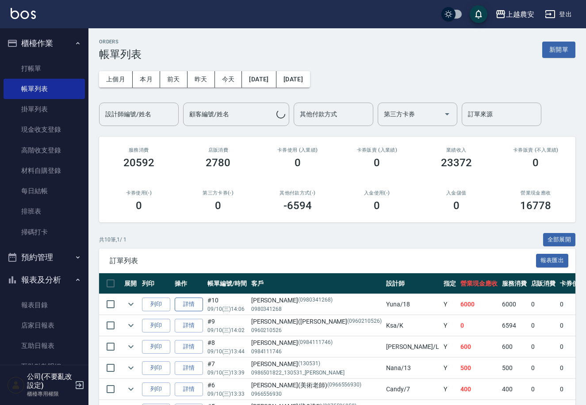
click at [183, 306] on link "詳情" at bounding box center [189, 305] width 28 height 14
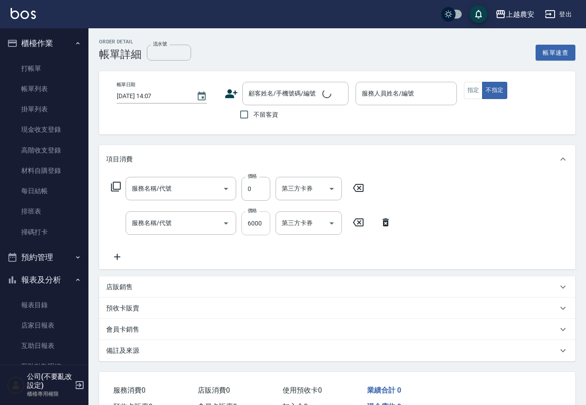
type input "2025/09/10 14:06"
type input "Yuna-18"
type input "互助"
type input "接髮(809)"
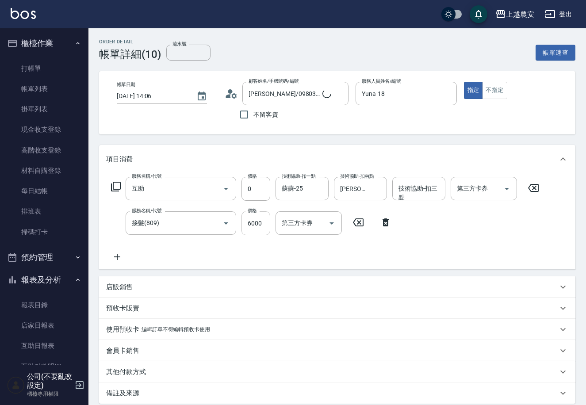
type input "[PERSON_NAME]/0980341268/0980341268"
click at [319, 223] on icon "Clear" at bounding box center [319, 223] width 5 height 5
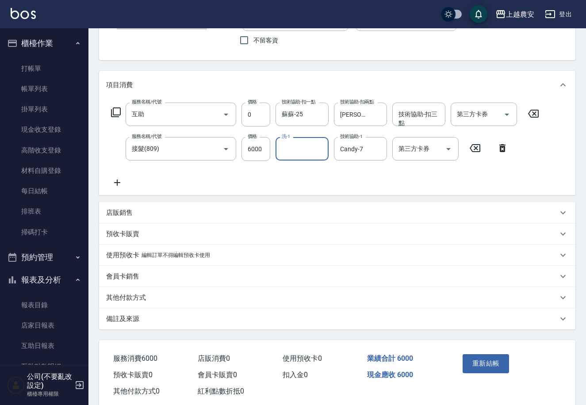
scroll to position [76, 0]
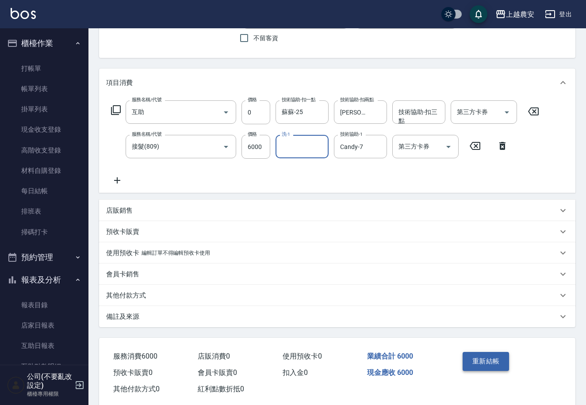
click at [482, 363] on button "重新結帳" at bounding box center [485, 361] width 47 height 19
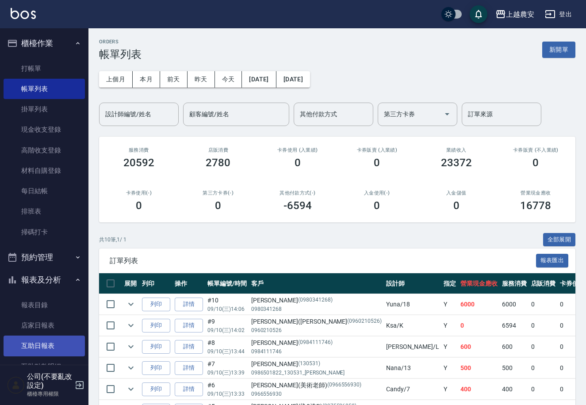
click at [39, 339] on link "互助日報表" at bounding box center [44, 346] width 81 height 20
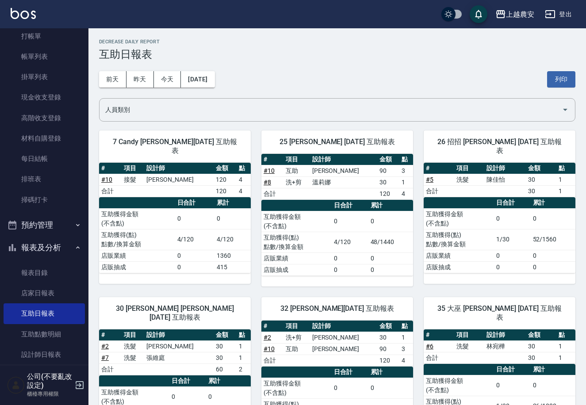
scroll to position [46, 0]
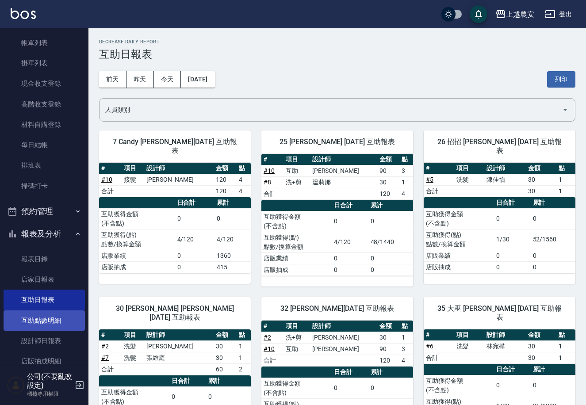
click at [46, 322] on link "互助點數明細" at bounding box center [44, 320] width 81 height 20
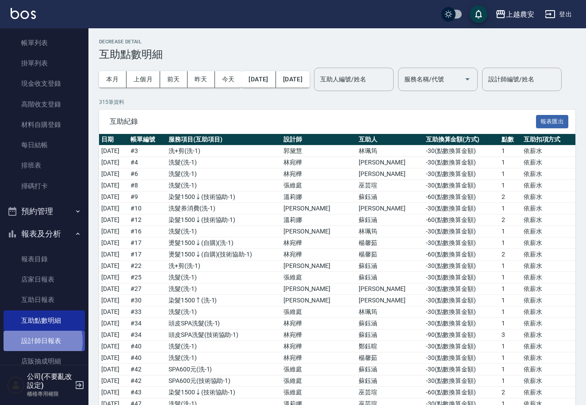
click at [35, 341] on link "設計師日報表" at bounding box center [44, 341] width 81 height 20
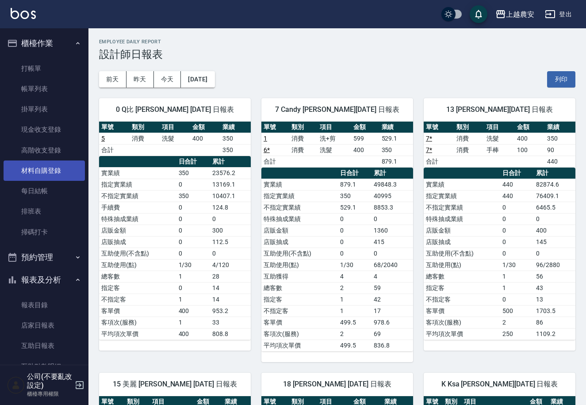
click at [26, 170] on link "材料自購登錄" at bounding box center [44, 170] width 81 height 20
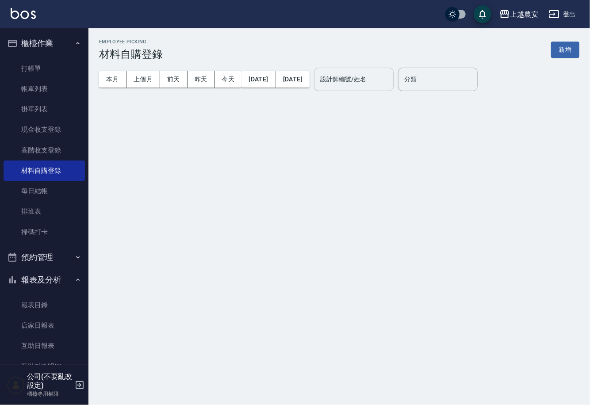
click at [345, 80] on input "設計師編號/姓名" at bounding box center [354, 79] width 72 height 15
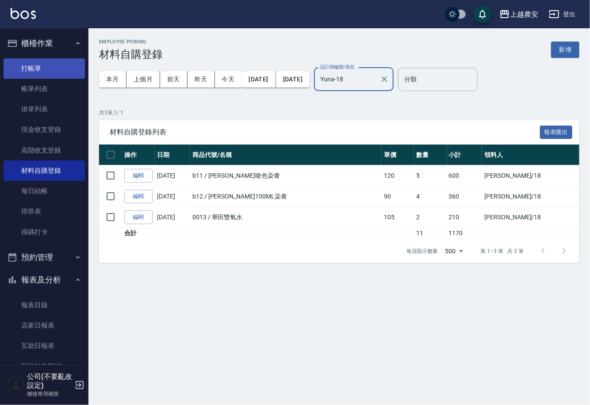
type input "Yuna-18"
click at [42, 72] on link "打帳單" at bounding box center [44, 68] width 81 height 20
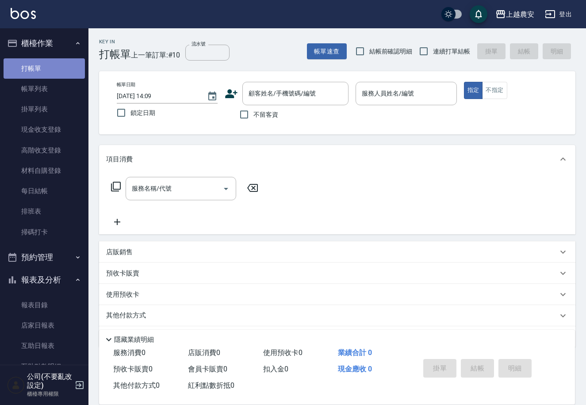
click at [51, 76] on link "打帳單" at bounding box center [44, 68] width 81 height 20
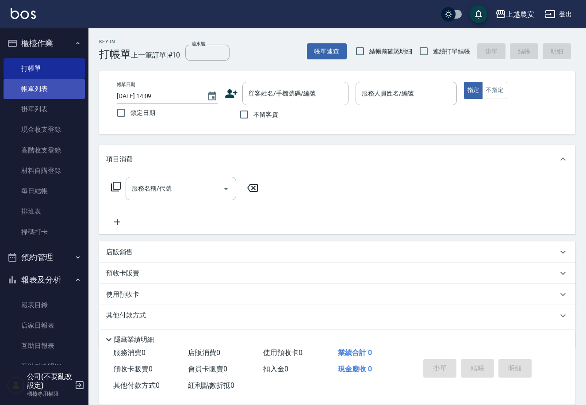
click at [52, 80] on link "帳單列表" at bounding box center [44, 89] width 81 height 20
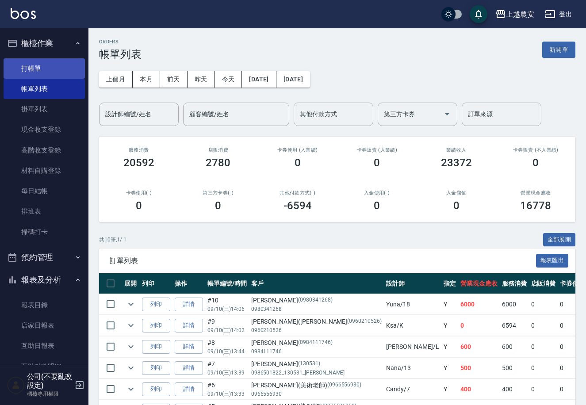
click at [69, 67] on link "打帳單" at bounding box center [44, 68] width 81 height 20
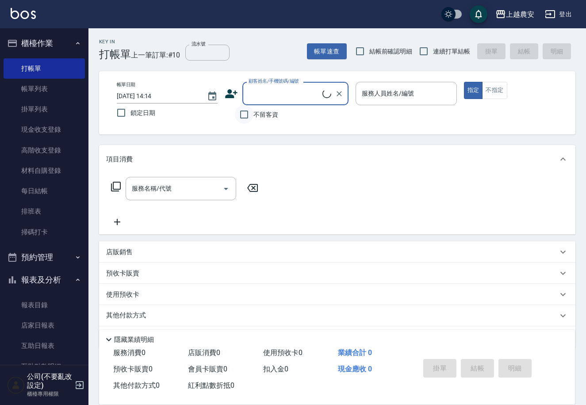
click at [243, 109] on input "不留客資" at bounding box center [244, 114] width 19 height 19
checkbox input "true"
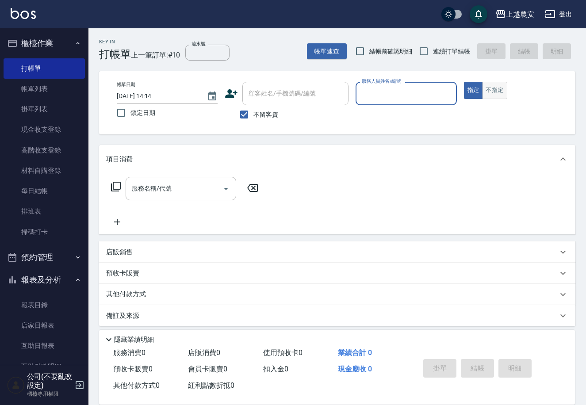
click at [493, 85] on button "不指定" at bounding box center [494, 90] width 25 height 17
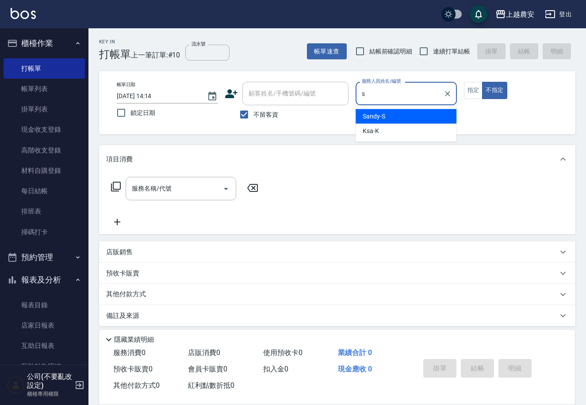
type input "Sandy-S"
type button "false"
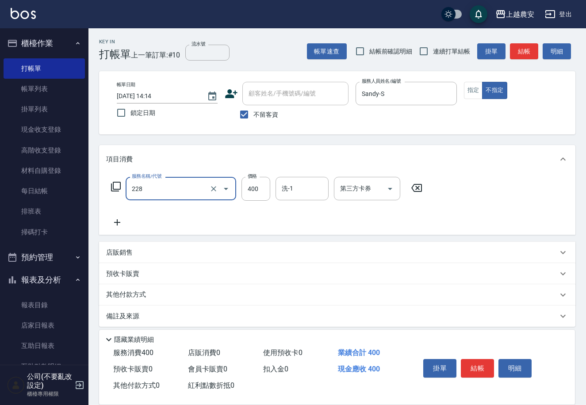
type input "洗髮(228)"
type input "大巫-35"
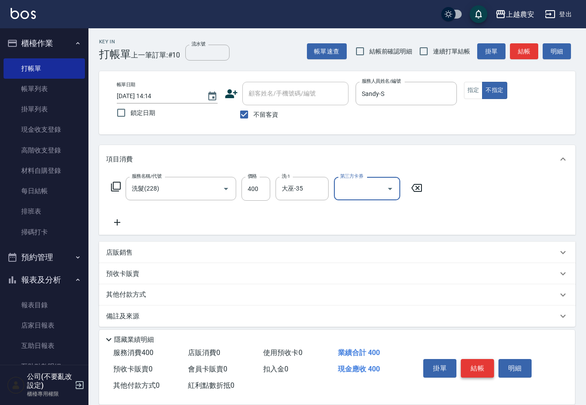
click at [476, 366] on button "結帳" at bounding box center [477, 368] width 33 height 19
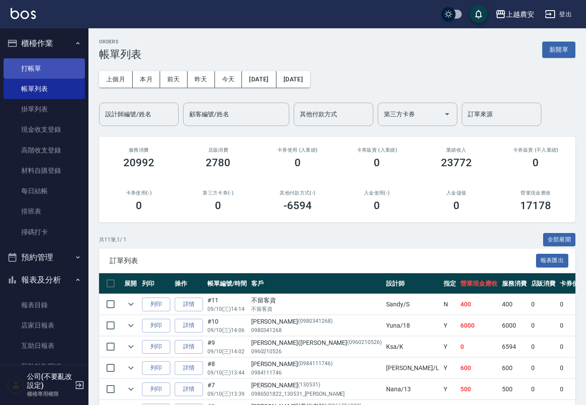
click at [42, 64] on link "打帳單" at bounding box center [44, 68] width 81 height 20
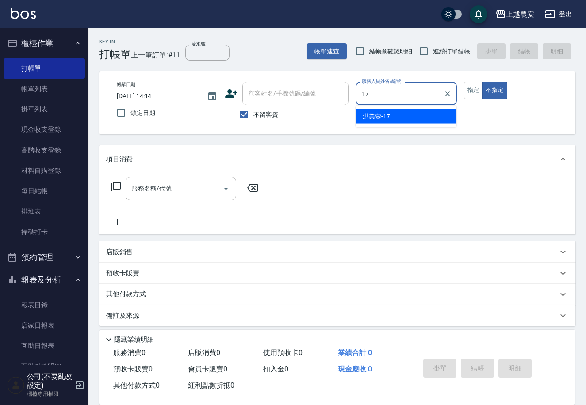
type input "洪美蓉-17"
type button "false"
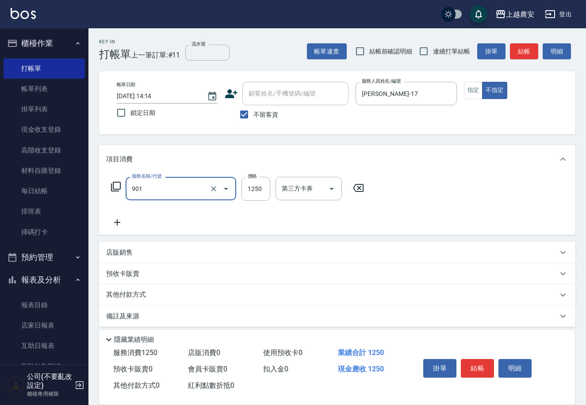
type input "修手指甲(901)"
type input "1000"
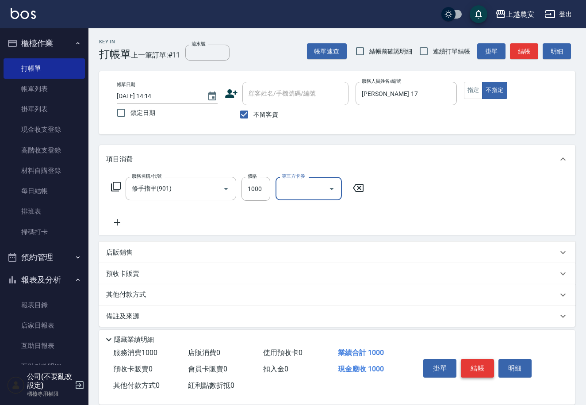
click at [485, 366] on button "結帳" at bounding box center [477, 368] width 33 height 19
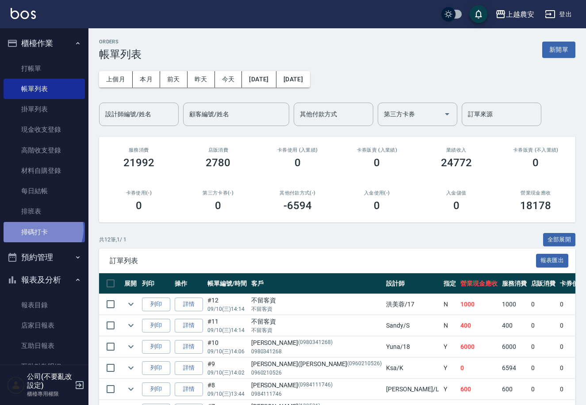
click at [40, 229] on link "掃碼打卡" at bounding box center [44, 232] width 81 height 20
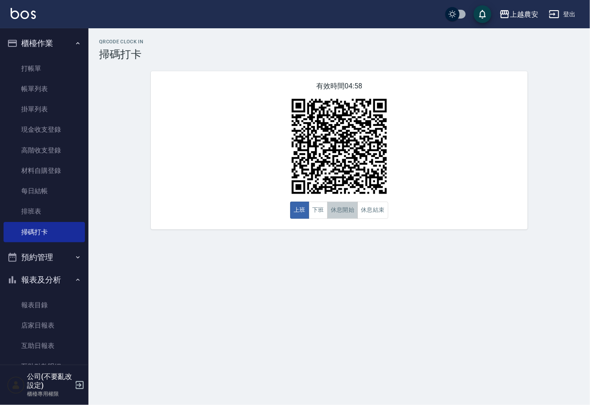
click at [351, 213] on button "休息開始" at bounding box center [342, 210] width 31 height 17
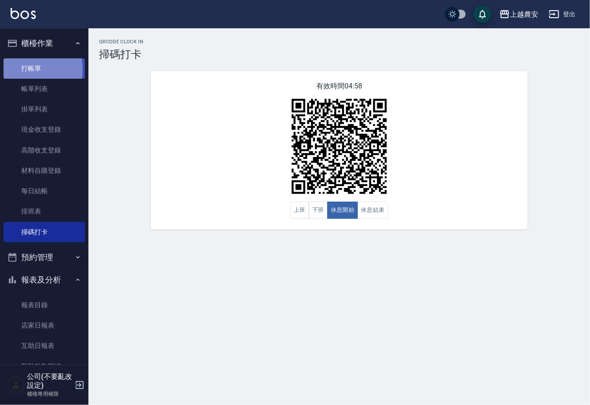
click at [25, 69] on link "打帳單" at bounding box center [44, 68] width 81 height 20
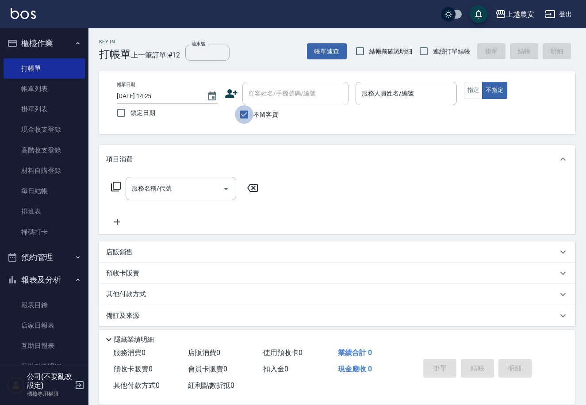
click at [249, 114] on input "不留客資" at bounding box center [244, 114] width 19 height 19
checkbox input "false"
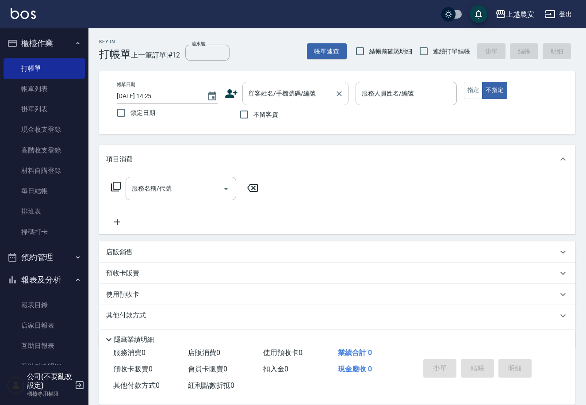
click at [268, 87] on div "顧客姓名/手機號碼/編號 顧客姓名/手機號碼/編號" at bounding box center [295, 93] width 106 height 23
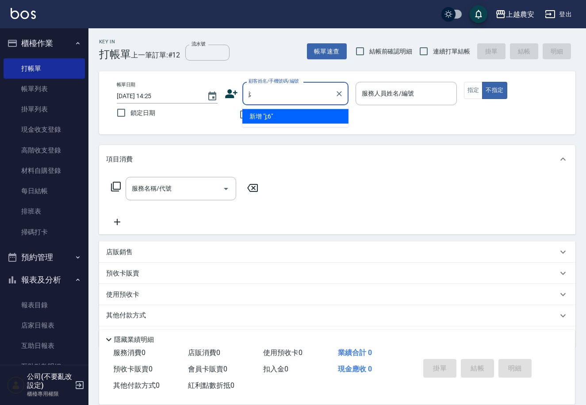
type input "j"
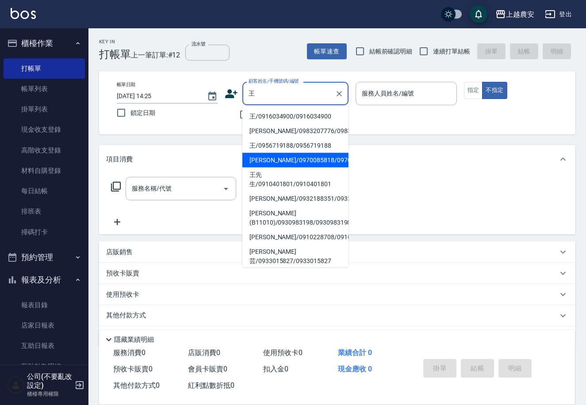
click at [293, 158] on li "[PERSON_NAME]/0970085818/0970085818" at bounding box center [295, 160] width 106 height 15
type input "[PERSON_NAME]/0970085818/0970085818"
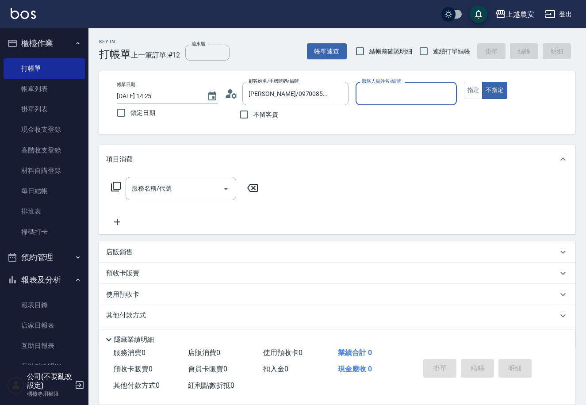
type input "Nana-13"
click at [471, 88] on button "指定" at bounding box center [473, 90] width 19 height 17
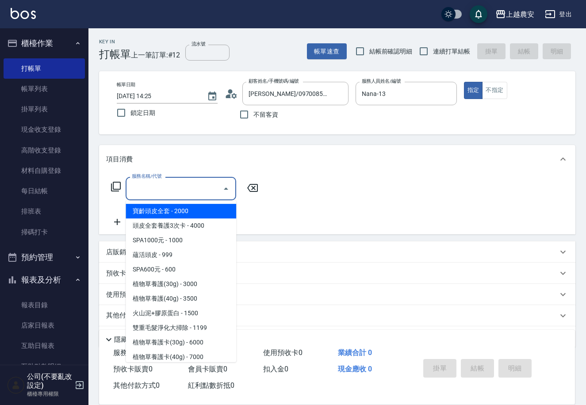
click at [195, 191] on input "服務名稱/代號" at bounding box center [174, 188] width 89 height 15
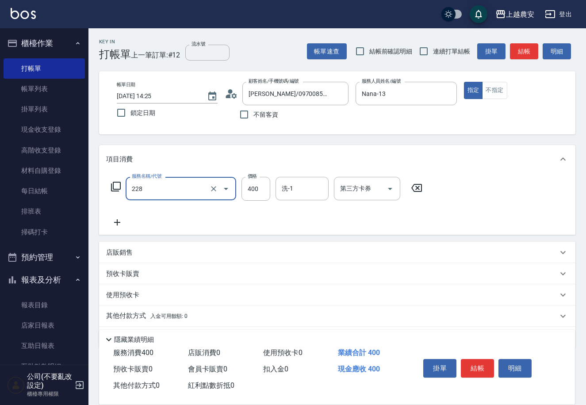
type input "洗髮(228)"
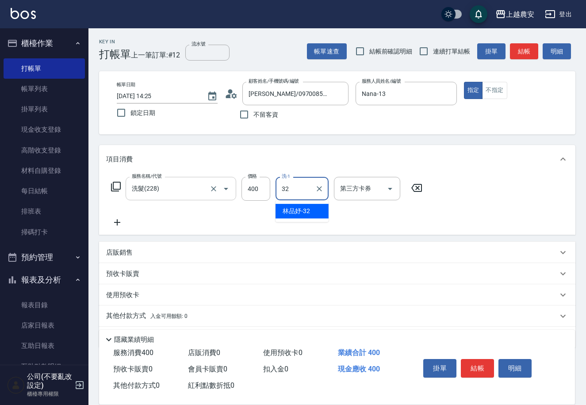
type input "林品妤-32"
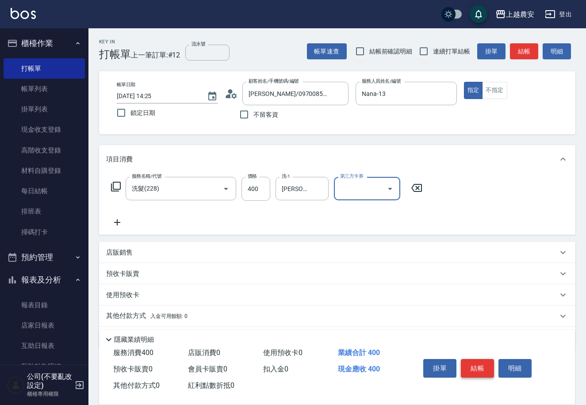
click at [473, 371] on button "結帳" at bounding box center [477, 368] width 33 height 19
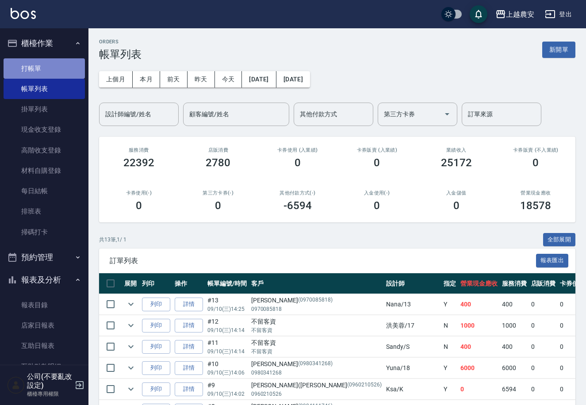
click at [57, 68] on link "打帳單" at bounding box center [44, 68] width 81 height 20
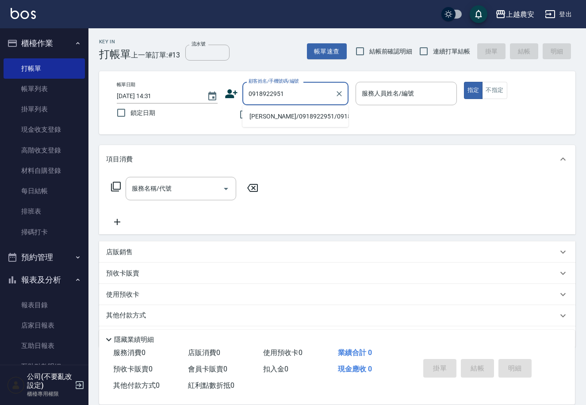
type input "[PERSON_NAME]/0918922951/0918922951"
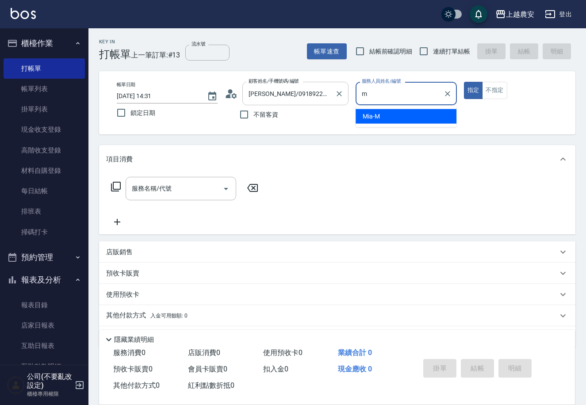
type input "Mia-M"
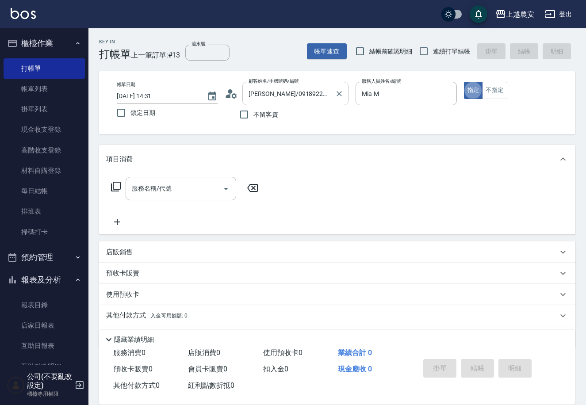
type button "true"
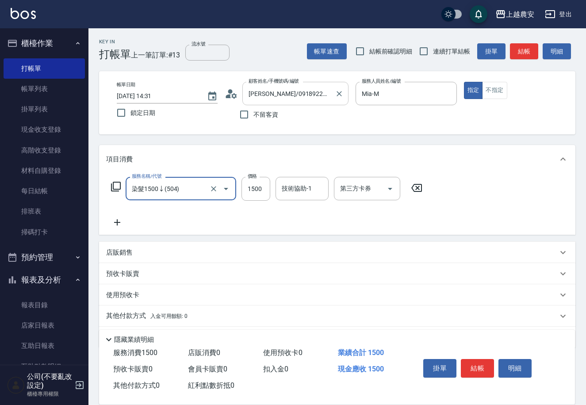
type input "染髮1500↓(504)"
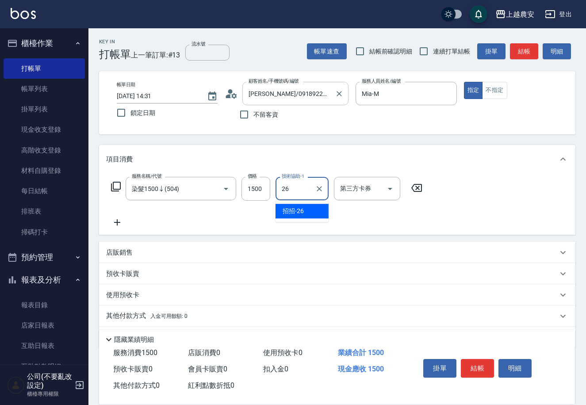
type input "招招-26"
click at [262, 190] on input "1500" at bounding box center [255, 189] width 29 height 24
type input "1400"
click at [469, 363] on button "結帳" at bounding box center [477, 368] width 33 height 19
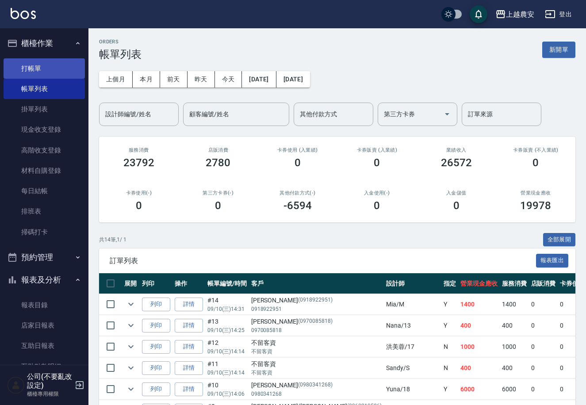
click at [31, 72] on link "打帳單" at bounding box center [44, 68] width 81 height 20
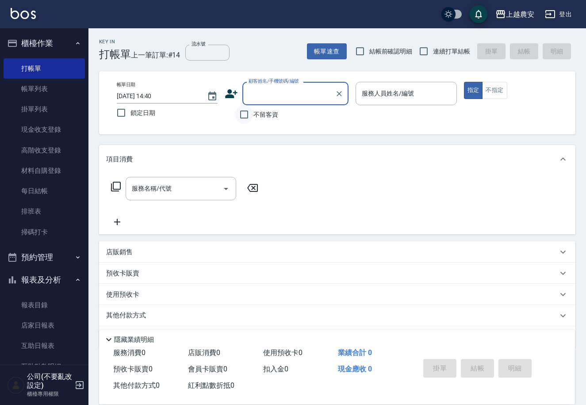
click at [242, 116] on input "不留客資" at bounding box center [244, 114] width 19 height 19
checkbox input "true"
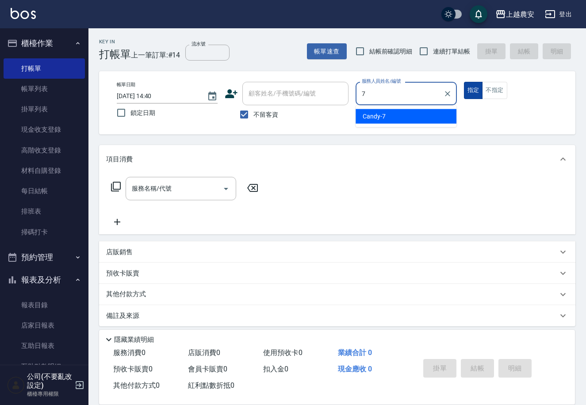
type input "Candy-7"
type button "true"
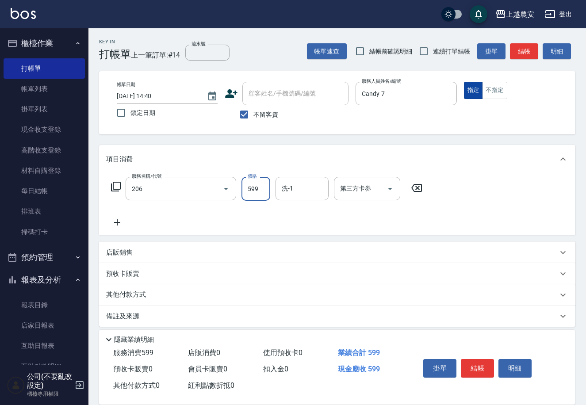
type input "洗+剪(206)"
type input "600"
type input "[PERSON_NAME]-30"
click at [488, 370] on button "結帳" at bounding box center [477, 368] width 33 height 19
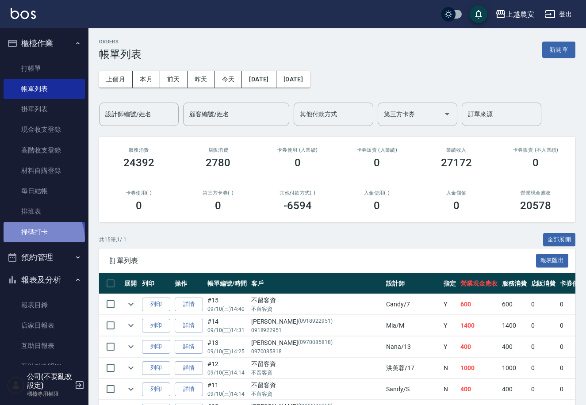
click at [36, 238] on link "掃碼打卡" at bounding box center [44, 232] width 81 height 20
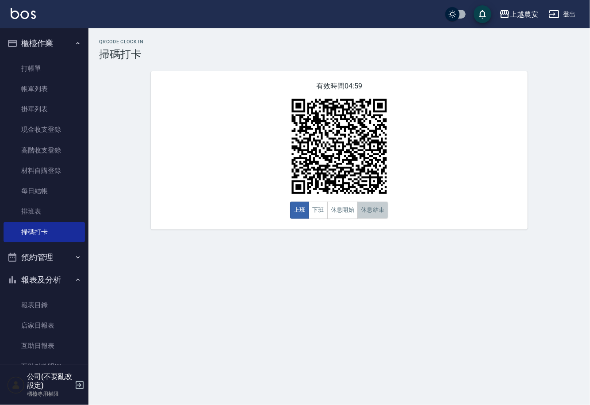
click at [380, 212] on button "休息結束" at bounding box center [372, 210] width 31 height 17
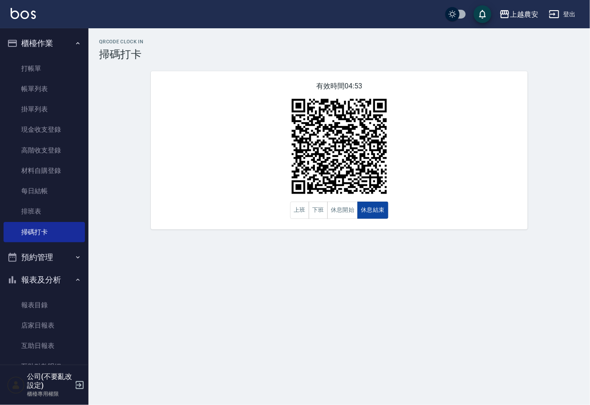
type button "BREAKEND"
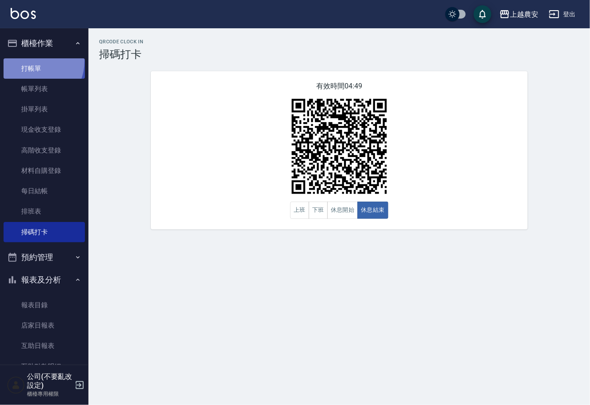
click at [32, 61] on link "打帳單" at bounding box center [44, 68] width 81 height 20
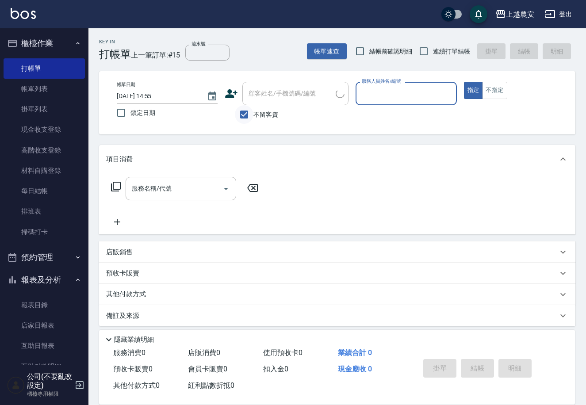
drag, startPoint x: 245, startPoint y: 115, endPoint x: 247, endPoint y: 110, distance: 5.6
click at [245, 115] on input "不留客資" at bounding box center [244, 114] width 19 height 19
checkbox input "false"
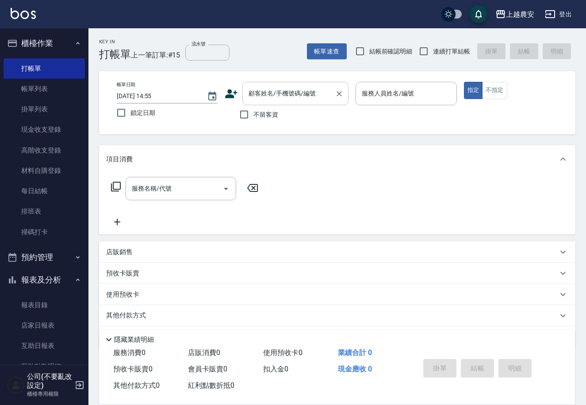
drag, startPoint x: 278, startPoint y: 80, endPoint x: 278, endPoint y: 98, distance: 18.6
click at [278, 88] on div "帳單日期 2025/09/10 14:55 鎖定日期 顧客姓名/手機號碼/編號 顧客姓名/手機號碼/編號 不留客資 服務人員姓名/編號 服務人員姓名/編號 指…" at bounding box center [337, 102] width 476 height 63
click at [278, 98] on input "顧客姓名/手機號碼/編號" at bounding box center [288, 93] width 85 height 15
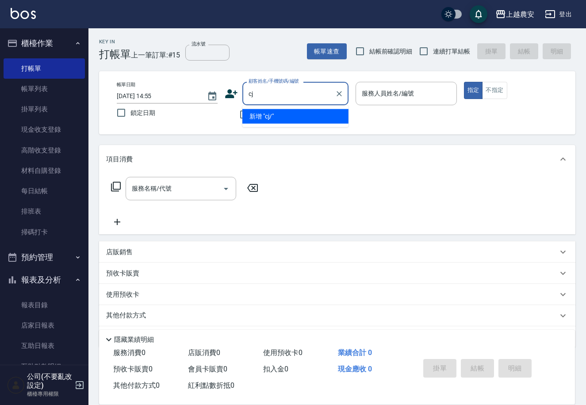
type input "c"
type input "洪"
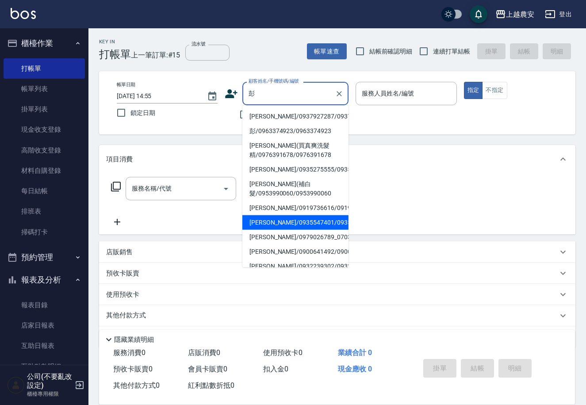
type input "[PERSON_NAME]/0935547401/0935547401"
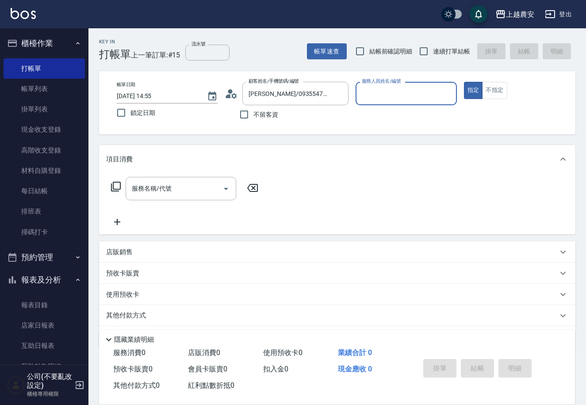
type input "Candy-7"
click at [464, 82] on button "指定" at bounding box center [473, 90] width 19 height 17
type button "true"
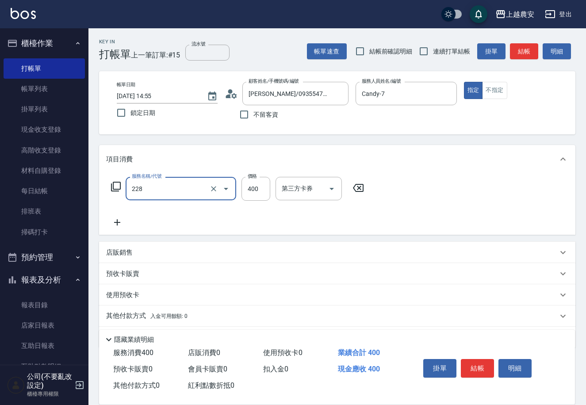
type input "洗髮(228)"
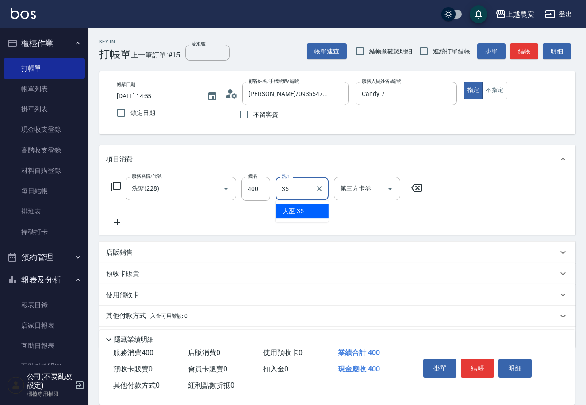
type input "大巫-35"
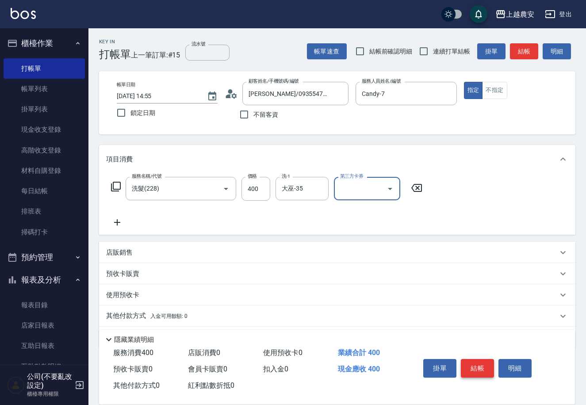
click at [461, 368] on button "結帳" at bounding box center [477, 368] width 33 height 19
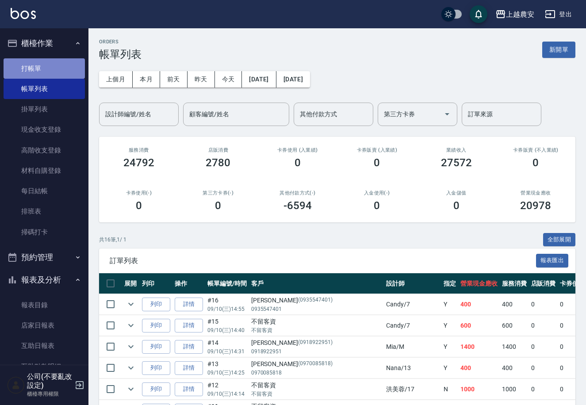
click at [68, 65] on link "打帳單" at bounding box center [44, 68] width 81 height 20
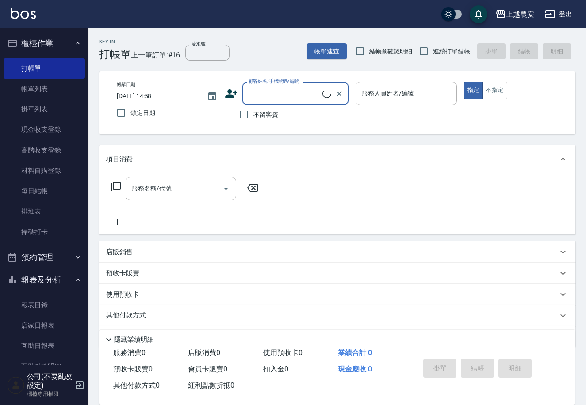
click at [275, 93] on input "顧客姓名/手機號碼/編號" at bounding box center [284, 93] width 76 height 15
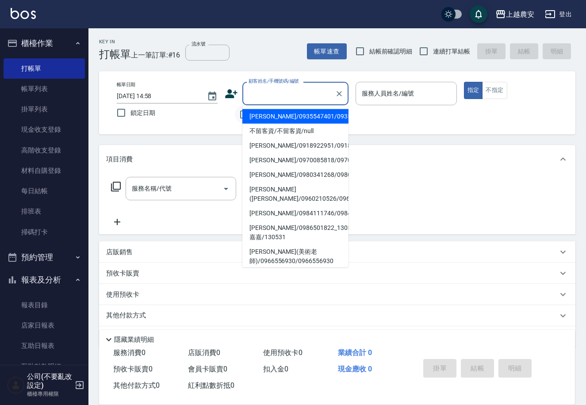
click at [239, 117] on input "不留客資" at bounding box center [244, 114] width 19 height 19
checkbox input "true"
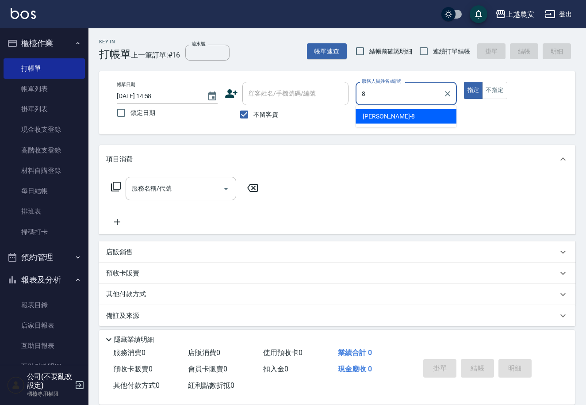
type input "黛慧-8"
type button "true"
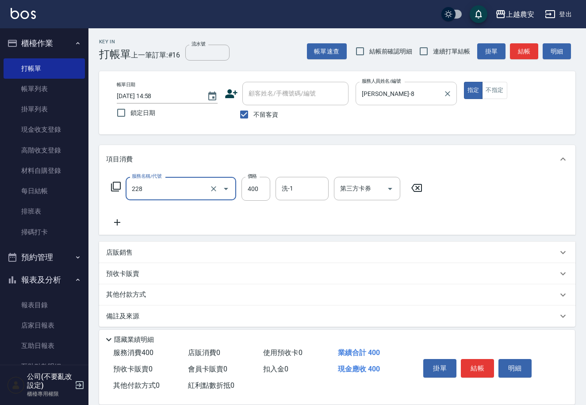
type input "洗髮(228)"
click at [469, 363] on button "結帳" at bounding box center [477, 368] width 33 height 19
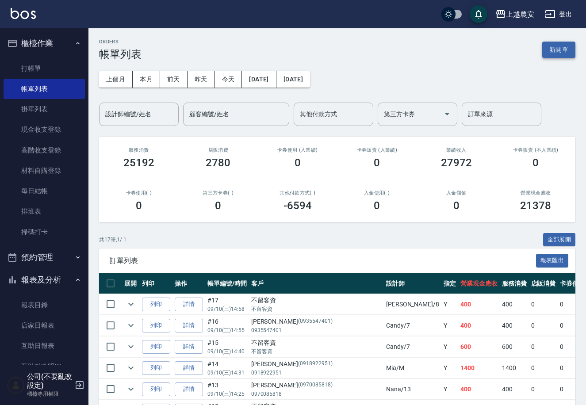
click at [547, 48] on button "新開單" at bounding box center [558, 50] width 33 height 16
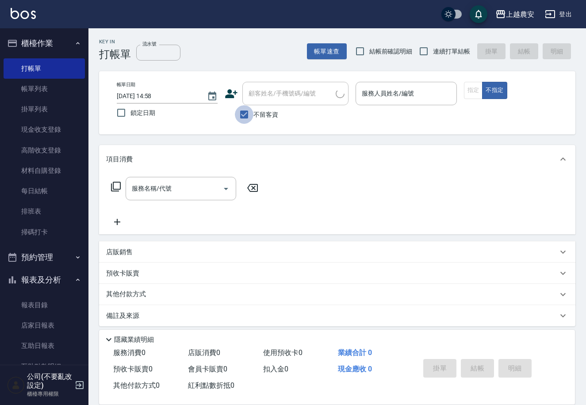
drag, startPoint x: 252, startPoint y: 112, endPoint x: 266, endPoint y: 100, distance: 18.2
click at [252, 112] on input "不留客資" at bounding box center [244, 114] width 19 height 19
checkbox input "false"
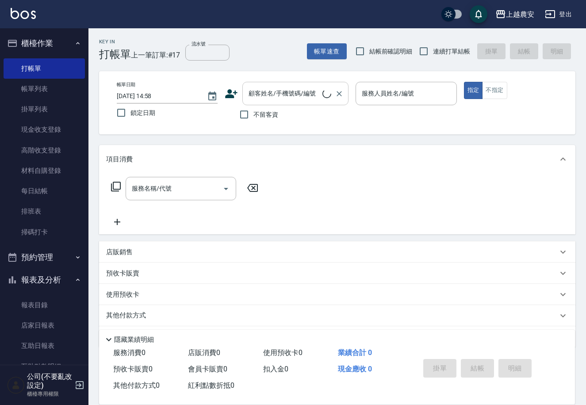
click at [266, 100] on input "顧客姓名/手機號碼/編號" at bounding box center [284, 93] width 76 height 15
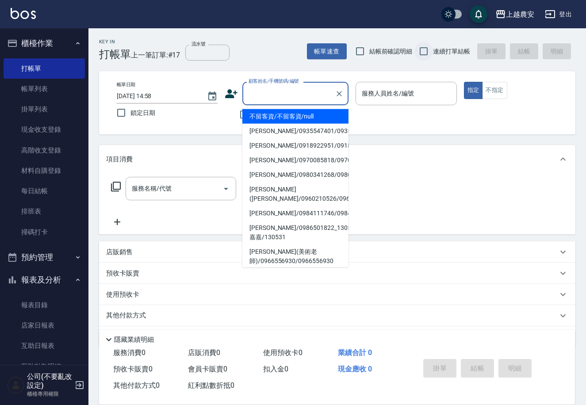
type input "ㄆ"
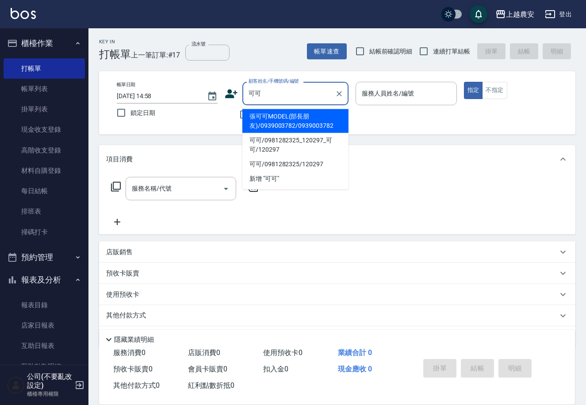
click at [311, 119] on li "張可可MODEL(部長朋友)/0939003782/0939003782" at bounding box center [295, 121] width 106 height 24
type input "張可可MODEL(部長朋友)/0939003782/0939003782"
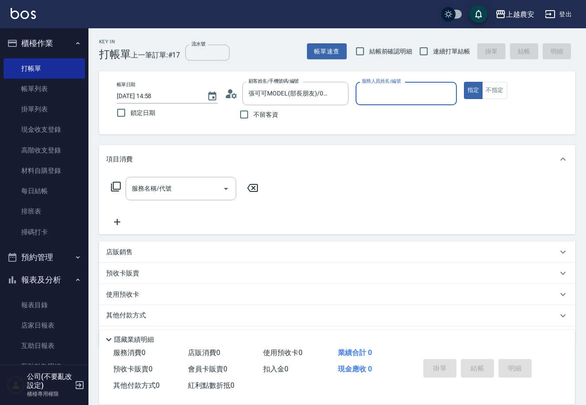
type input "Lina-L"
click at [167, 189] on div "服務名稱/代號 服務名稱/代號" at bounding box center [181, 188] width 111 height 23
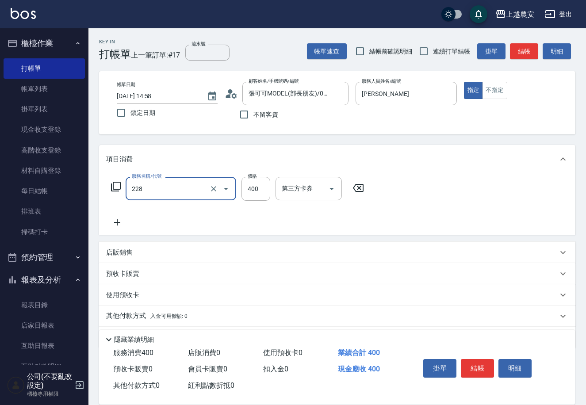
type input "洗髮(228)"
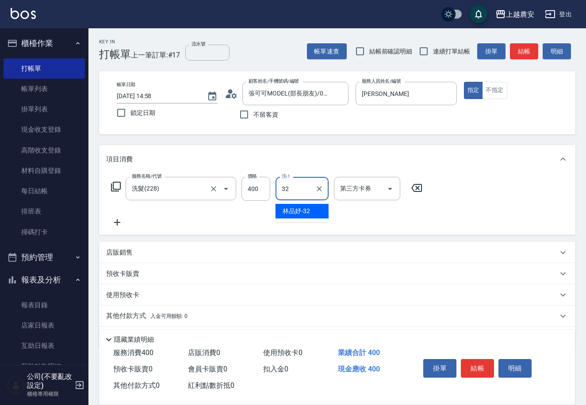
type input "林品妤-32"
click at [485, 360] on button "結帳" at bounding box center [477, 368] width 33 height 19
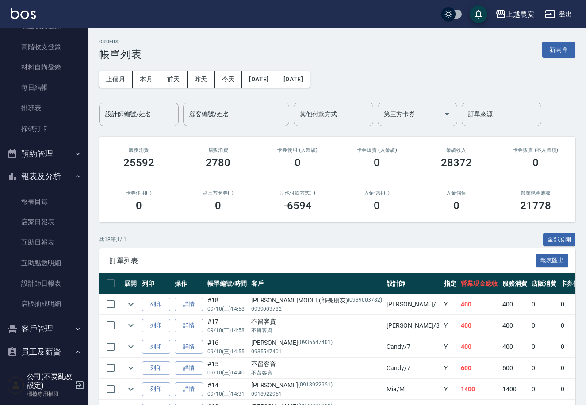
scroll to position [114, 0]
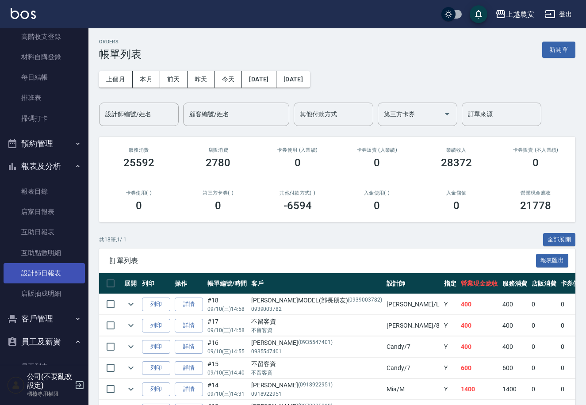
click at [60, 268] on link "設計師日報表" at bounding box center [44, 273] width 81 height 20
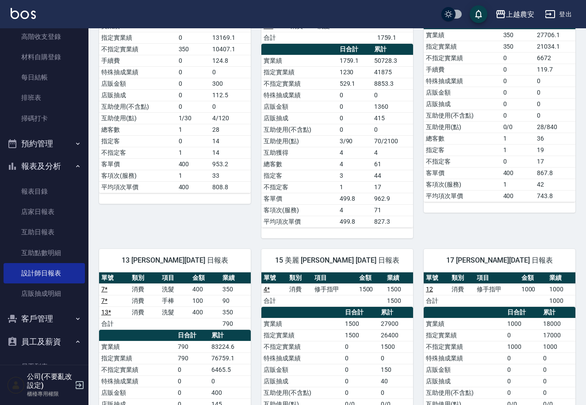
scroll to position [137, 0]
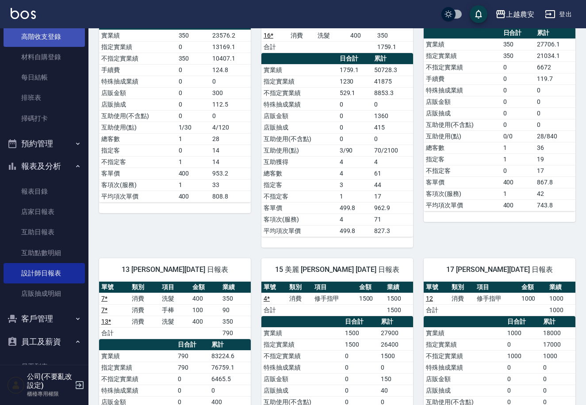
click at [42, 39] on link "高階收支登錄" at bounding box center [44, 37] width 81 height 20
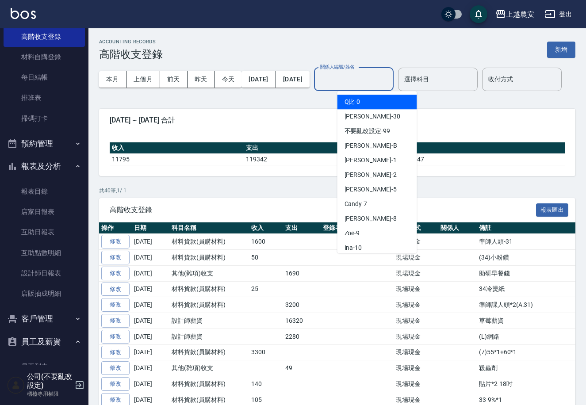
click at [387, 82] on input "關係人編號/姓名" at bounding box center [354, 79] width 72 height 15
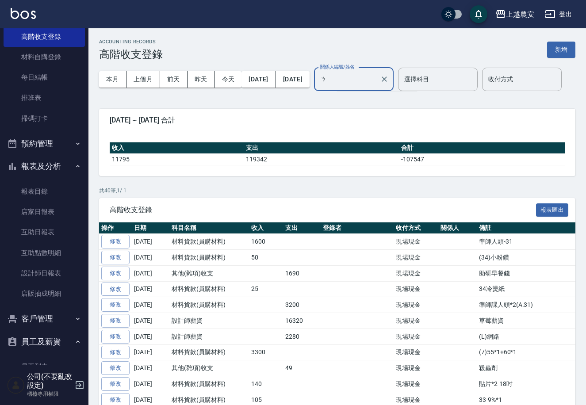
type input "ㄋ"
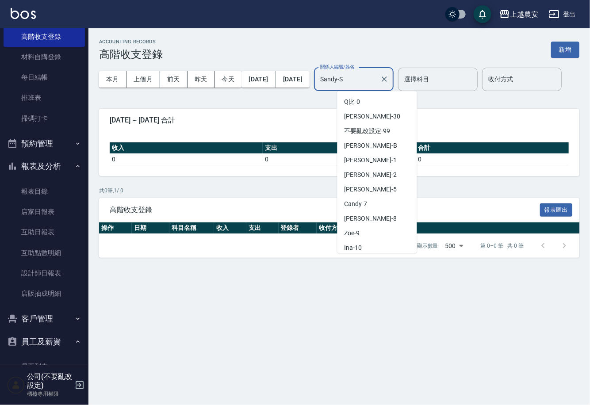
scroll to position [322, 0]
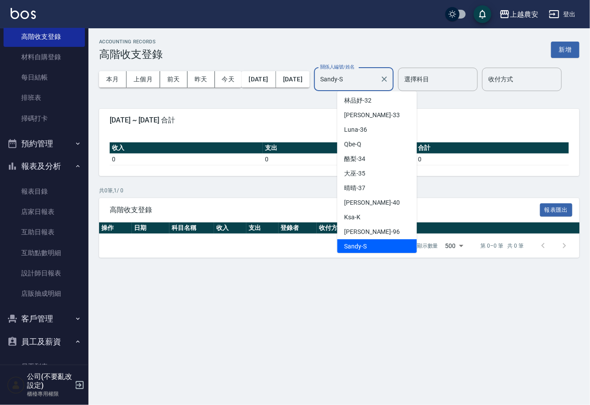
drag, startPoint x: 385, startPoint y: 79, endPoint x: 210, endPoint y: 99, distance: 175.7
click at [301, 89] on div "本月 上個月 前天 昨天 今天 2025/09/01 2025/09/10 關係人編號/姓名 Sandy-S 關係人編號/姓名 選擇科目 選擇科目 收付方式 …" at bounding box center [339, 80] width 480 height 38
type input "Sandy-S"
click at [64, 58] on link "材料自購登錄" at bounding box center [44, 57] width 81 height 20
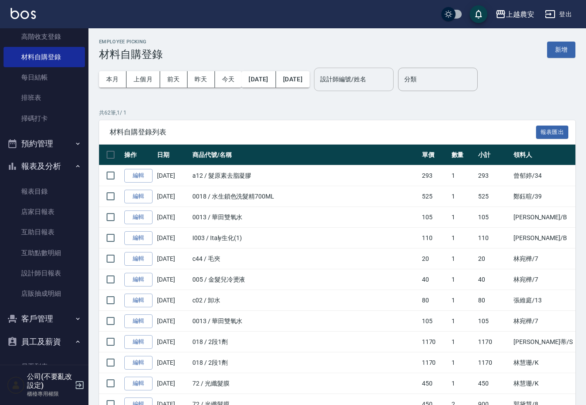
click at [358, 84] on input "設計師編號/姓名" at bounding box center [354, 79] width 72 height 15
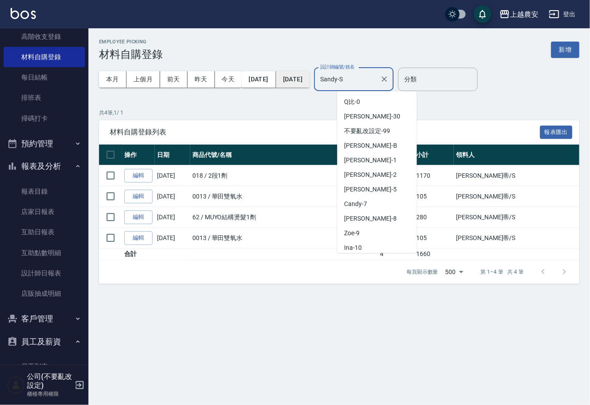
scroll to position [322, 0]
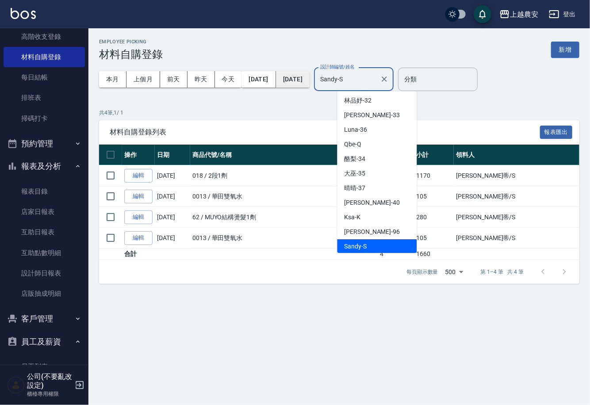
drag, startPoint x: 329, startPoint y: 83, endPoint x: 307, endPoint y: 83, distance: 22.1
click at [307, 83] on div "本月 上個月 前天 昨天 今天 2025/09/01 2025/09/10 設計師編號/姓名 Sandy-S 設計師編號/姓名" at bounding box center [246, 80] width 294 height 38
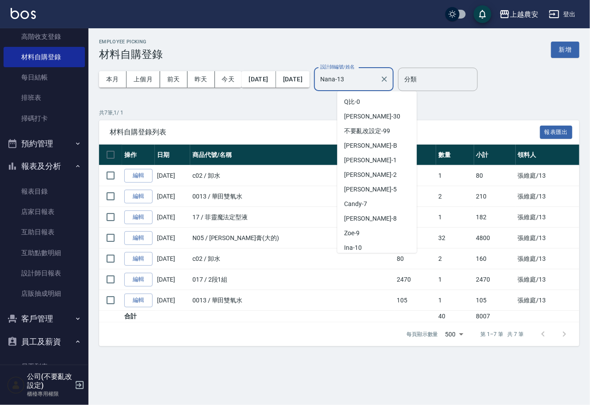
scroll to position [31, 0]
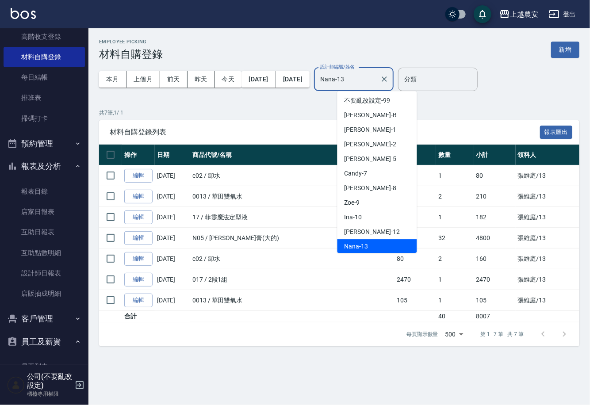
drag, startPoint x: 374, startPoint y: 80, endPoint x: 294, endPoint y: 89, distance: 79.6
click at [294, 89] on div "本月 上個月 前天 昨天 今天 2025/09/01 2025/09/10 設計師編號/姓名 Nana-13 設計師編號/姓名" at bounding box center [246, 80] width 294 height 38
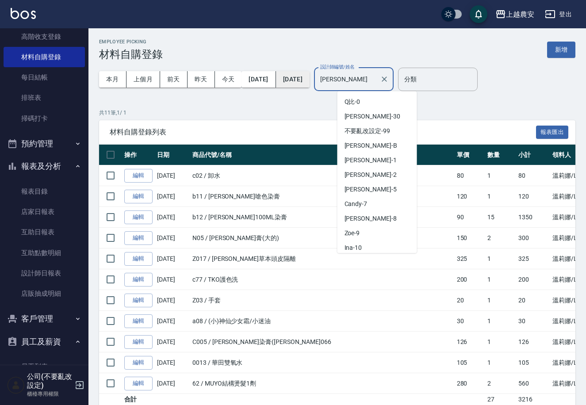
scroll to position [366, 0]
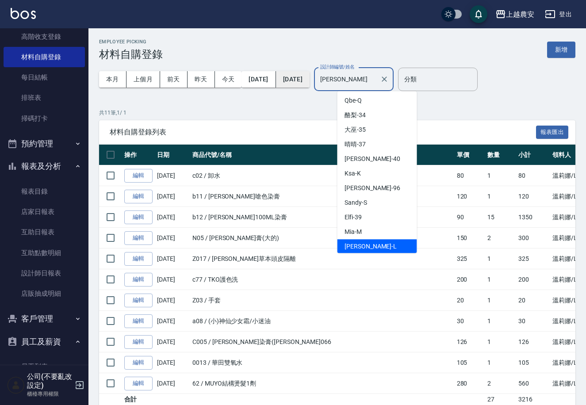
drag, startPoint x: 373, startPoint y: 80, endPoint x: 312, endPoint y: 86, distance: 60.9
click at [312, 86] on div "本月 上個月 前天 昨天 今天 2025/09/01 2025/09/10 設計師編號/姓名 Lina-L 設計師編號/姓名" at bounding box center [246, 80] width 294 height 38
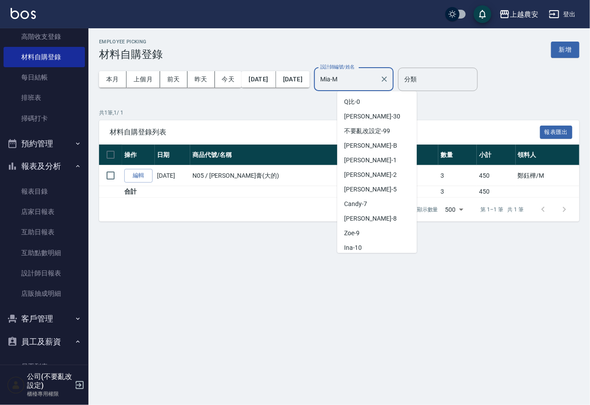
scroll to position [351, 0]
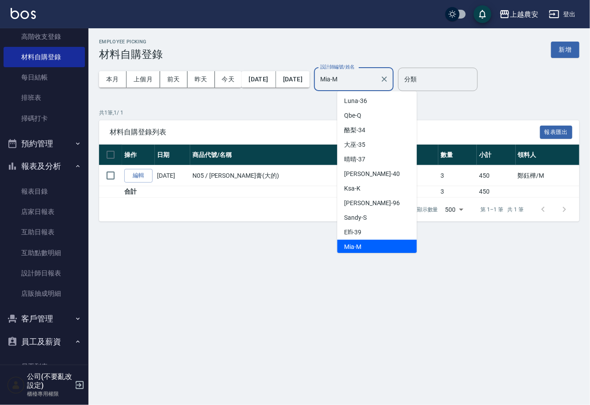
drag, startPoint x: 341, startPoint y: 83, endPoint x: 334, endPoint y: 85, distance: 7.8
click at [334, 85] on div "本月 上個月 前天 昨天 今天 2025/09/01 2025/09/10 設計師編號/姓名 Mia-M 設計師編號/姓名" at bounding box center [246, 80] width 294 height 38
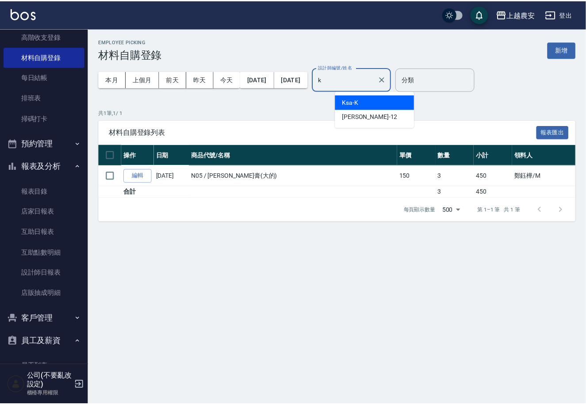
scroll to position [0, 0]
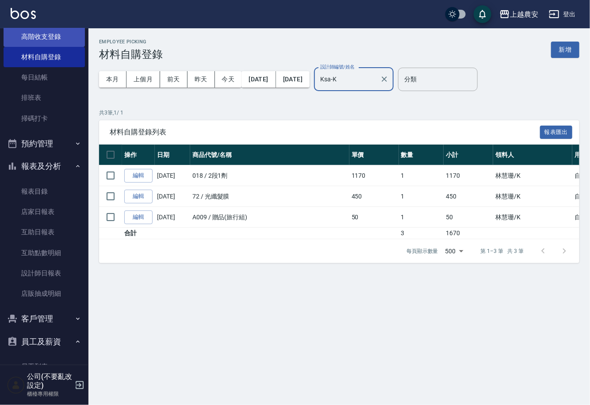
type input "Ksa-K"
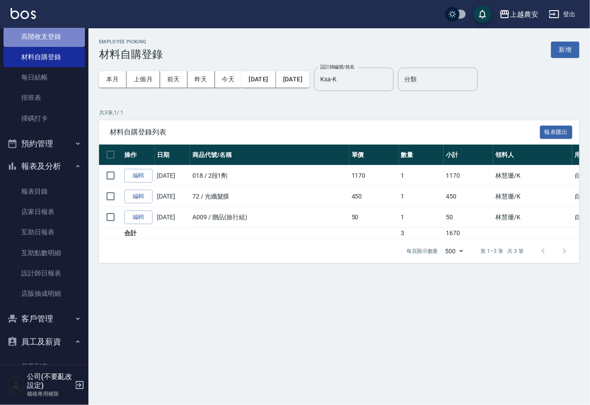
click at [46, 40] on link "高階收支登錄" at bounding box center [44, 37] width 81 height 20
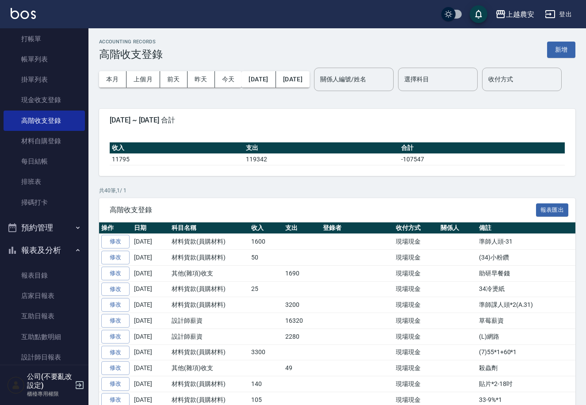
scroll to position [29, 0]
click at [69, 34] on link "打帳單" at bounding box center [44, 40] width 81 height 20
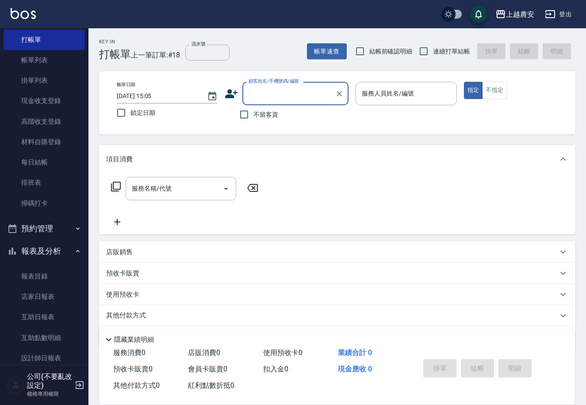
click at [247, 111] on input "不留客資" at bounding box center [244, 114] width 19 height 19
checkbox input "true"
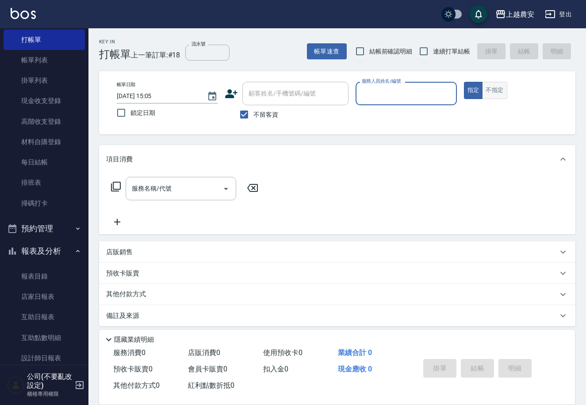
click at [496, 86] on button "不指定" at bounding box center [494, 90] width 25 height 17
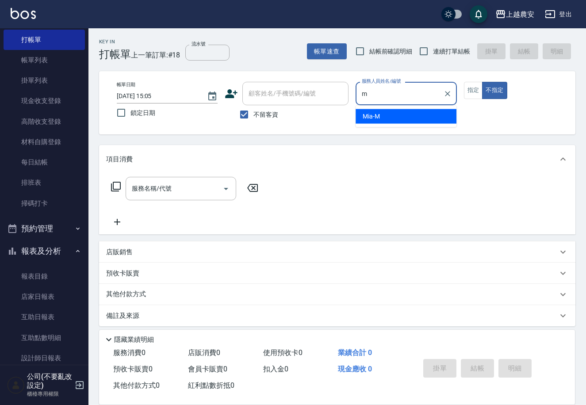
type input "Mia-M"
type button "false"
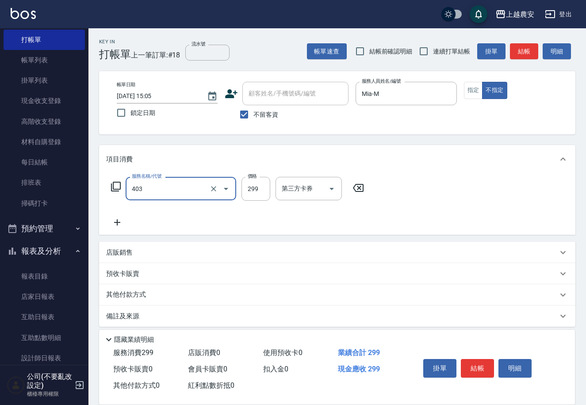
type input "剪髮(403)"
click at [472, 361] on button "結帳" at bounding box center [477, 368] width 33 height 19
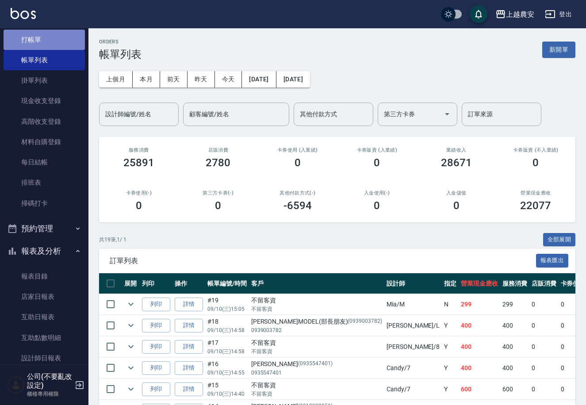
click at [60, 35] on link "打帳單" at bounding box center [44, 40] width 81 height 20
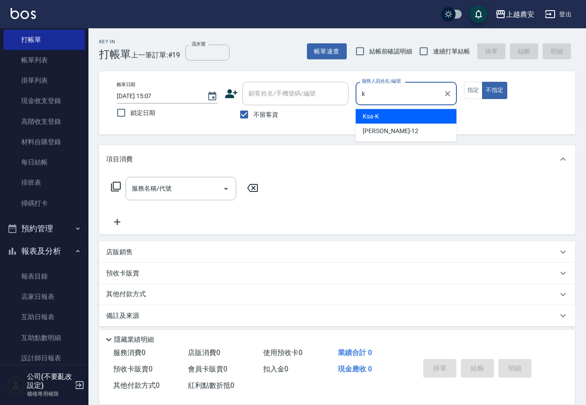
type input "Ksa-K"
type button "false"
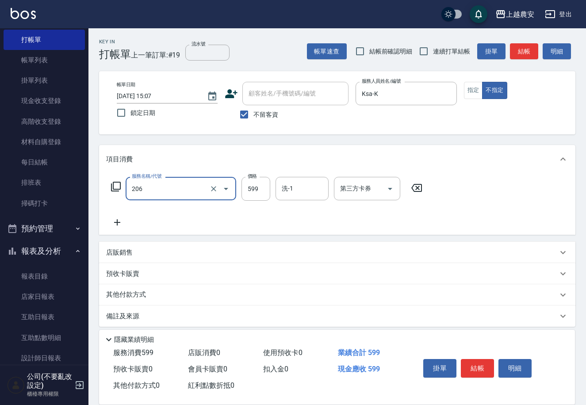
type input "洗+剪(206)"
click at [478, 365] on button "結帳" at bounding box center [477, 368] width 33 height 19
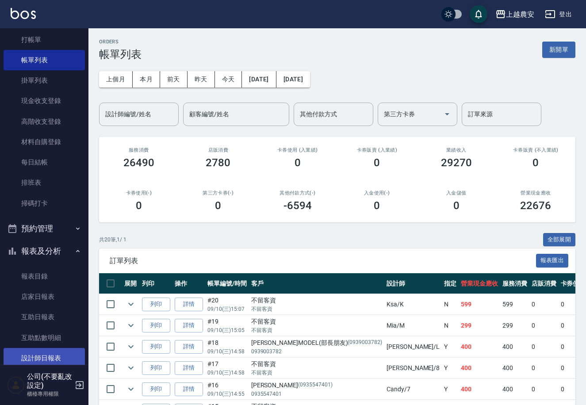
click at [31, 350] on link "設計師日報表" at bounding box center [44, 358] width 81 height 20
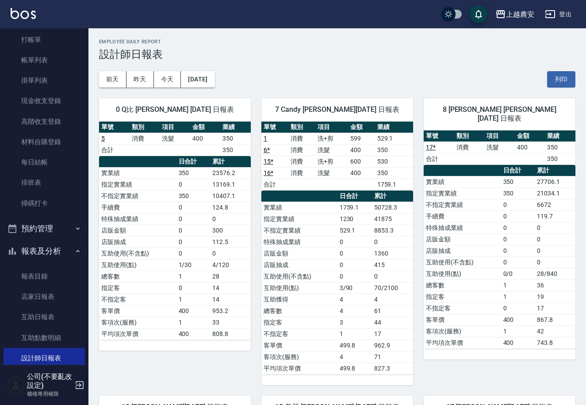
click at [148, 62] on div "前天 昨天 今天 2025/09/10 列印" at bounding box center [337, 80] width 476 height 38
click at [140, 83] on button "昨天" at bounding box center [139, 79] width 27 height 16
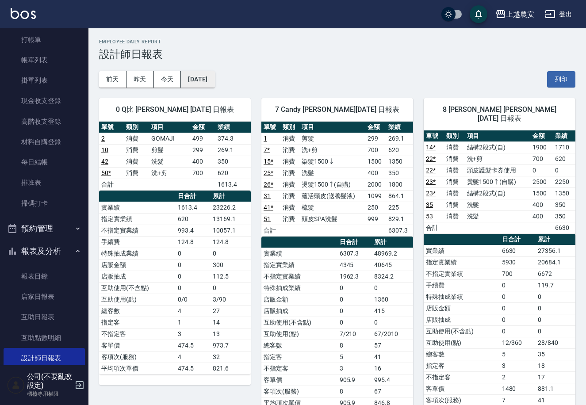
click at [204, 79] on button "2025/09/09" at bounding box center [198, 79] width 34 height 16
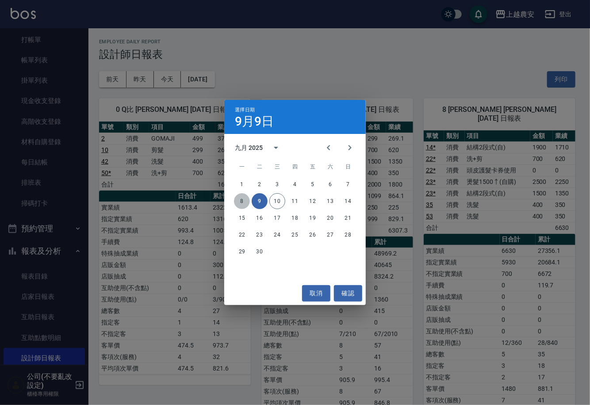
click at [241, 205] on button "8" at bounding box center [242, 201] width 16 height 16
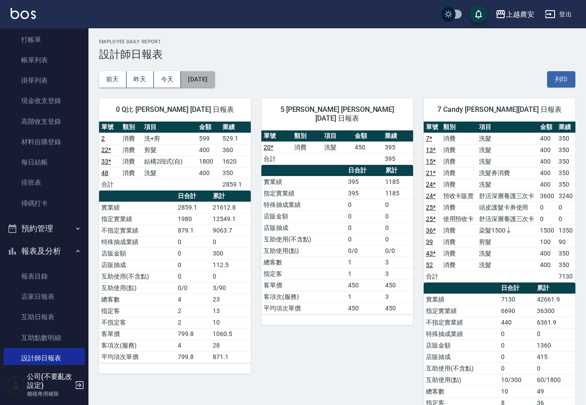
click at [191, 78] on button "2025/09/08" at bounding box center [198, 79] width 34 height 16
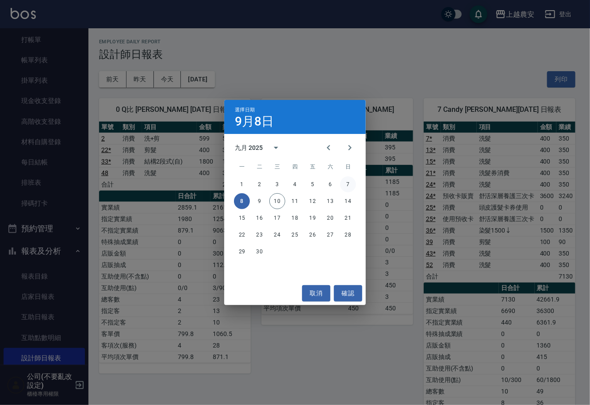
click at [349, 183] on button "7" at bounding box center [348, 184] width 16 height 16
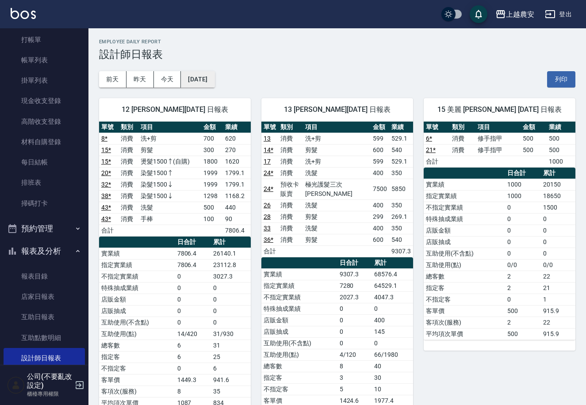
click at [202, 78] on button "2025/09/07" at bounding box center [198, 79] width 34 height 16
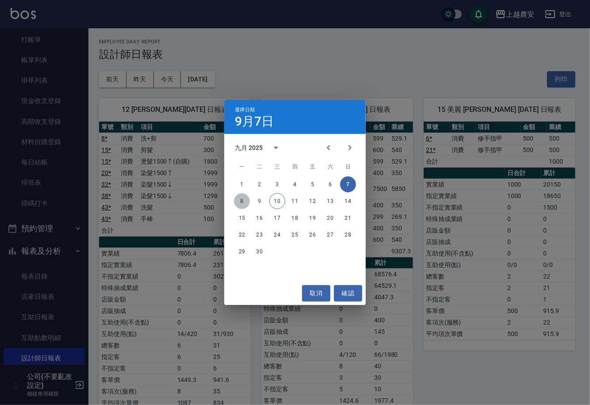
click at [241, 203] on button "8" at bounding box center [242, 201] width 16 height 16
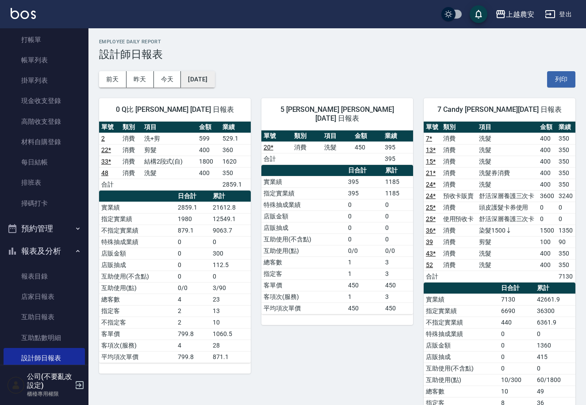
click at [203, 76] on button "2025/09/08" at bounding box center [198, 79] width 34 height 16
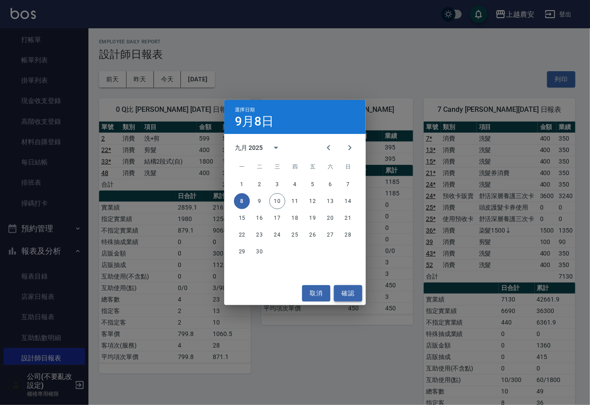
click at [348, 294] on button "確認" at bounding box center [348, 293] width 28 height 16
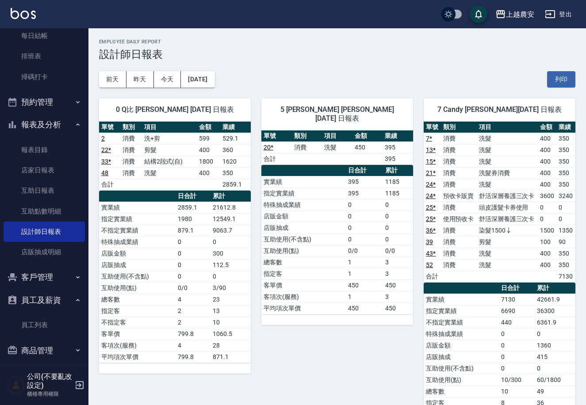
scroll to position [162, 0]
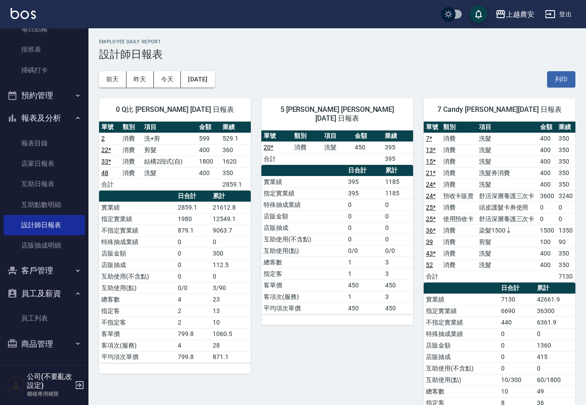
click at [65, 341] on button "商品管理" at bounding box center [44, 343] width 81 height 23
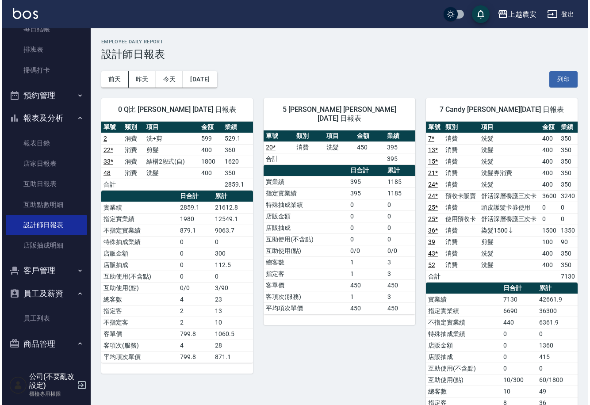
scroll to position [210, 0]
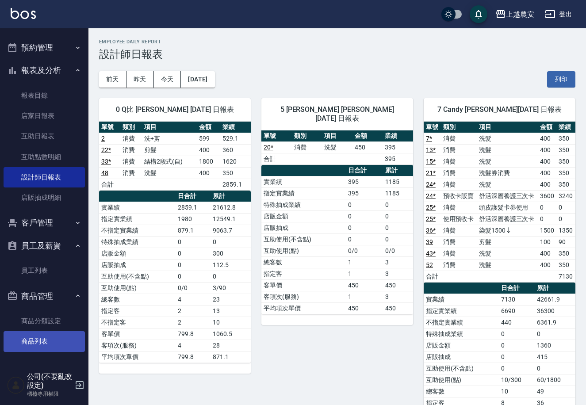
click at [56, 340] on link "商品列表" at bounding box center [44, 341] width 81 height 20
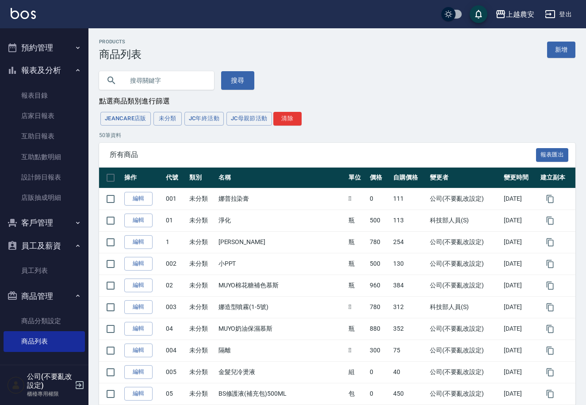
click at [178, 84] on input "text" at bounding box center [165, 81] width 83 height 24
type input "1"
type input "寶"
type input "2.3"
click at [240, 76] on button "搜尋" at bounding box center [237, 80] width 33 height 19
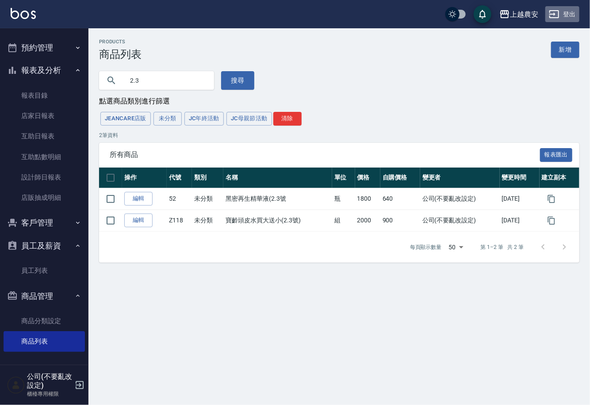
click at [574, 7] on button "登出" at bounding box center [562, 14] width 34 height 16
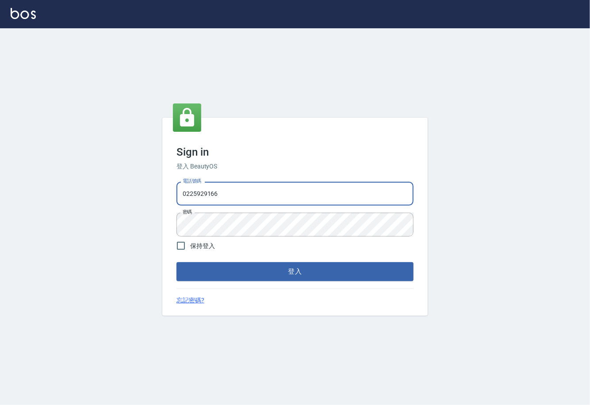
drag, startPoint x: 216, startPoint y: 189, endPoint x: 179, endPoint y: 189, distance: 37.6
click at [179, 189] on input "0225929166" at bounding box center [294, 194] width 237 height 24
type input "."
type input "02148888"
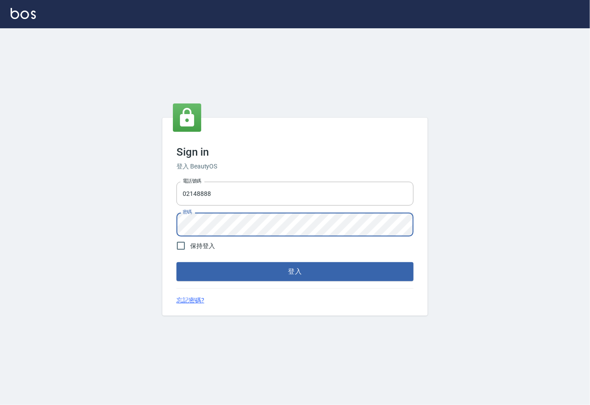
click at [176, 262] on button "登入" at bounding box center [294, 271] width 237 height 19
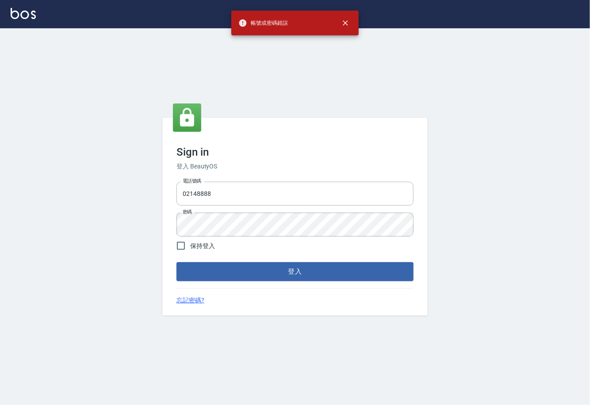
click at [463, 234] on div "Sign in 登入 BeautyOS 電話號碼 [PHONE_NUMBER] 電話號碼 密碼 密碼 保持登入 登入 忘記密碼?" at bounding box center [295, 216] width 590 height 377
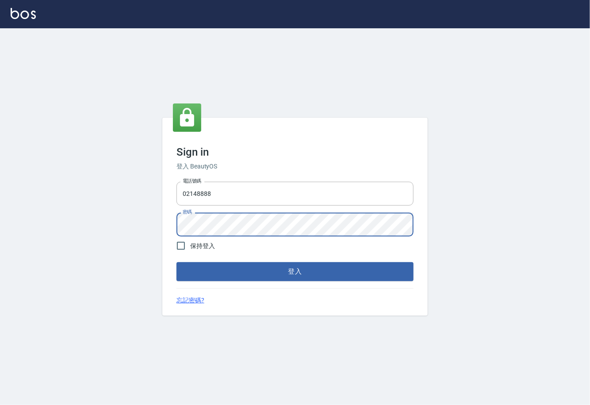
click at [170, 226] on div "Sign in 登入 BeautyOS 電話號碼 02148888 電話號碼 密碼 密碼 保持登入 登入 忘記密碼?" at bounding box center [294, 217] width 265 height 198
click at [278, 281] on div "Sign in 登入 BeautyOS 電話號碼 02148888 電話號碼 密碼 密碼 保持登入 登入 忘記密碼?" at bounding box center [294, 217] width 265 height 198
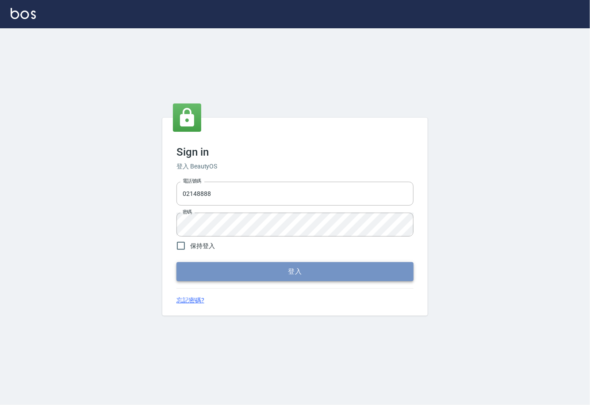
click at [279, 278] on button "登入" at bounding box center [294, 271] width 237 height 19
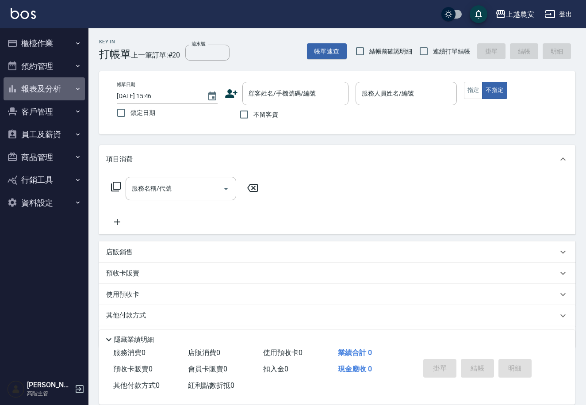
click at [38, 94] on button "報表及分析" at bounding box center [44, 88] width 81 height 23
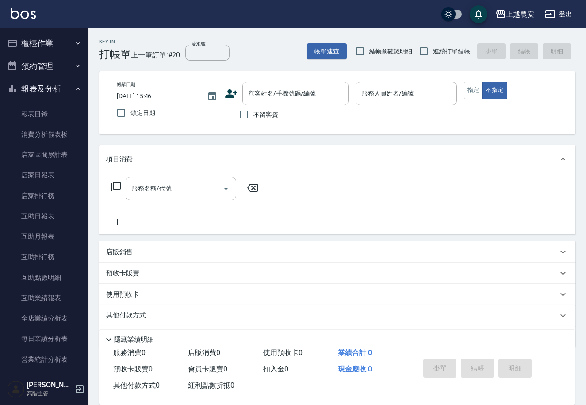
click at [38, 93] on button "報表及分析" at bounding box center [44, 88] width 81 height 23
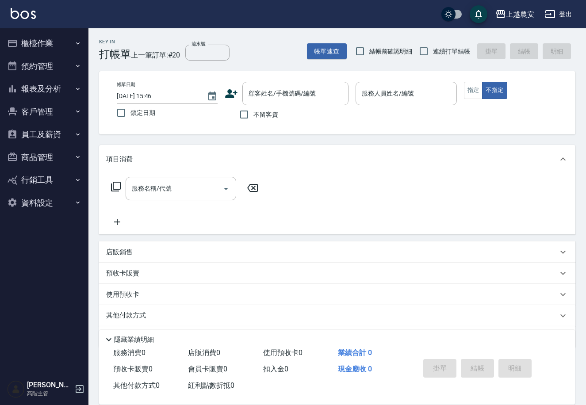
click at [48, 143] on button "員工及薪資" at bounding box center [44, 134] width 81 height 23
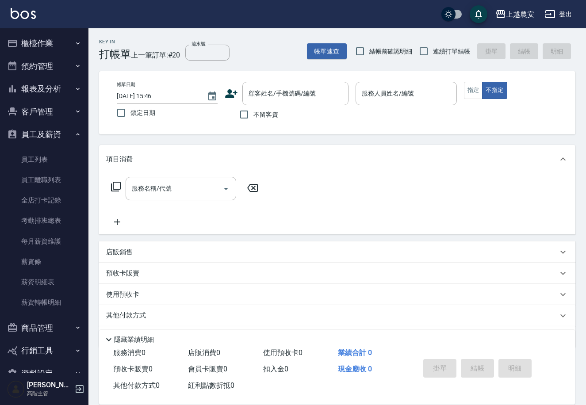
click at [48, 143] on button "員工及薪資" at bounding box center [44, 134] width 81 height 23
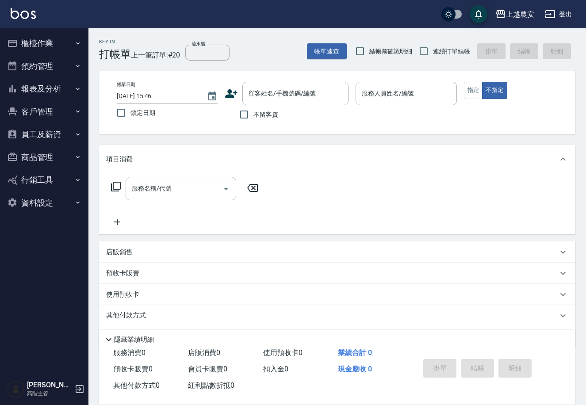
click at [45, 157] on button "商品管理" at bounding box center [44, 157] width 81 height 23
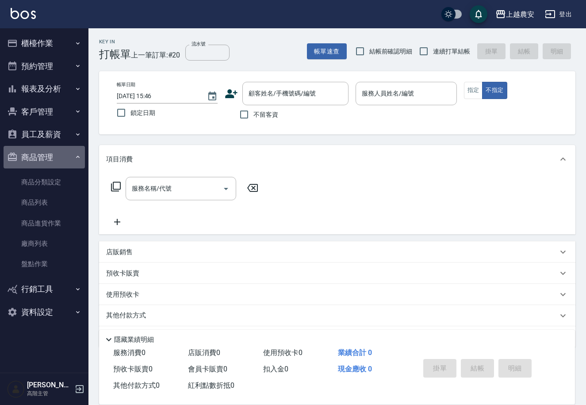
click at [45, 157] on button "商品管理" at bounding box center [44, 157] width 81 height 23
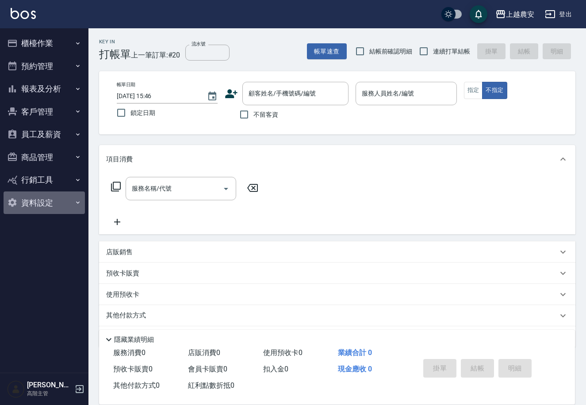
click at [43, 212] on button "資料設定" at bounding box center [44, 202] width 81 height 23
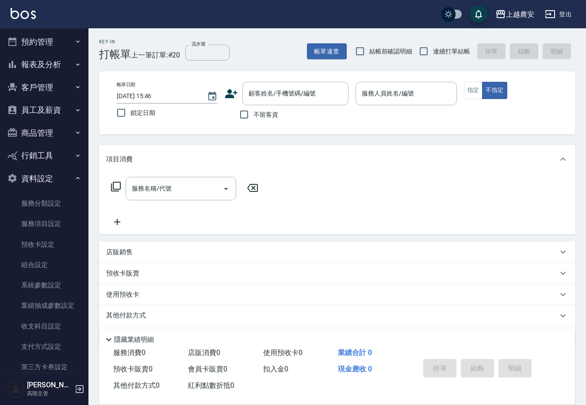
scroll to position [63, 0]
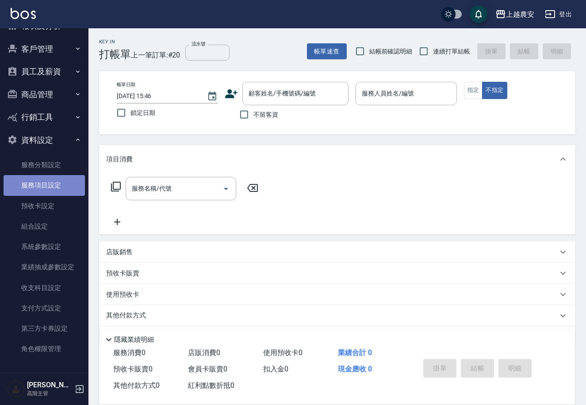
click at [50, 180] on link "服務項目設定" at bounding box center [44, 185] width 81 height 20
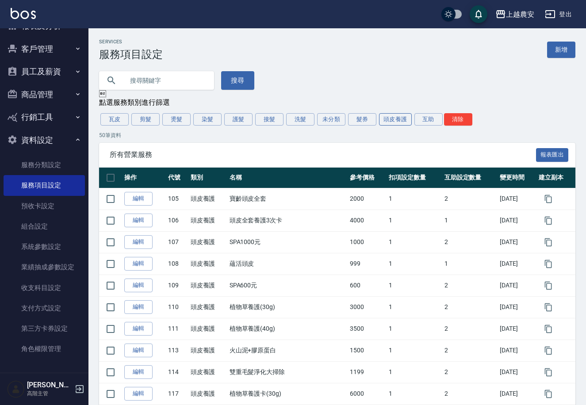
click at [389, 122] on button "頭皮養護" at bounding box center [395, 119] width 33 height 12
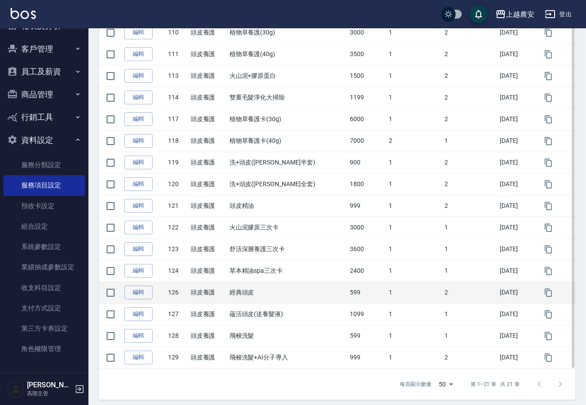
scroll to position [272, 0]
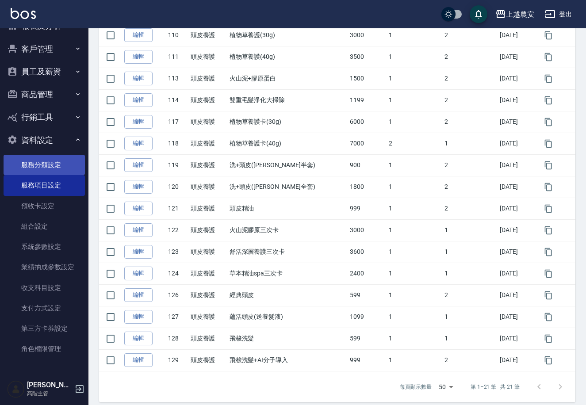
click at [61, 160] on link "服務分類設定" at bounding box center [44, 165] width 81 height 20
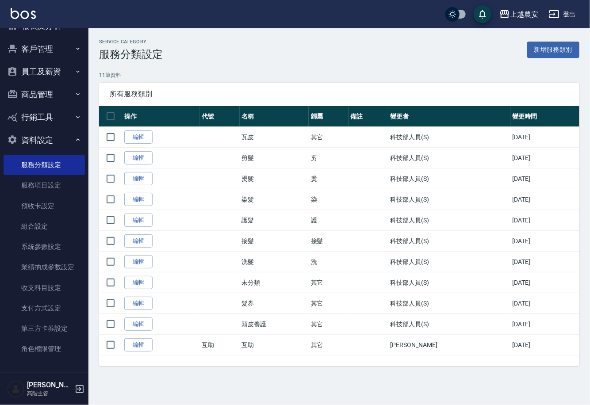
drag, startPoint x: 89, startPoint y: 137, endPoint x: 73, endPoint y: 50, distance: 89.4
click at [73, 40] on div "櫃檯作業 打帳單 帳單列表 掛單列表 座位開單 營業儀表板 現金收支登錄 高階收支登錄 材料自購登錄 每日結帳 排班表 現場電腦打卡 掃碼打卡 預約管理 預約…" at bounding box center [44, 216] width 89 height 377
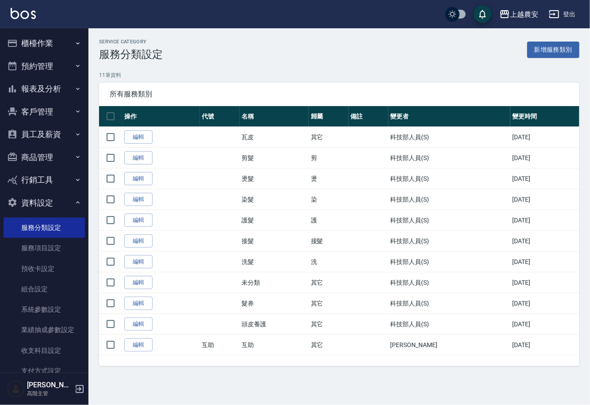
click at [36, 72] on button "預約管理" at bounding box center [44, 66] width 81 height 23
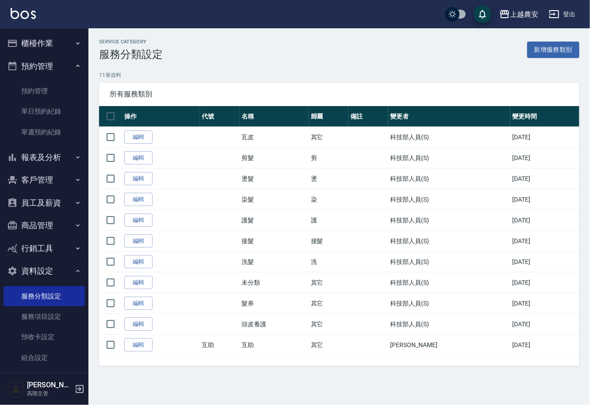
click at [36, 72] on button "預約管理" at bounding box center [44, 66] width 81 height 23
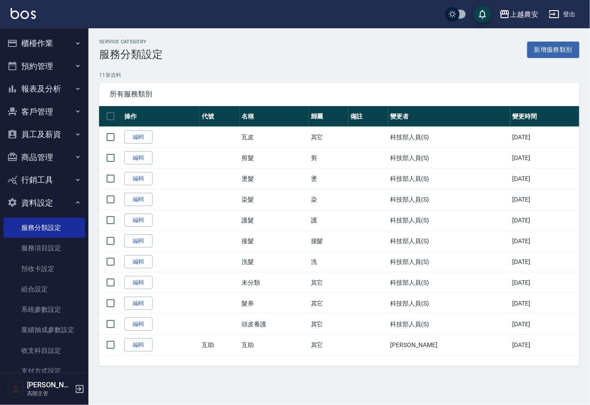
click at [43, 87] on button "報表及分析" at bounding box center [44, 88] width 81 height 23
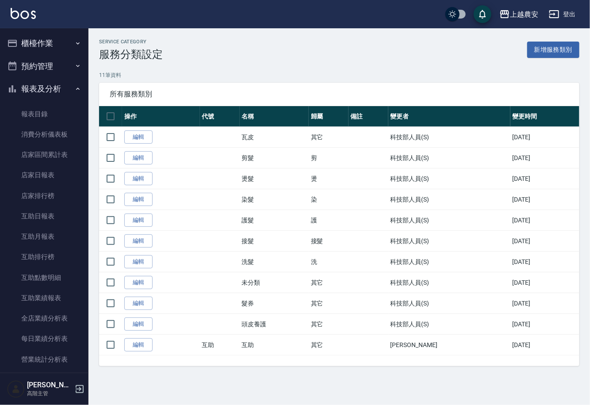
scroll to position [310, 0]
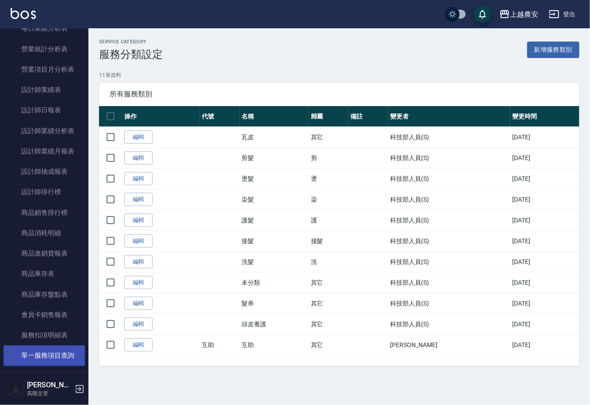
click at [49, 349] on link "單一服務項目查詢" at bounding box center [44, 355] width 81 height 20
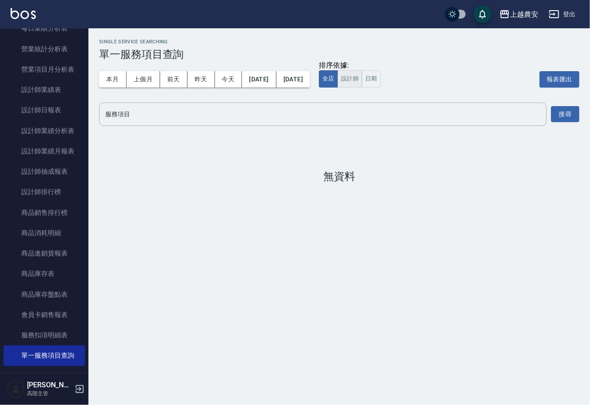
click at [362, 78] on button "設計師" at bounding box center [349, 78] width 25 height 17
click at [223, 117] on input "服務項目" at bounding box center [322, 114] width 439 height 15
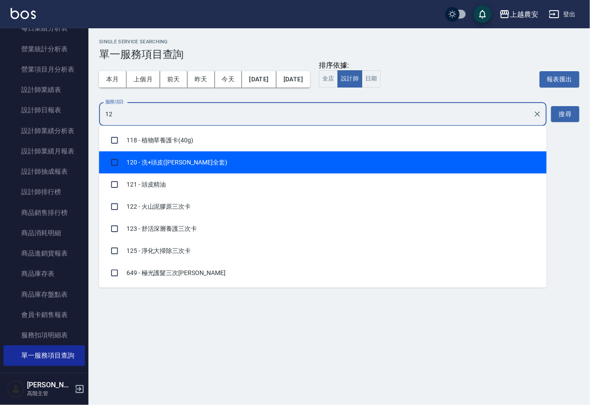
type input "127"
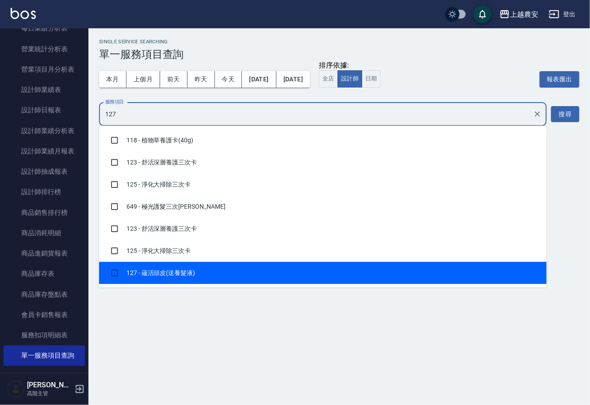
checkbox input "true"
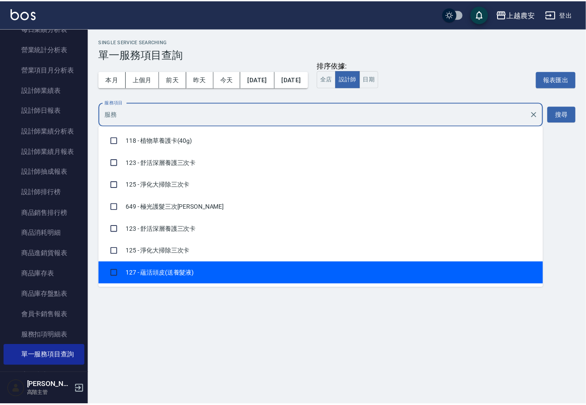
scroll to position [415, 0]
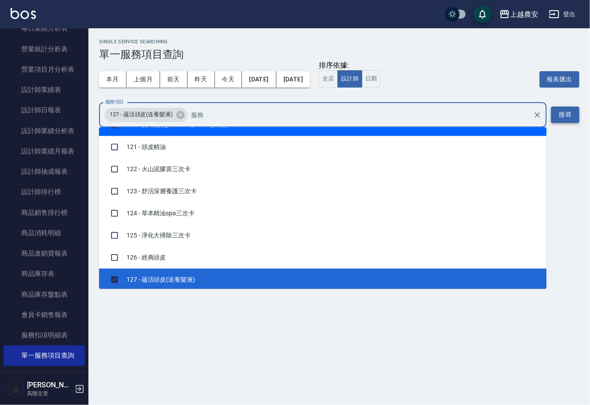
click at [565, 109] on button "搜尋" at bounding box center [565, 115] width 28 height 16
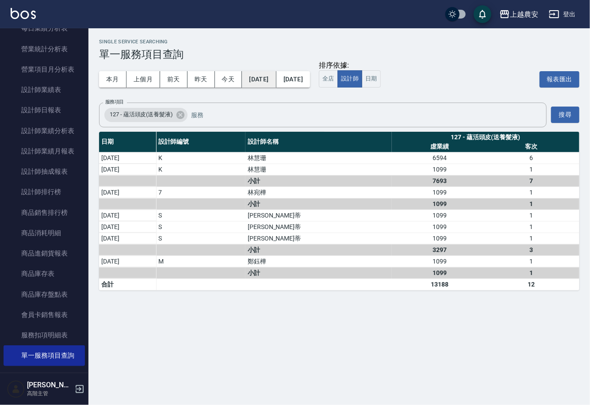
click at [263, 76] on button "2025/09/01" at bounding box center [259, 79] width 34 height 16
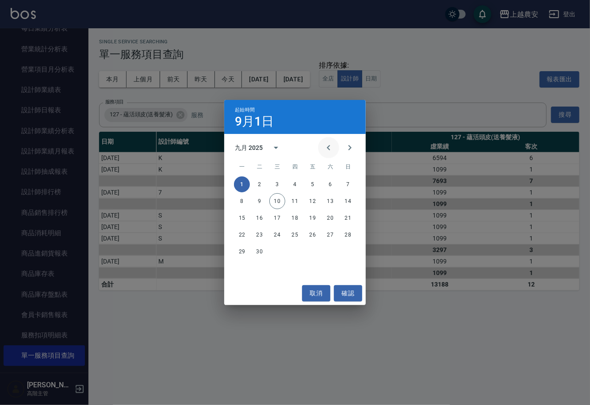
click at [325, 149] on icon "Previous month" at bounding box center [328, 147] width 11 height 11
click at [312, 183] on button "1" at bounding box center [313, 184] width 16 height 16
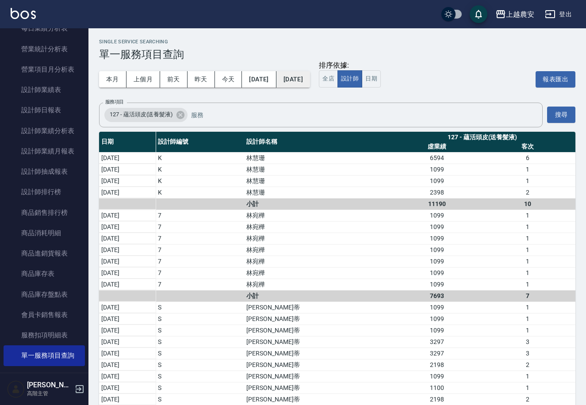
click at [310, 76] on button "[DATE]" at bounding box center [293, 79] width 34 height 16
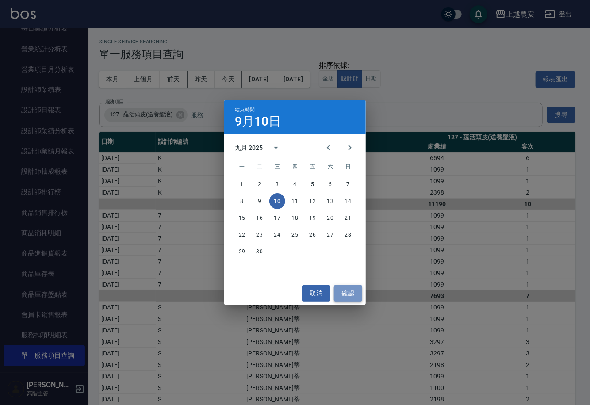
click at [347, 291] on button "確認" at bounding box center [348, 293] width 28 height 16
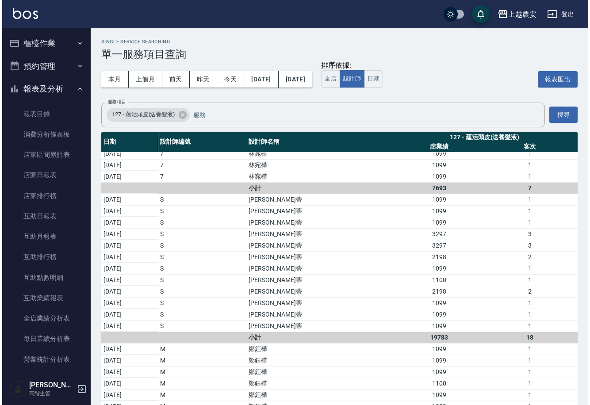
scroll to position [215, 0]
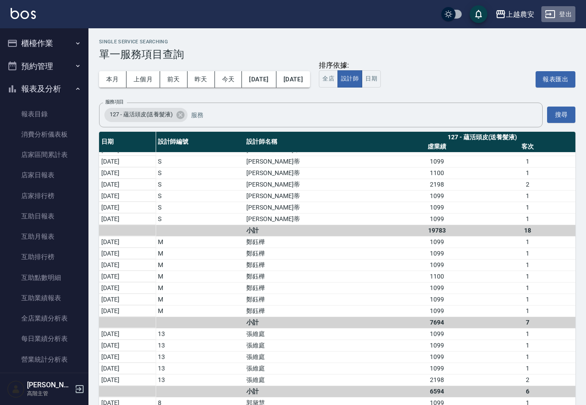
click at [567, 7] on button "登出" at bounding box center [558, 14] width 34 height 16
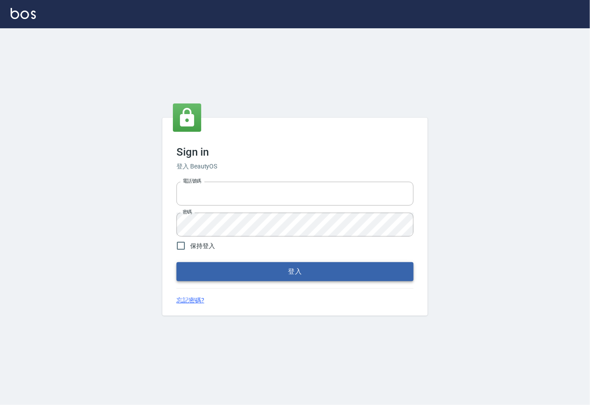
type input "0225929166"
click at [307, 271] on button "登入" at bounding box center [294, 271] width 237 height 19
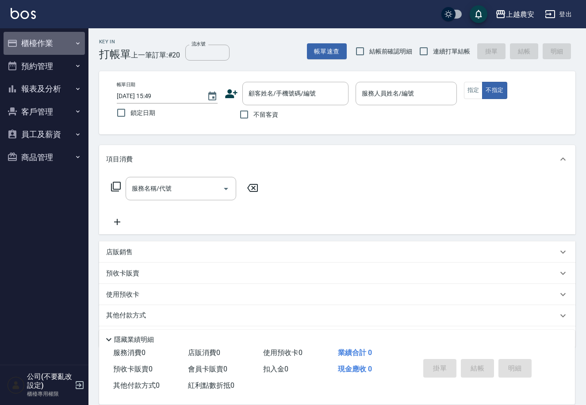
click at [57, 47] on button "櫃檯作業" at bounding box center [44, 43] width 81 height 23
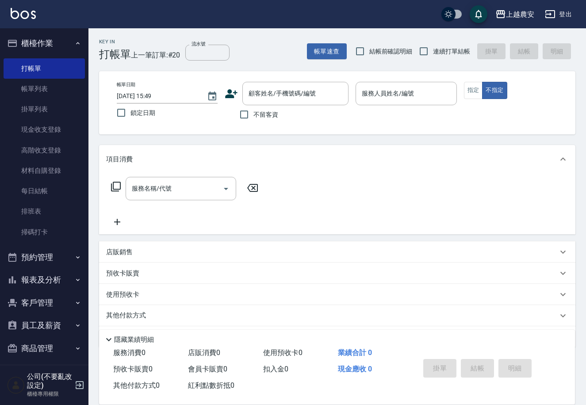
click at [57, 47] on button "櫃檯作業" at bounding box center [44, 43] width 81 height 23
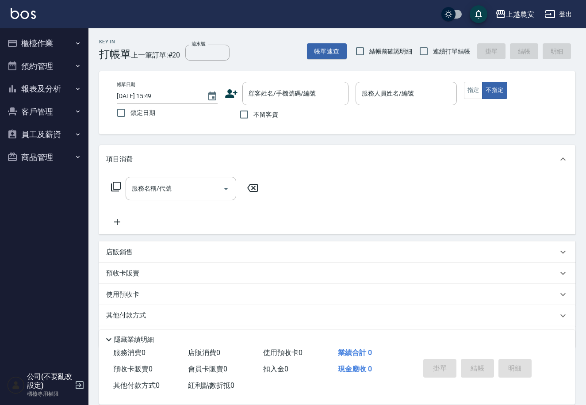
click at [57, 47] on button "櫃檯作業" at bounding box center [44, 43] width 81 height 23
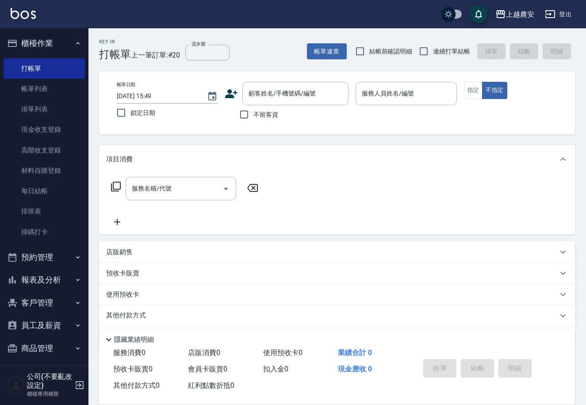
click at [57, 47] on button "櫃檯作業" at bounding box center [44, 43] width 81 height 23
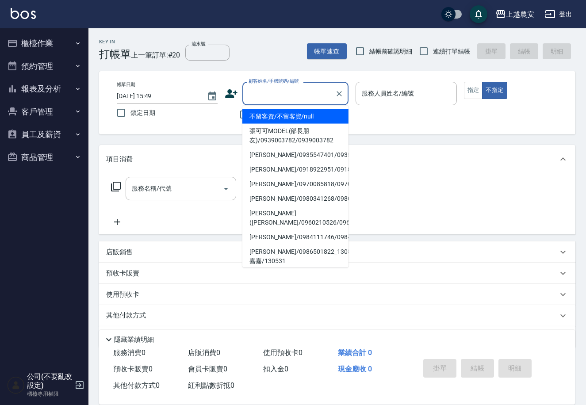
click at [309, 90] on input "顧客姓名/手機號碼/編號" at bounding box center [288, 93] width 85 height 15
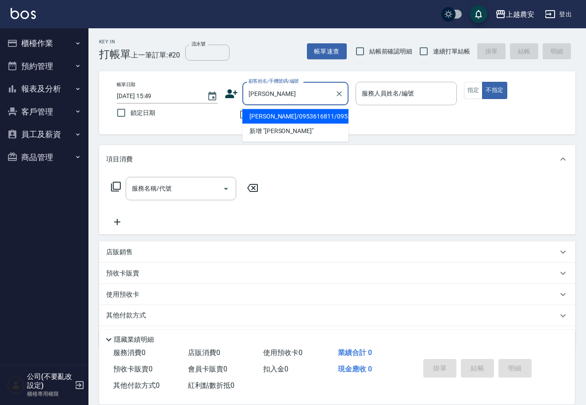
type input "[PERSON_NAME]/0953616811/0953616811"
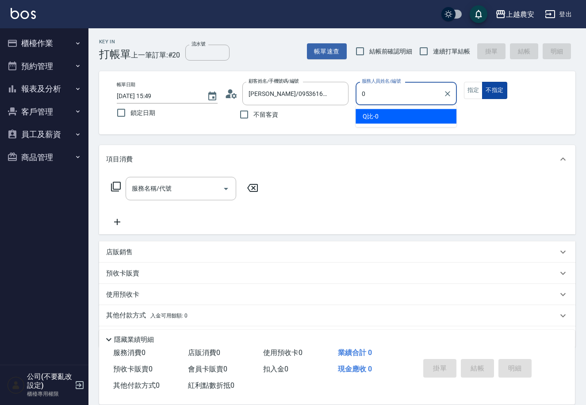
type input "0"
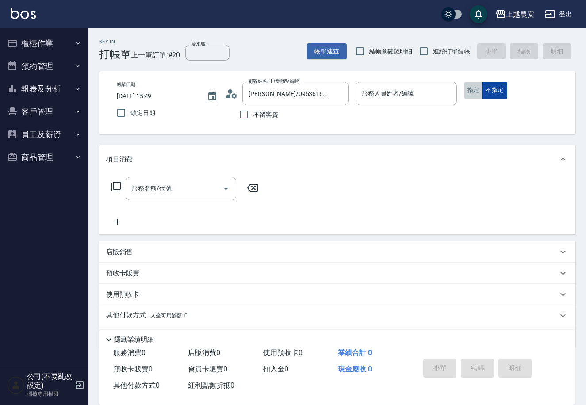
click at [481, 93] on button "指定" at bounding box center [473, 90] width 19 height 17
type button "true"
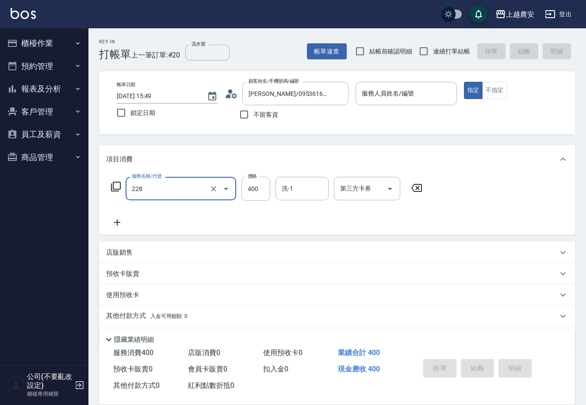
type input "洗髮(228)"
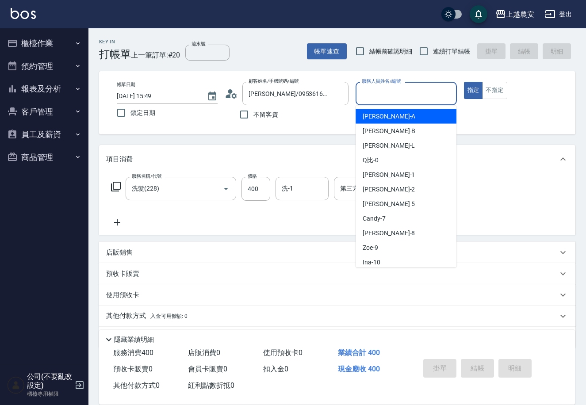
click at [420, 100] on input "服務人員姓名/編號" at bounding box center [405, 93] width 93 height 15
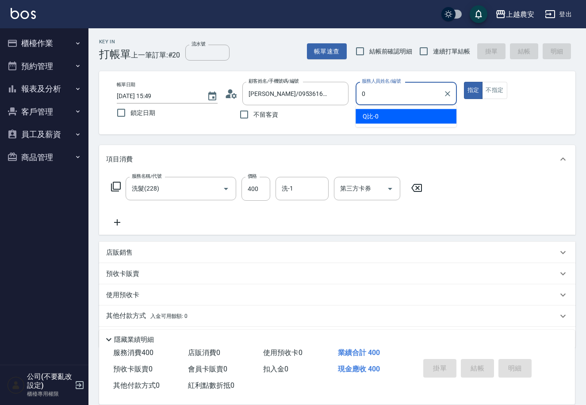
type input "Q比-0"
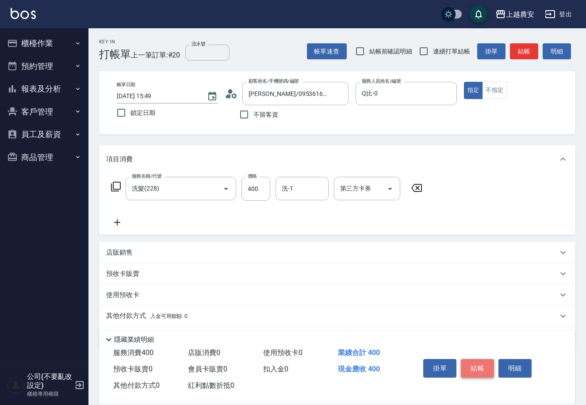
click at [473, 364] on button "結帳" at bounding box center [477, 368] width 33 height 19
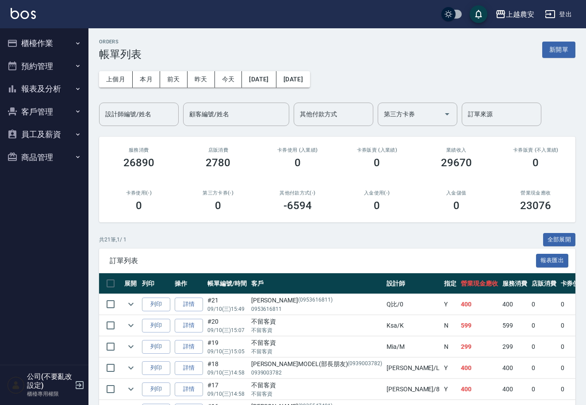
click at [59, 38] on button "櫃檯作業" at bounding box center [44, 43] width 81 height 23
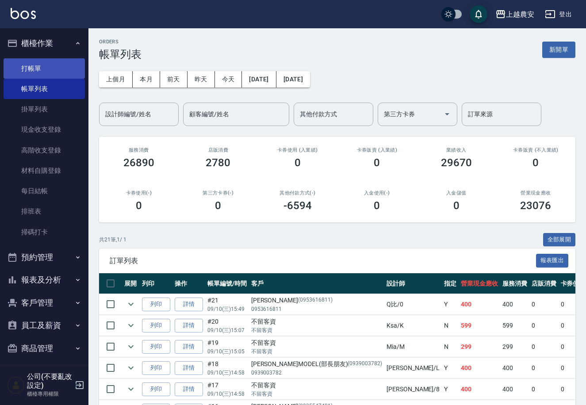
click at [66, 63] on link "打帳單" at bounding box center [44, 68] width 81 height 20
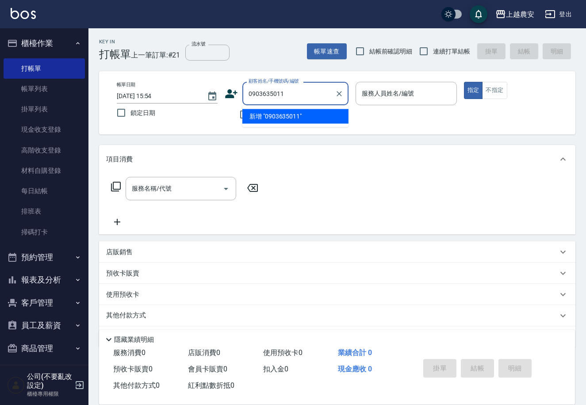
drag, startPoint x: 304, startPoint y: 95, endPoint x: 242, endPoint y: 93, distance: 62.4
click at [228, 96] on div "顧客姓名/手機號碼/編號 0903635011 顧客姓名/手機號碼/編號" at bounding box center [287, 93] width 124 height 23
type input "0903635011"
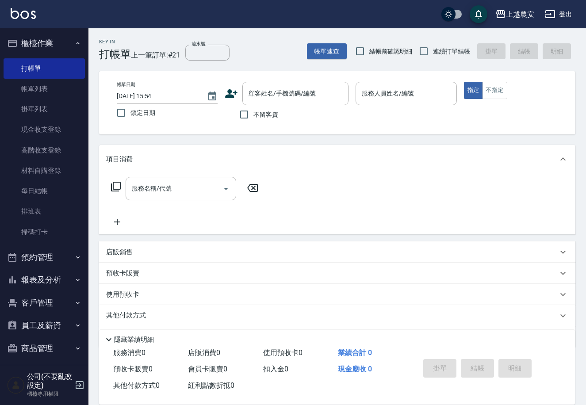
click at [229, 96] on icon at bounding box center [231, 93] width 12 height 9
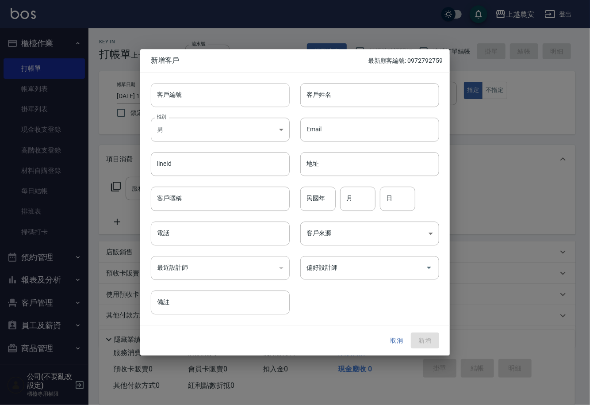
click at [230, 84] on input "客戶編號" at bounding box center [220, 95] width 139 height 24
paste input "0903635011"
type input "0903635011"
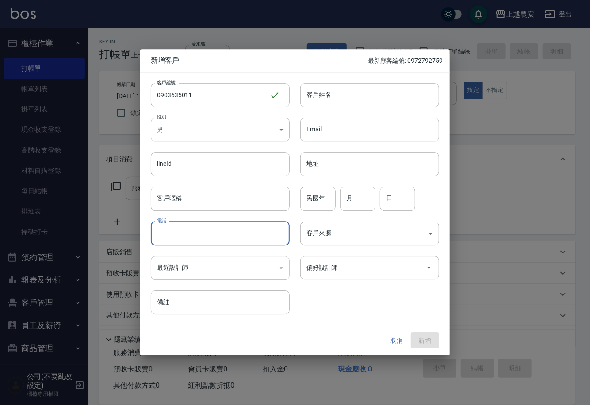
drag, startPoint x: 235, startPoint y: 237, endPoint x: 240, endPoint y: 228, distance: 10.1
click at [236, 234] on input "電話" at bounding box center [220, 233] width 139 height 24
paste input "0903635011"
type input "0903635011"
click at [413, 99] on input "客戶姓名" at bounding box center [369, 95] width 139 height 24
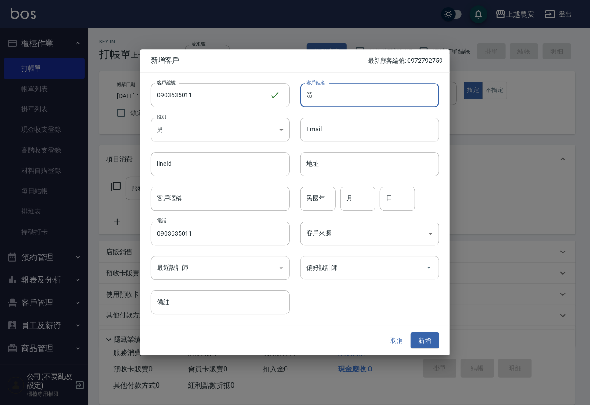
click at [410, 278] on div "偏好設計師" at bounding box center [369, 267] width 139 height 23
type input "翁"
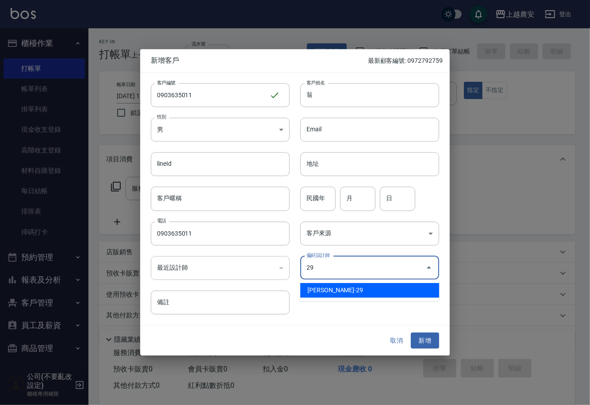
type input "楊馨茹"
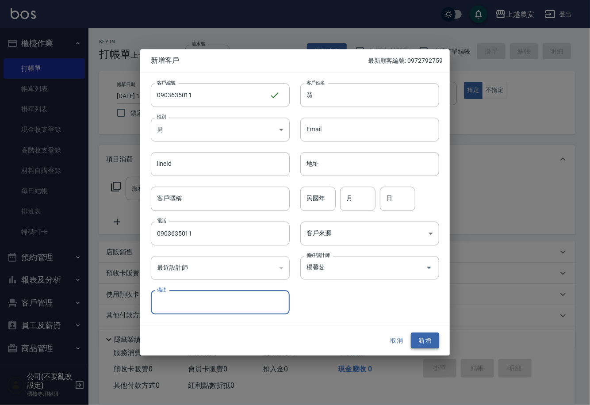
click at [428, 343] on button "新增" at bounding box center [425, 340] width 28 height 16
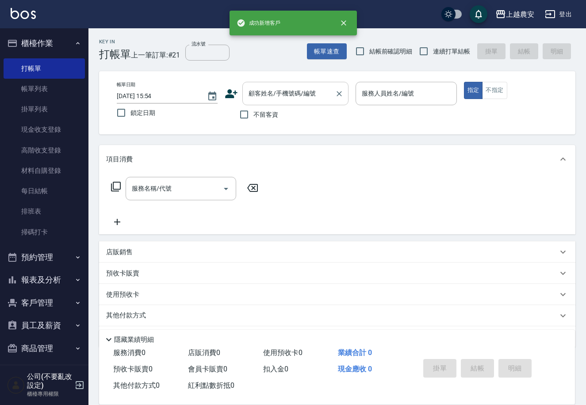
click at [260, 88] on input "顧客姓名/手機號碼/編號" at bounding box center [288, 93] width 85 height 15
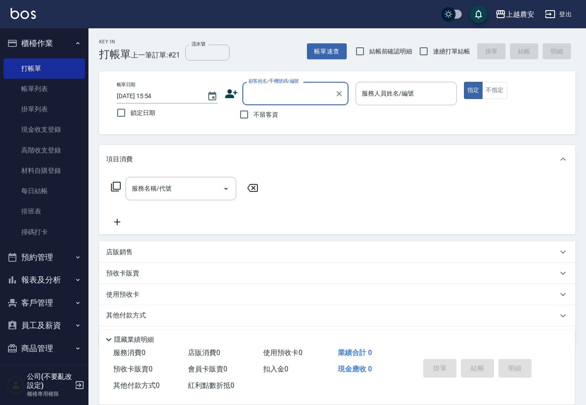
paste input "0903635011"
type input "0903635011"
click at [340, 94] on icon "Clear" at bounding box center [338, 93] width 5 height 5
paste input "0903635011"
type input "翁/0903635011/0903635011"
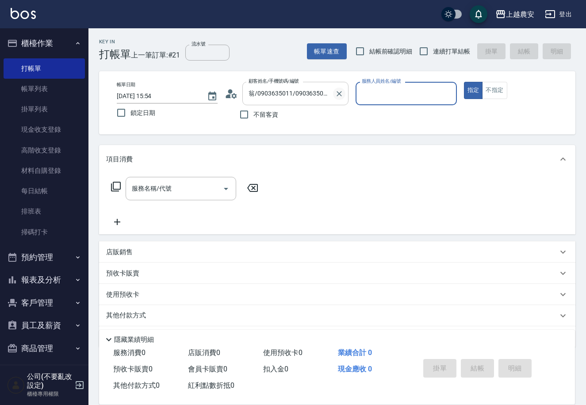
type input "[PERSON_NAME]-29"
click at [464, 82] on button "指定" at bounding box center [473, 90] width 19 height 17
type button "true"
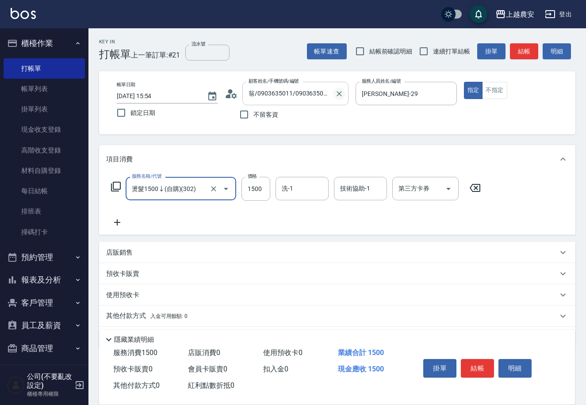
type input "燙髮1500↓(自購)(302)"
type input "1000"
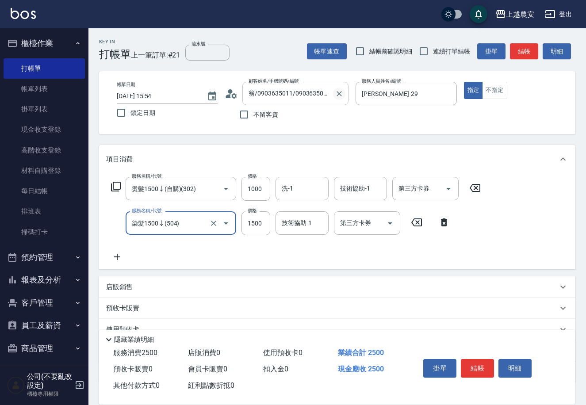
type input "染髮1500↓(504)"
type input "1000"
click at [476, 359] on button "結帳" at bounding box center [477, 368] width 33 height 19
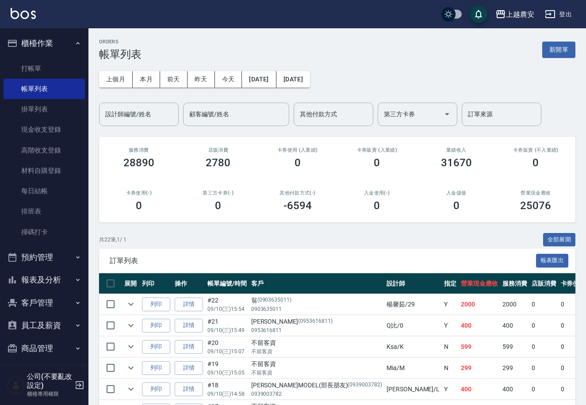
click at [557, 13] on button "登出" at bounding box center [558, 14] width 34 height 16
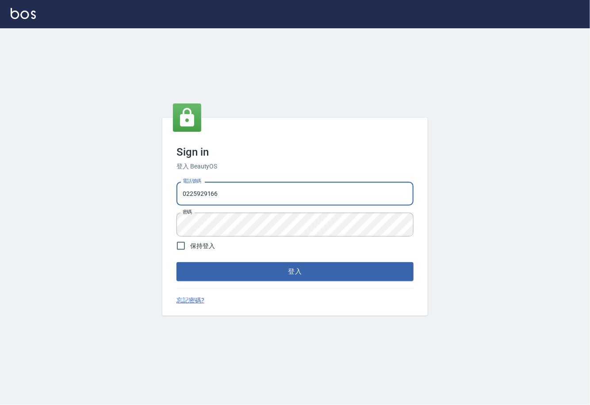
drag, startPoint x: 219, startPoint y: 207, endPoint x: 85, endPoint y: 220, distance: 134.1
click at [85, 220] on div "Sign in 登入 BeautyOS 電話號碼 [PHONE_NUMBER] 電話號碼 密碼 密碼 保持登入 登入 忘記密碼?" at bounding box center [295, 216] width 590 height 377
type input "02148888"
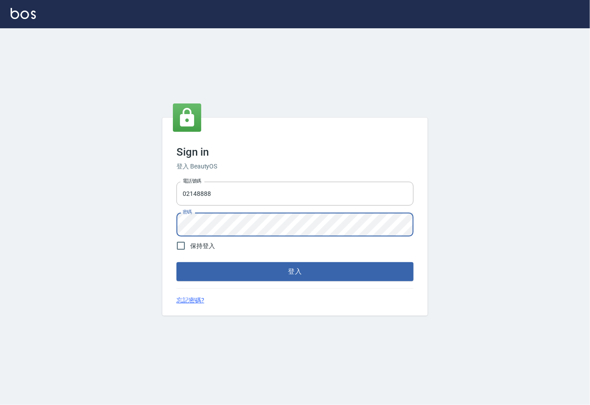
click at [137, 246] on div "Sign in 登入 BeautyOS 電話號碼 [PHONE_NUMBER] 電話號碼 密碼 密碼 保持登入 登入 忘記密碼?" at bounding box center [295, 216] width 590 height 377
click at [176, 262] on button "登入" at bounding box center [294, 271] width 237 height 19
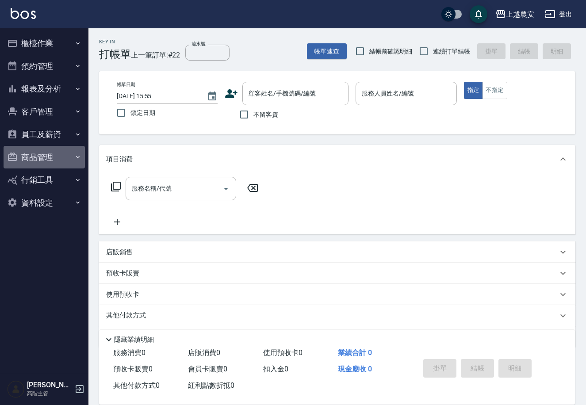
click at [33, 164] on button "商品管理" at bounding box center [44, 157] width 81 height 23
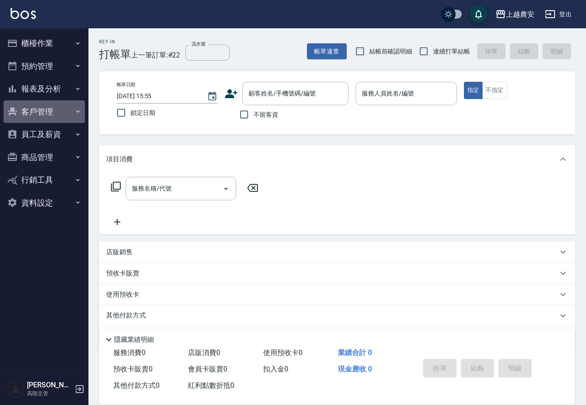
click at [43, 105] on button "客戶管理" at bounding box center [44, 111] width 81 height 23
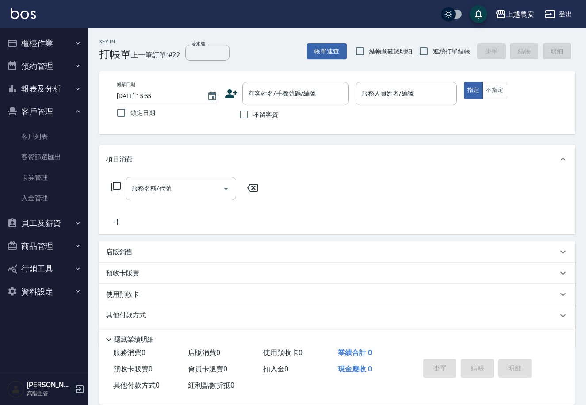
click at [43, 105] on button "客戶管理" at bounding box center [44, 111] width 81 height 23
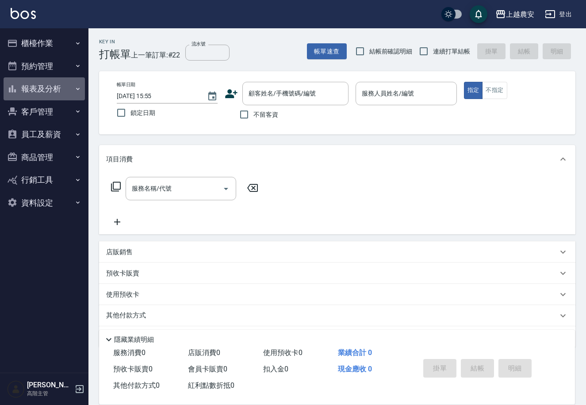
click at [44, 92] on button "報表及分析" at bounding box center [44, 88] width 81 height 23
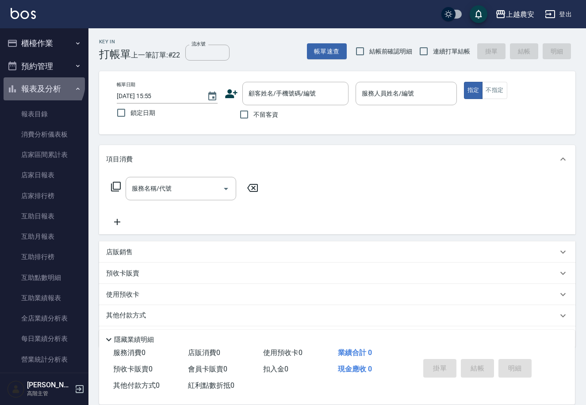
click at [42, 83] on button "報表及分析" at bounding box center [44, 88] width 81 height 23
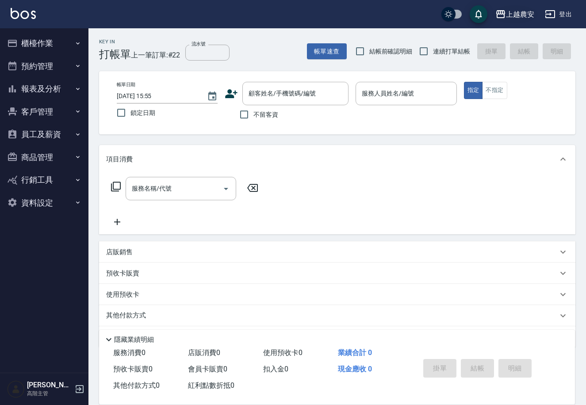
click at [507, 14] on div "上越農安" at bounding box center [520, 14] width 28 height 11
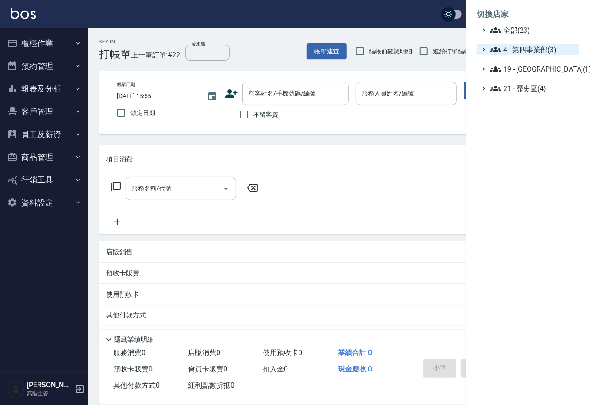
click at [522, 45] on span "4 - 第四事業部(3)" at bounding box center [532, 49] width 85 height 11
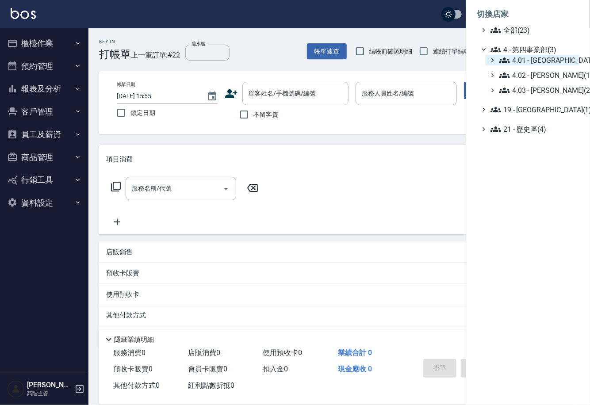
click at [520, 61] on span "4.01 - [GEOGRAPHIC_DATA](3)" at bounding box center [537, 60] width 76 height 11
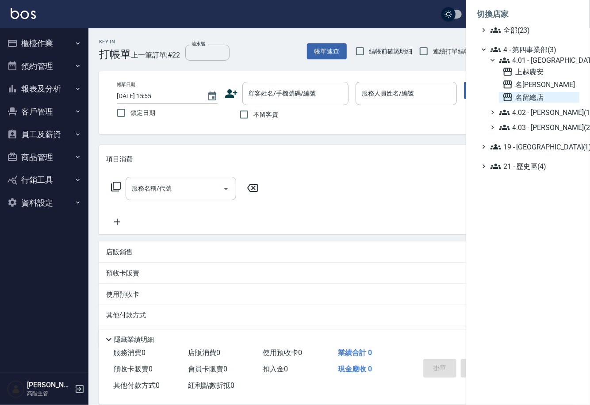
click at [513, 95] on span "名留總店" at bounding box center [538, 97] width 73 height 11
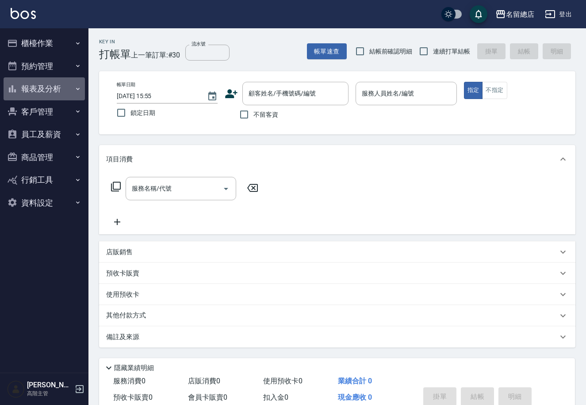
click at [39, 91] on button "報表及分析" at bounding box center [44, 88] width 81 height 23
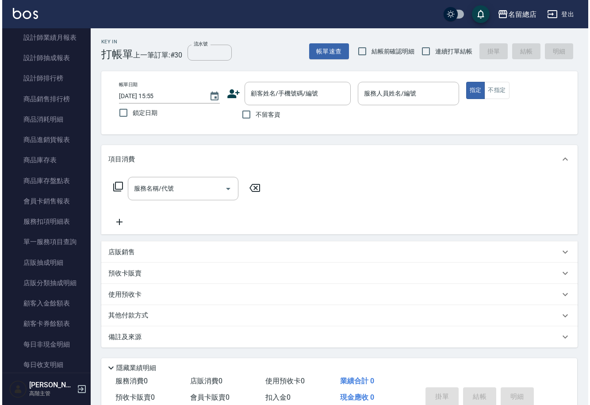
scroll to position [427, 0]
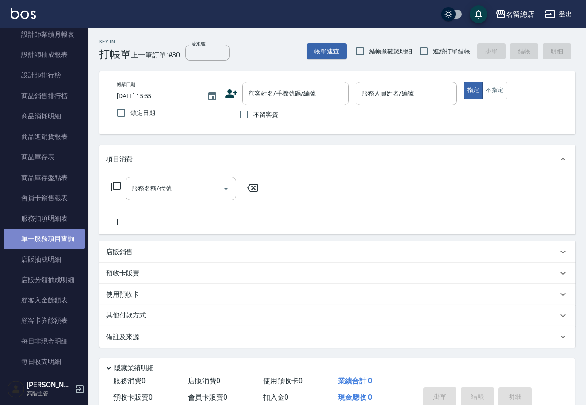
click at [59, 238] on link "單一服務項目查詢" at bounding box center [44, 239] width 81 height 20
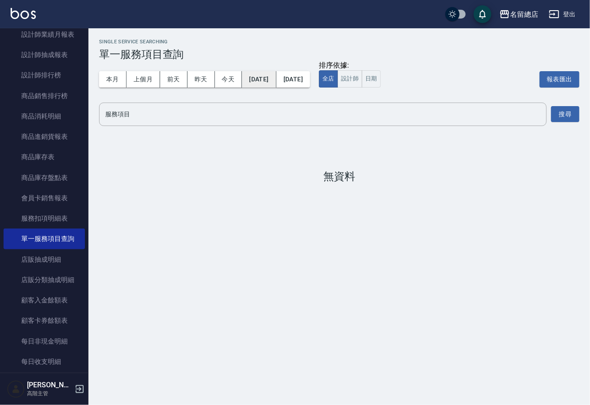
click at [262, 80] on button "[DATE]" at bounding box center [259, 79] width 34 height 16
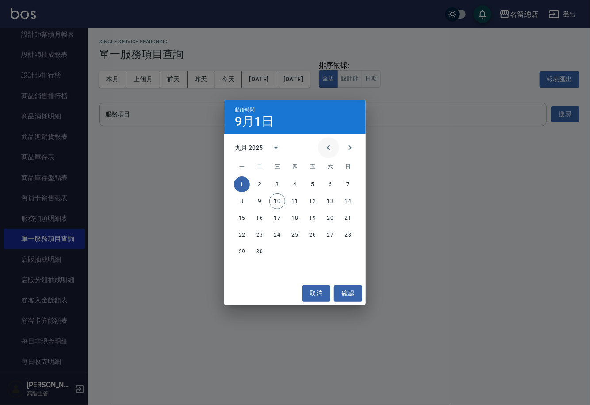
click at [325, 149] on icon "Previous month" at bounding box center [328, 147] width 11 height 11
click at [310, 183] on button "1" at bounding box center [313, 184] width 16 height 16
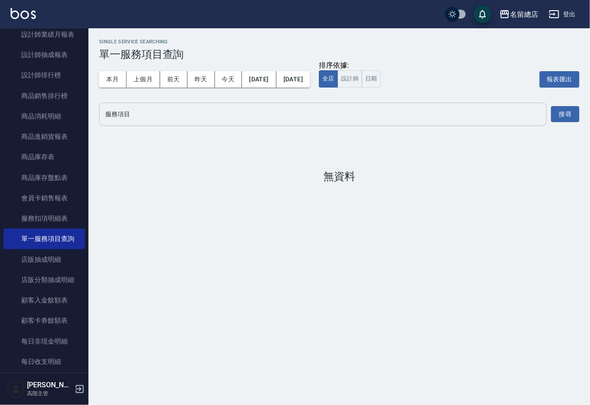
click at [224, 117] on input "服務項目" at bounding box center [322, 114] width 439 height 15
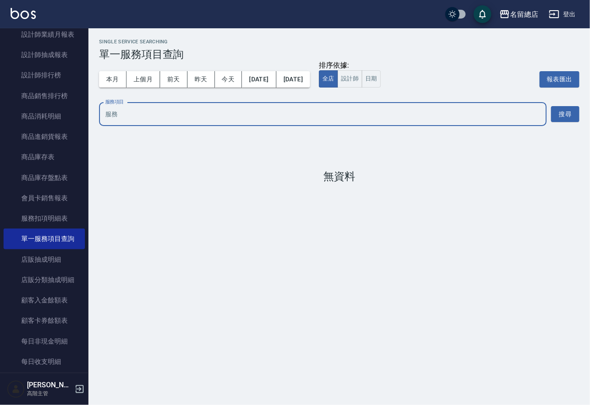
click at [163, 111] on input "服務項目" at bounding box center [322, 114] width 439 height 15
type input "蘊"
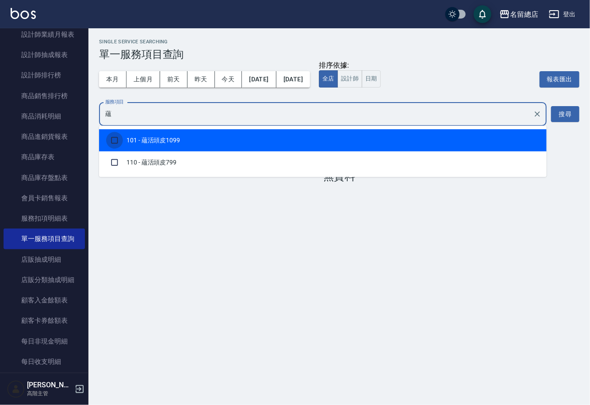
click at [115, 135] on input "checkbox" at bounding box center [114, 140] width 17 height 17
checkbox input "true"
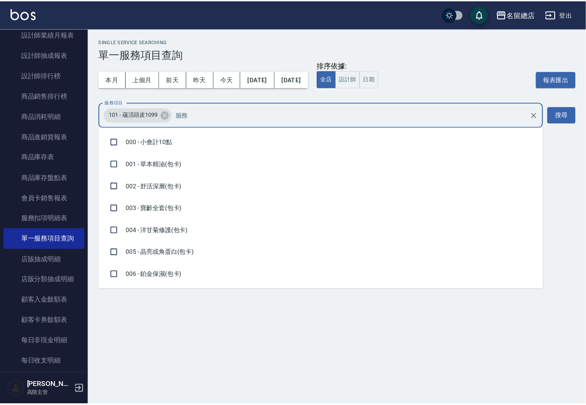
scroll to position [106, 0]
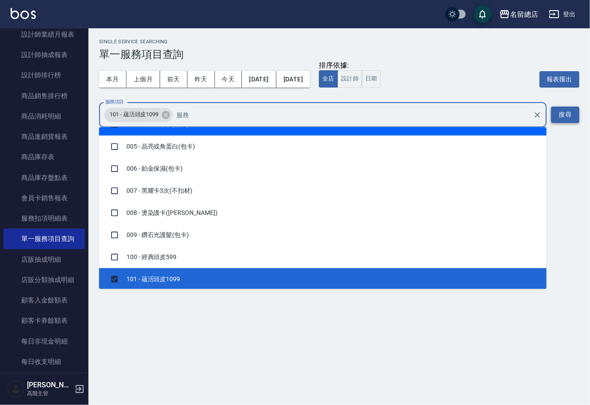
click at [568, 110] on button "搜尋" at bounding box center [565, 115] width 28 height 16
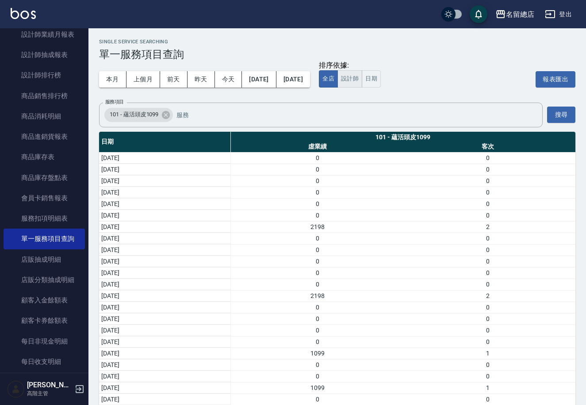
click at [362, 77] on button "設計師" at bounding box center [349, 78] width 25 height 17
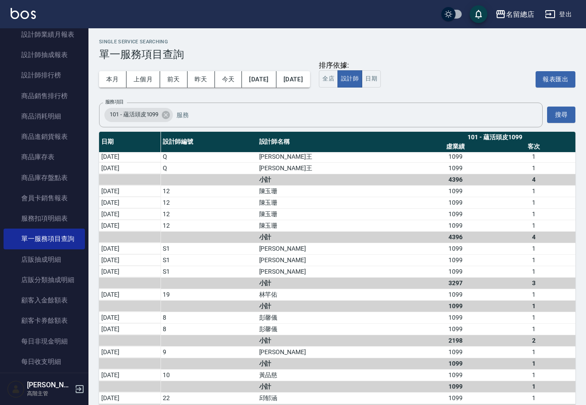
scroll to position [0, 0]
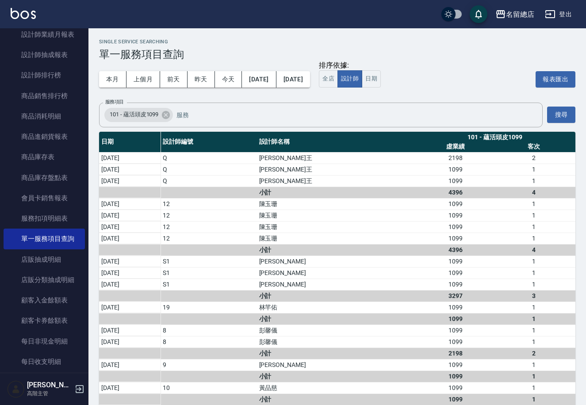
drag, startPoint x: 576, startPoint y: 316, endPoint x: 577, endPoint y: 341, distance: 25.2
click at [579, 356] on div "Single Service Searching 單一服務項目查詢 本月 上個月 前天 昨天 今天 2025/08/01 2025/09/10 排序依據: 全…" at bounding box center [336, 232] width 497 height 408
click at [537, 14] on button "名留總店" at bounding box center [515, 14] width 46 height 18
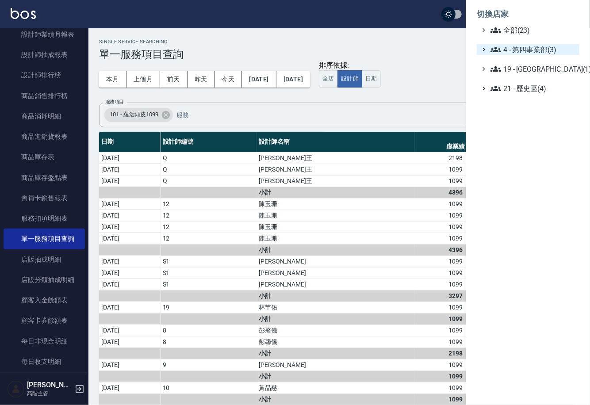
click at [520, 48] on span "4 - 第四事業部(3)" at bounding box center [532, 49] width 85 height 11
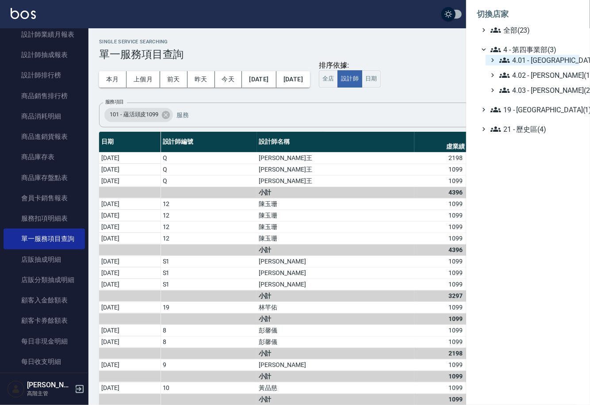
click at [522, 63] on span "4.01 - 中山區(3)" at bounding box center [537, 60] width 76 height 11
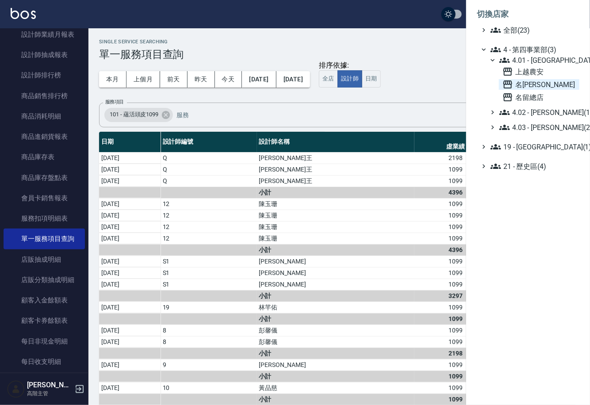
click at [517, 85] on span "名留林森" at bounding box center [538, 84] width 73 height 11
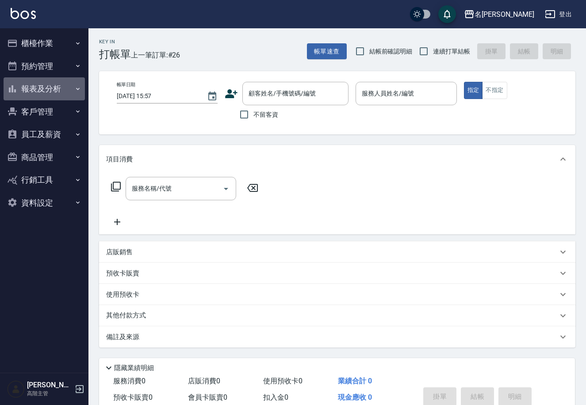
click at [39, 85] on button "報表及分析" at bounding box center [44, 88] width 81 height 23
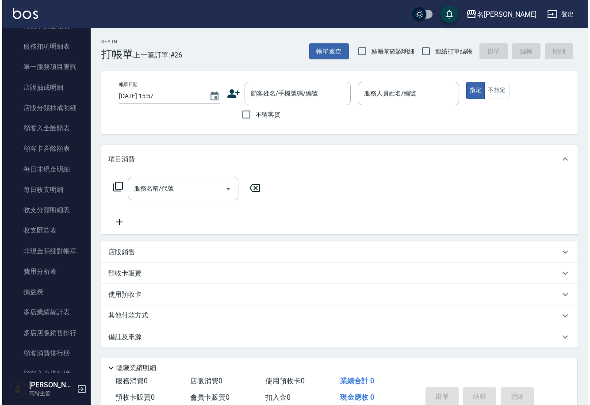
scroll to position [596, 0]
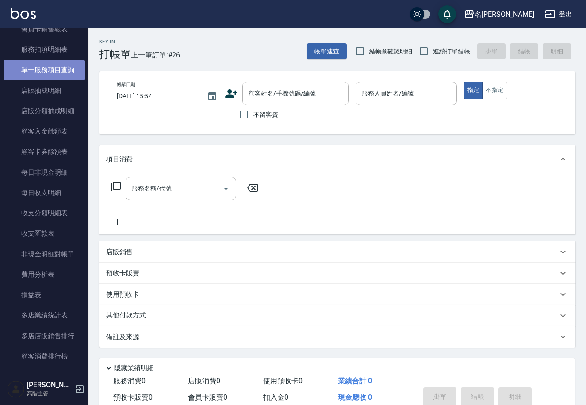
click at [64, 70] on link "單一服務項目查詢" at bounding box center [44, 70] width 81 height 20
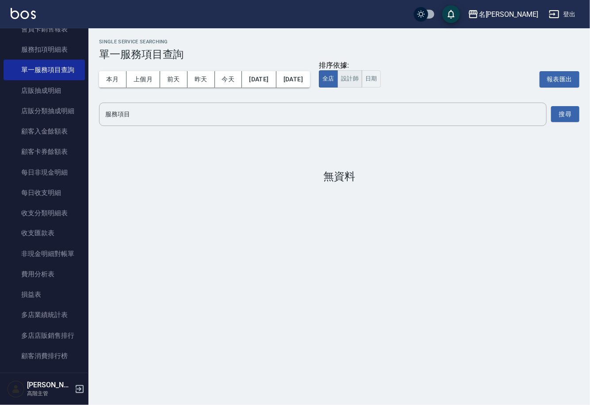
click at [362, 77] on button "設計師" at bounding box center [349, 78] width 25 height 17
click at [264, 75] on button "[DATE]" at bounding box center [259, 79] width 34 height 16
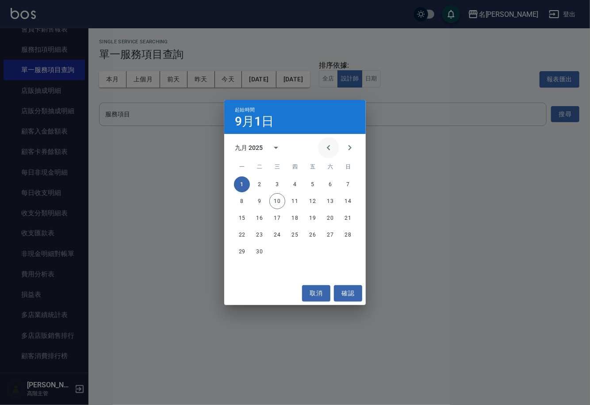
click at [323, 150] on icon "Previous month" at bounding box center [328, 147] width 11 height 11
click at [307, 181] on button "1" at bounding box center [313, 184] width 16 height 16
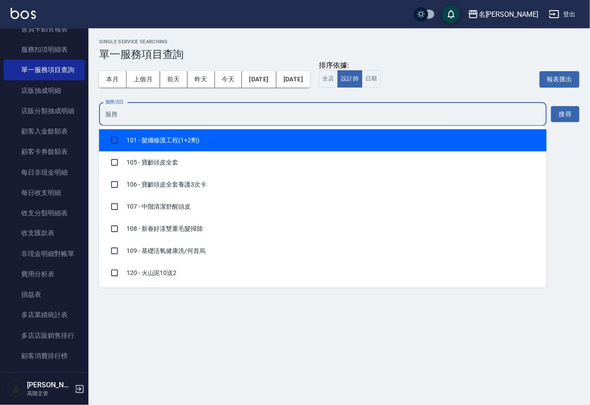
click at [221, 117] on input "服務項目" at bounding box center [322, 114] width 439 height 15
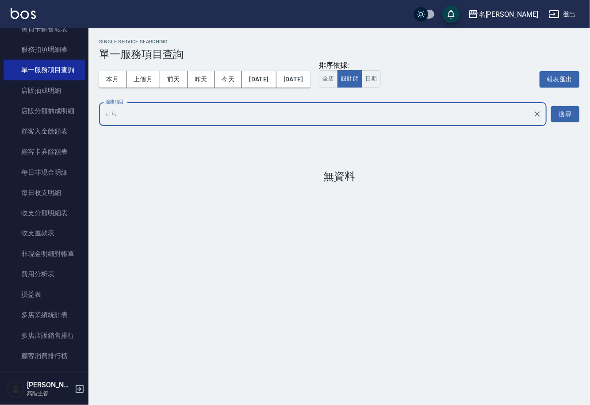
type input "蘊"
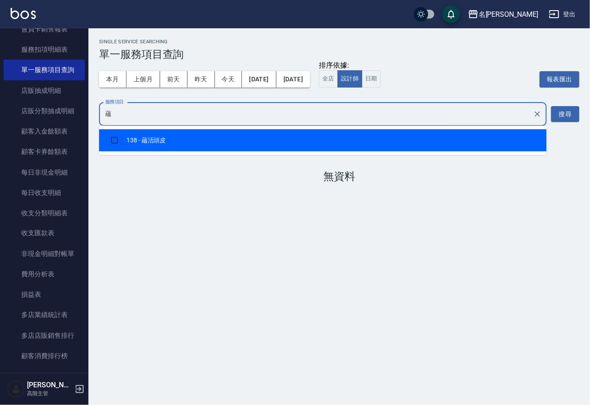
click at [113, 138] on input "checkbox" at bounding box center [114, 140] width 17 height 17
checkbox input "true"
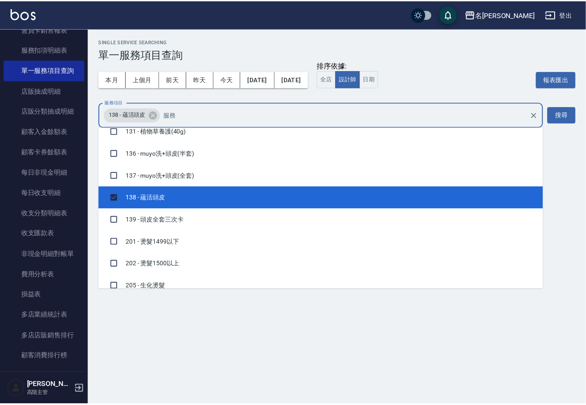
scroll to position [372, 0]
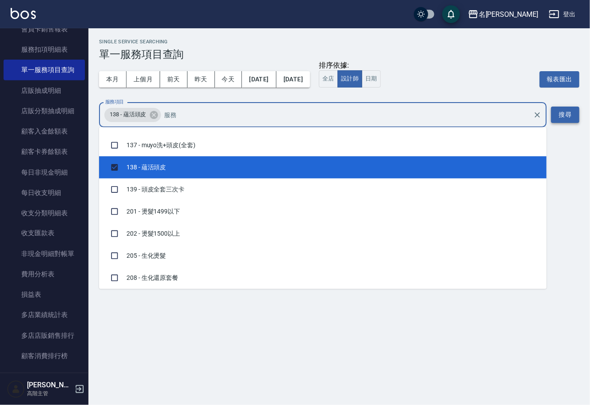
click at [559, 108] on button "搜尋" at bounding box center [565, 115] width 28 height 16
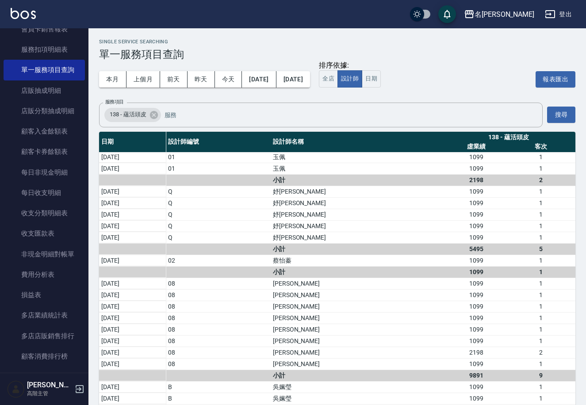
scroll to position [0, 0]
click at [152, 112] on icon at bounding box center [153, 115] width 8 height 8
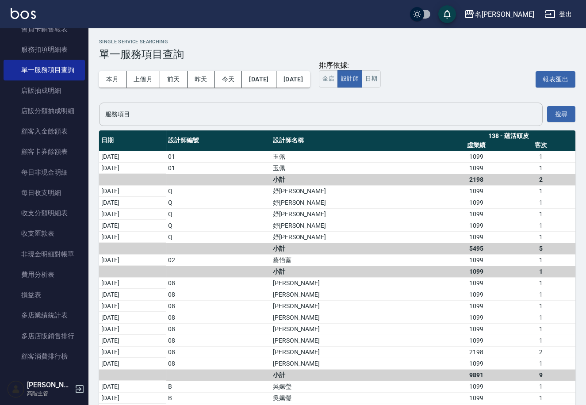
click at [152, 112] on input "服務項目" at bounding box center [320, 114] width 435 height 15
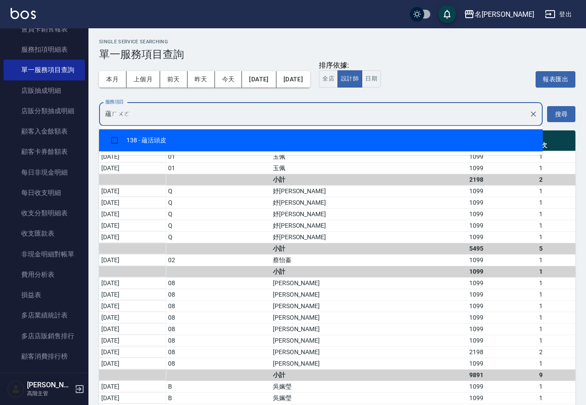
type input "蘊活"
click at [111, 141] on input "checkbox" at bounding box center [114, 140] width 17 height 17
checkbox input "true"
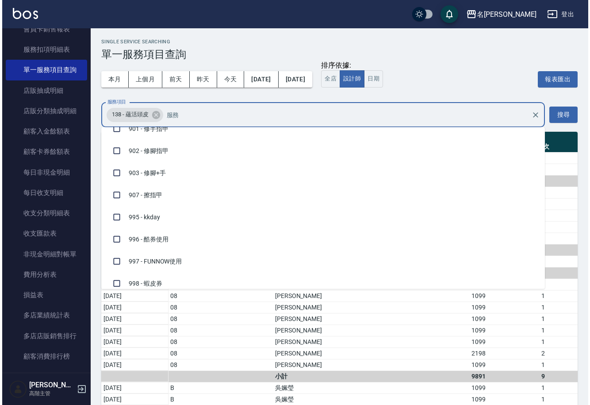
scroll to position [1434, 0]
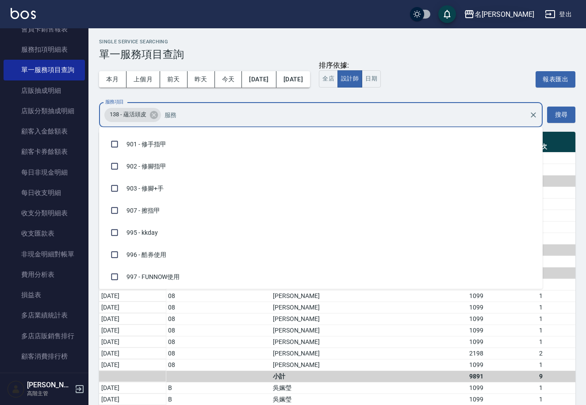
click at [522, 13] on div "名[PERSON_NAME]" at bounding box center [504, 14] width 60 height 11
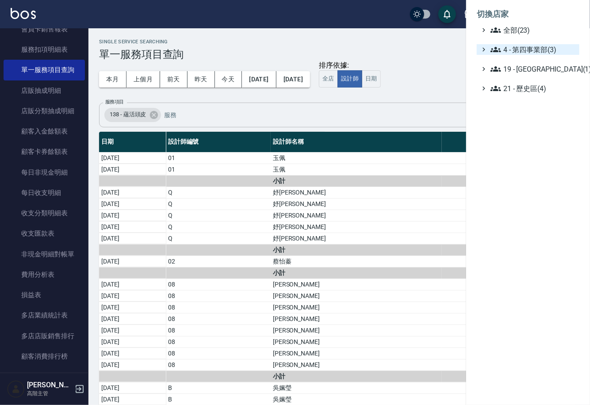
click at [518, 50] on span "4 - 第四事業部(3)" at bounding box center [532, 49] width 85 height 11
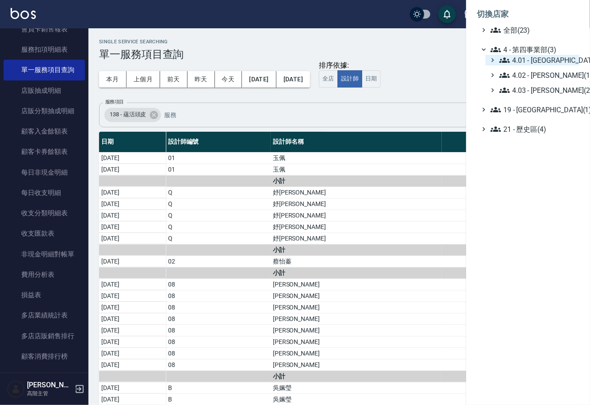
click at [529, 57] on span "4.01 - [GEOGRAPHIC_DATA](3)" at bounding box center [537, 60] width 76 height 11
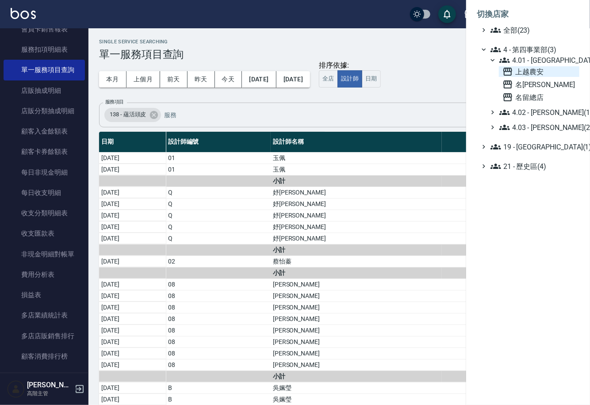
click at [536, 72] on span "上越農安" at bounding box center [538, 71] width 73 height 11
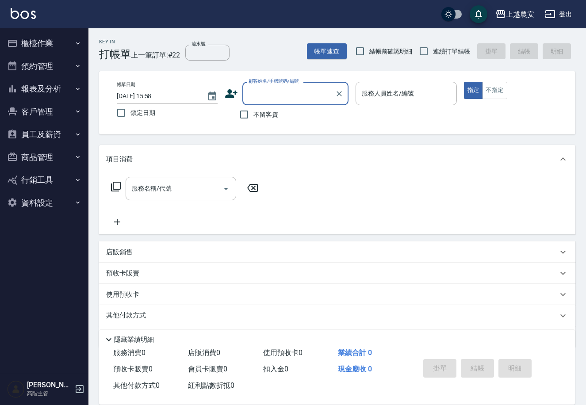
click at [548, 17] on icon "button" at bounding box center [550, 14] width 11 height 11
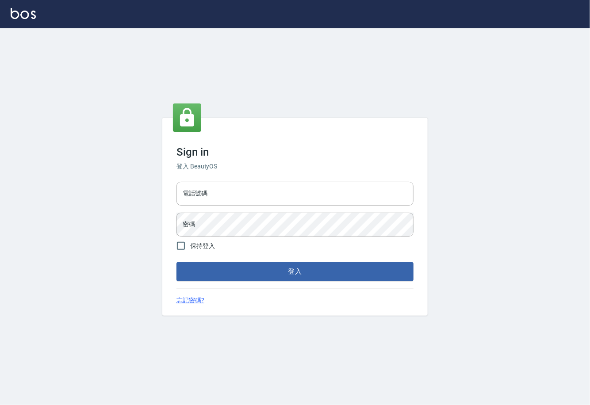
type input "0225929166"
click at [279, 266] on button "登入" at bounding box center [294, 271] width 237 height 19
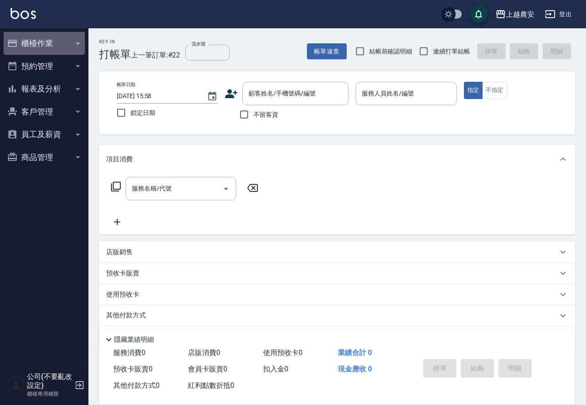
click at [62, 45] on button "櫃檯作業" at bounding box center [44, 43] width 81 height 23
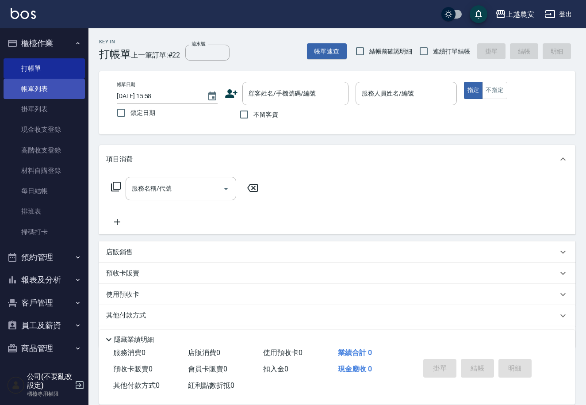
click at [63, 93] on link "帳單列表" at bounding box center [44, 89] width 81 height 20
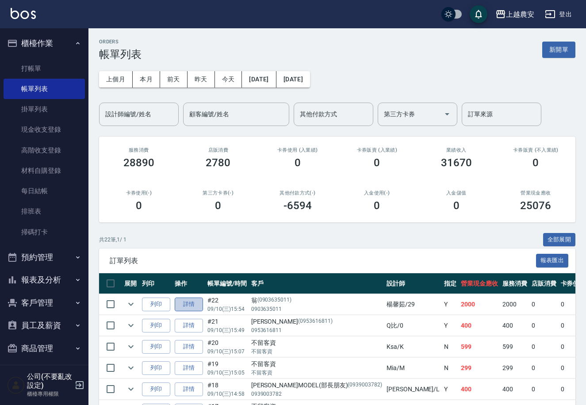
click at [191, 301] on link "詳情" at bounding box center [189, 305] width 28 height 14
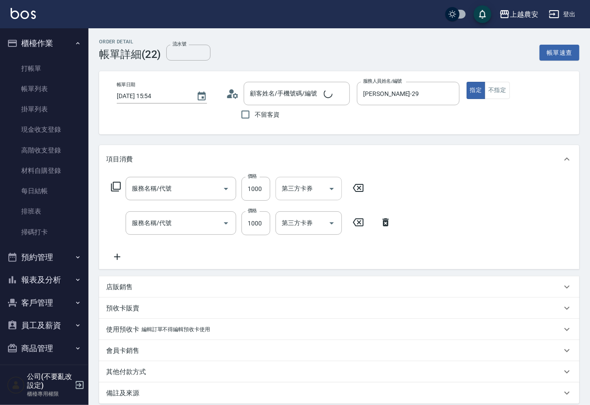
type input "[DATE] 15:54"
type input "[PERSON_NAME]-29"
type input "染髮1500↓(504)"
type input "燙髮1500↓(自購)(302)"
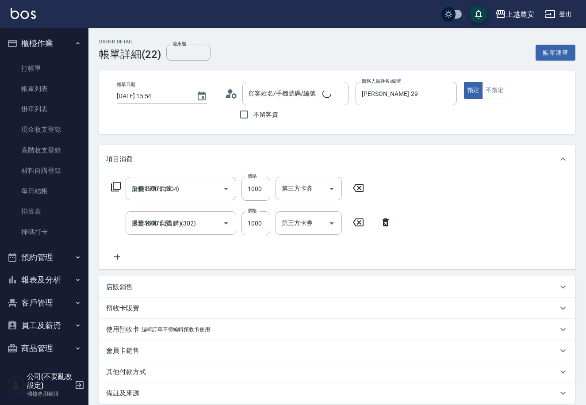
type input "翁/0903635011/0903635011"
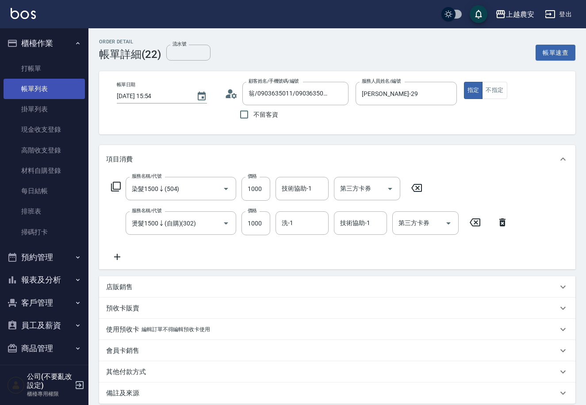
click at [74, 88] on link "帳單列表" at bounding box center [44, 89] width 81 height 20
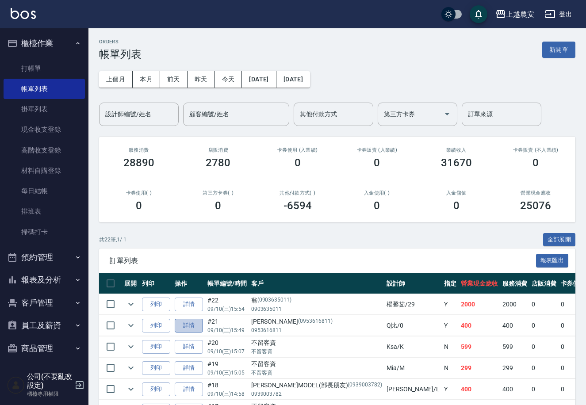
click at [193, 324] on link "詳情" at bounding box center [189, 326] width 28 height 14
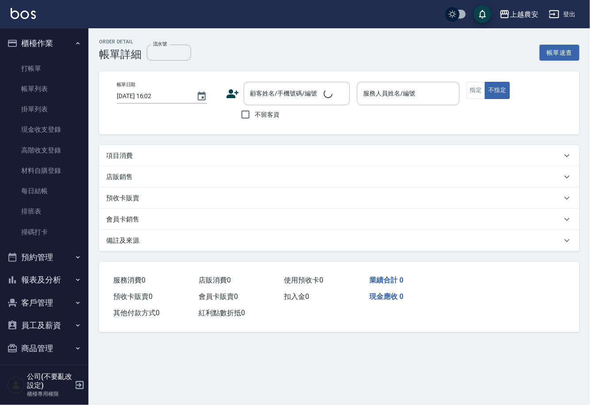
type input "[DATE] 15:49"
type input "Q比-0"
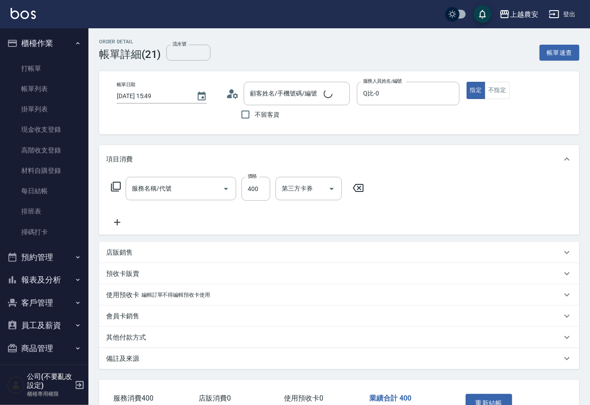
type input "洗髮(228)"
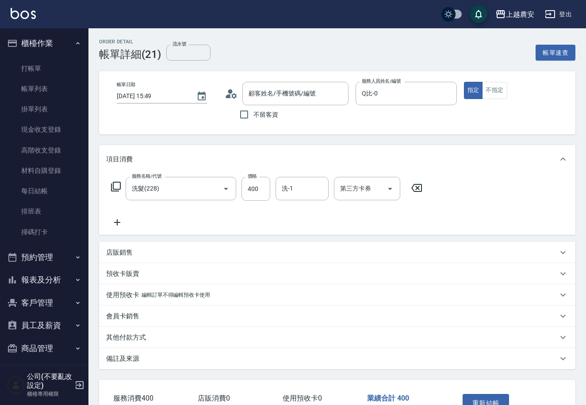
type input "[PERSON_NAME]/0953616811/0953616811"
click at [414, 189] on icon at bounding box center [416, 188] width 22 height 11
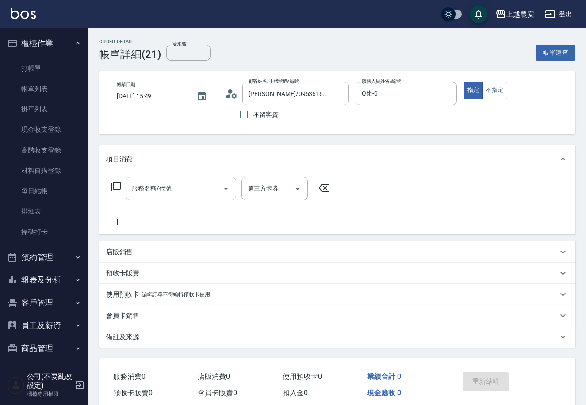
click at [147, 189] on div "服務名稱/代號 服務名稱/代號" at bounding box center [181, 188] width 111 height 23
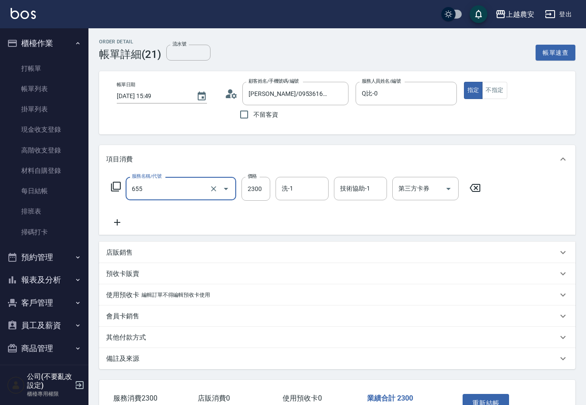
type input "結構2段式(自)(655)"
type input "1200"
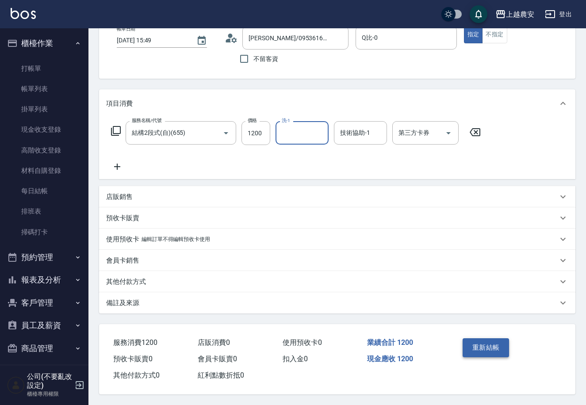
click at [484, 344] on button "重新結帳" at bounding box center [485, 347] width 47 height 19
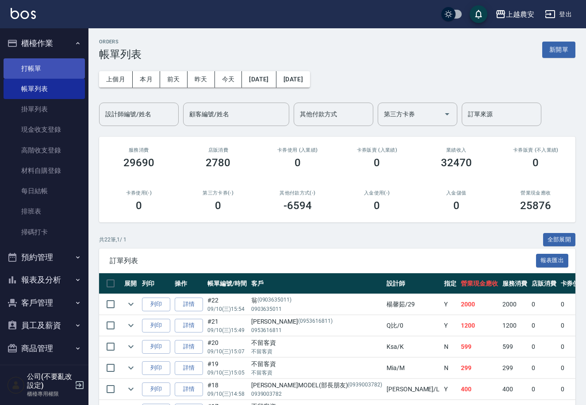
click at [80, 62] on link "打帳單" at bounding box center [44, 68] width 81 height 20
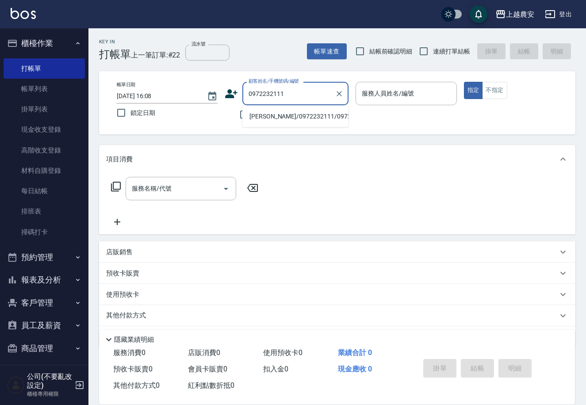
type input "[PERSON_NAME]/0972232111/0972232111"
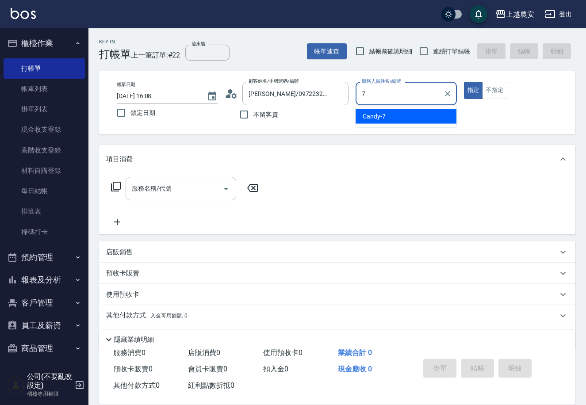
type input "Candy-7"
type button "true"
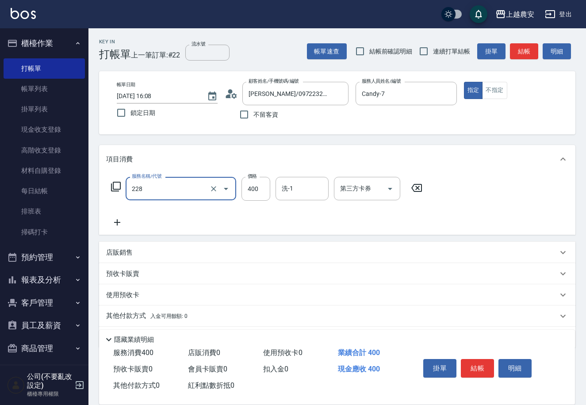
type input "洗髮(228)"
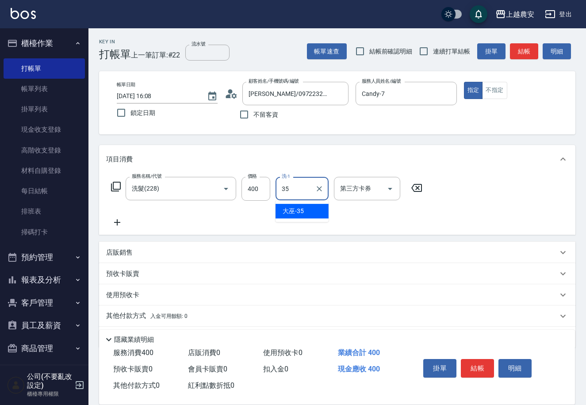
type input "大巫-35"
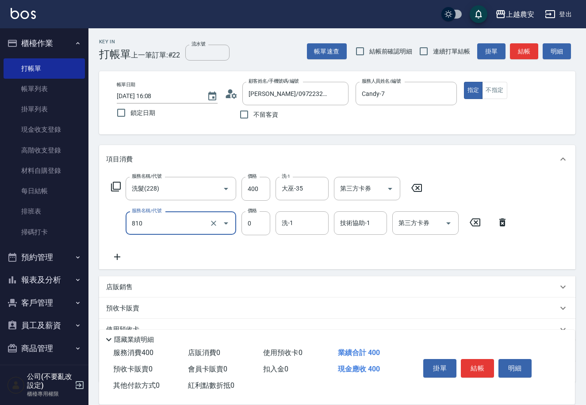
type input "頭皮護髮卡券使用(810)"
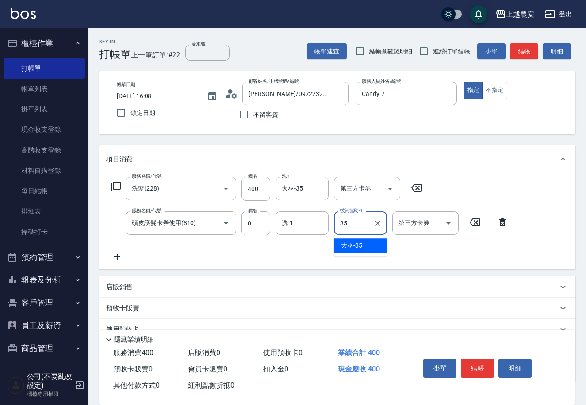
type input "大巫-35"
click at [477, 370] on button "結帳" at bounding box center [477, 368] width 33 height 19
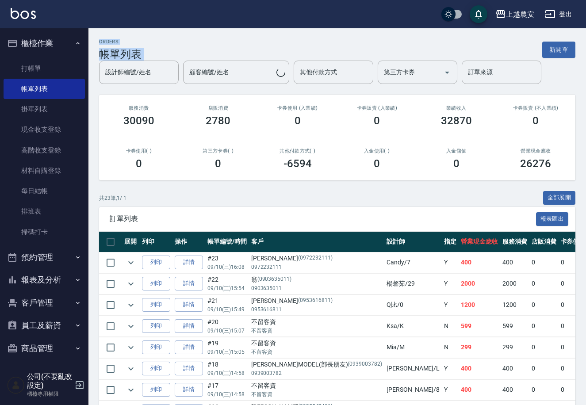
drag, startPoint x: 477, startPoint y: 370, endPoint x: 437, endPoint y: 248, distance: 128.6
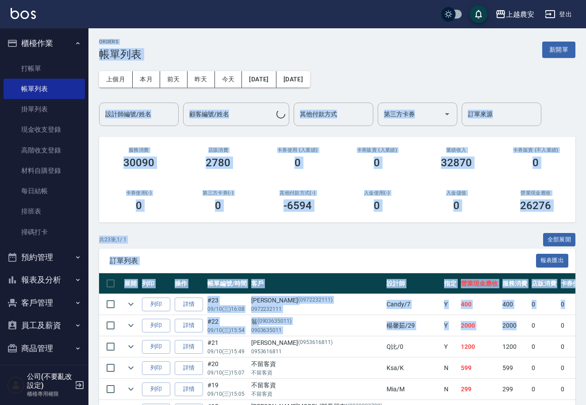
click at [437, 241] on div "共 23 筆, 1 / 1 全部展開" at bounding box center [337, 240] width 476 height 14
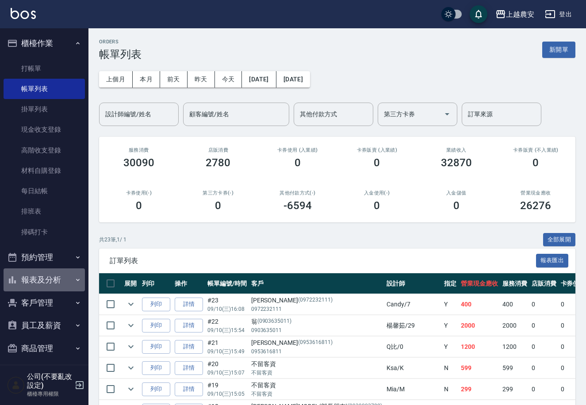
click at [45, 278] on button "報表及分析" at bounding box center [44, 279] width 81 height 23
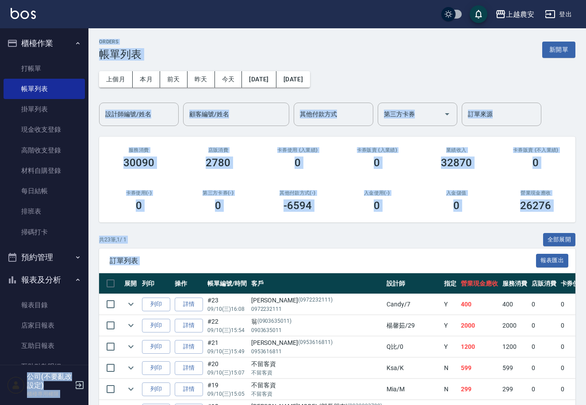
drag, startPoint x: 84, startPoint y: 253, endPoint x: 94, endPoint y: 287, distance: 35.7
click at [99, 303] on div "上越農安 登出 櫃檯作業 打帳單 帳單列表 掛單列表 現金收支登錄 高階收支登錄 材料自購登錄 每日結帳 排班表 掃碼打卡 預約管理 預約管理 單日預約紀錄 …" at bounding box center [293, 408] width 586 height 816
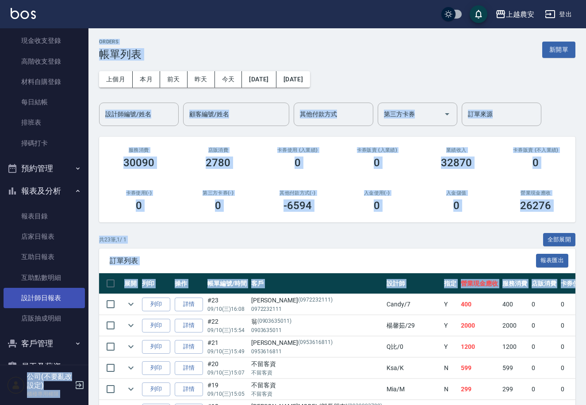
scroll to position [88, 0]
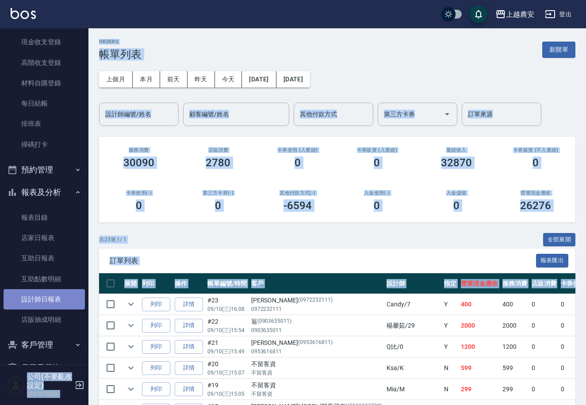
click at [59, 304] on link "設計師日報表" at bounding box center [44, 299] width 81 height 20
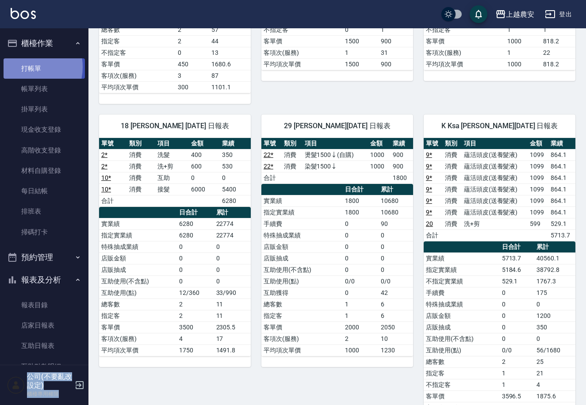
click at [25, 67] on link "打帳單" at bounding box center [44, 68] width 81 height 20
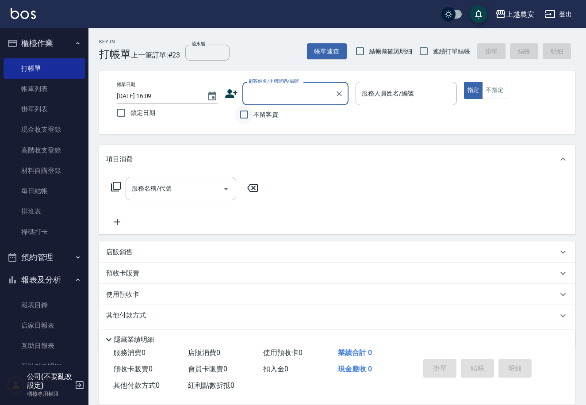
click at [247, 113] on input "不留客資" at bounding box center [244, 114] width 19 height 19
checkbox input "true"
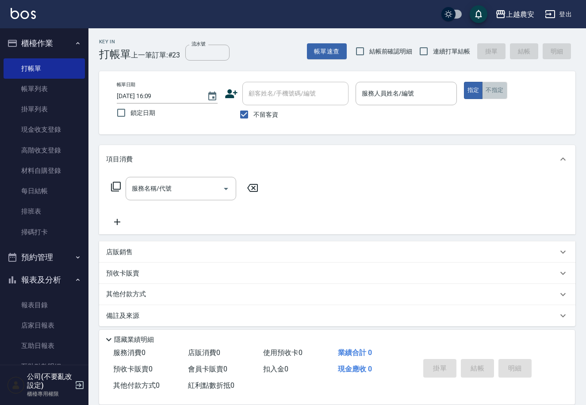
click at [496, 95] on button "不指定" at bounding box center [494, 90] width 25 height 17
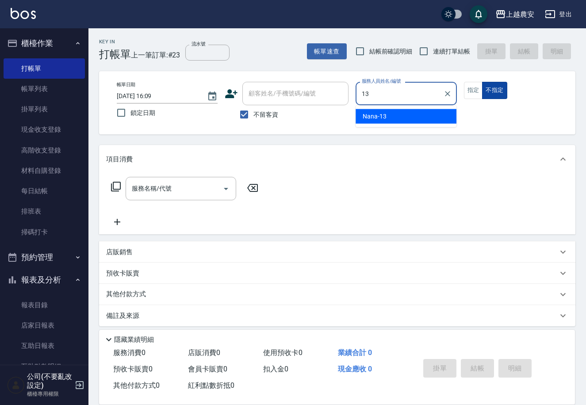
type input "Nana-13"
type button "false"
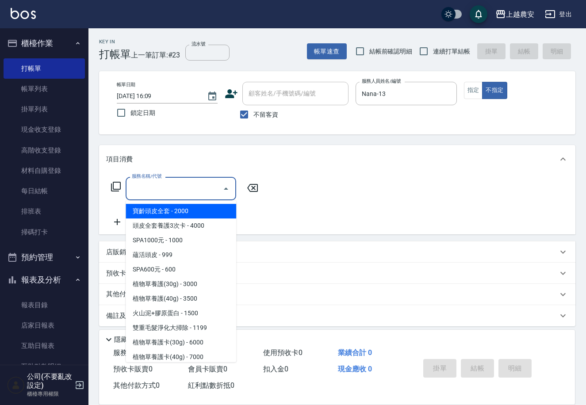
click at [179, 196] on input "服務名稱/代號" at bounding box center [174, 188] width 89 height 15
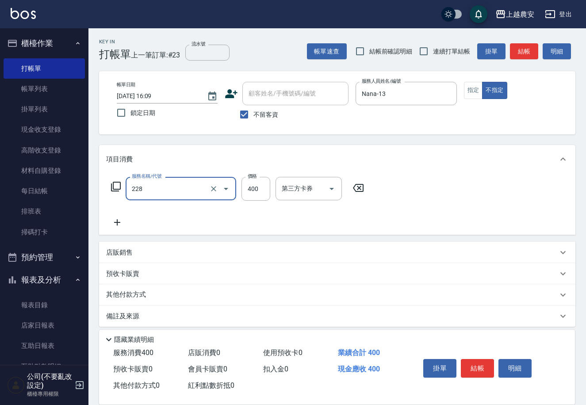
type input "洗髮(228)"
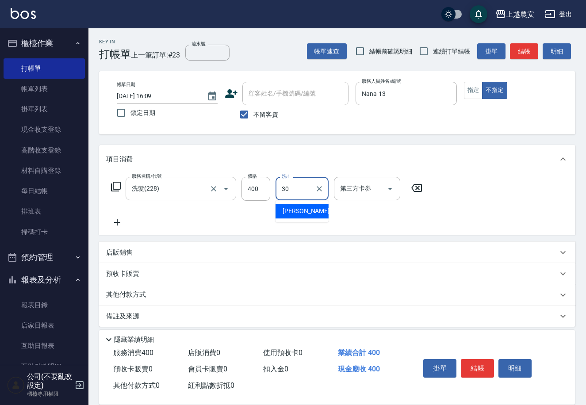
type input "[PERSON_NAME]-30"
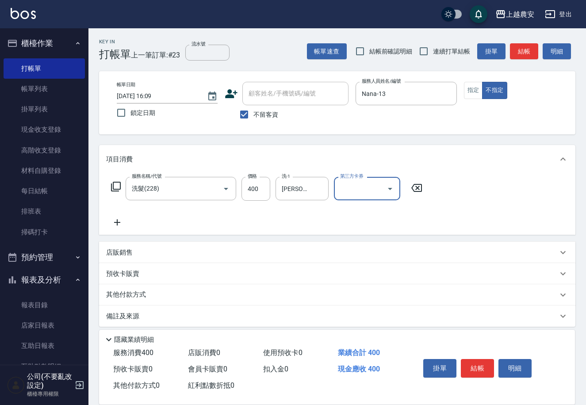
scroll to position [5, 0]
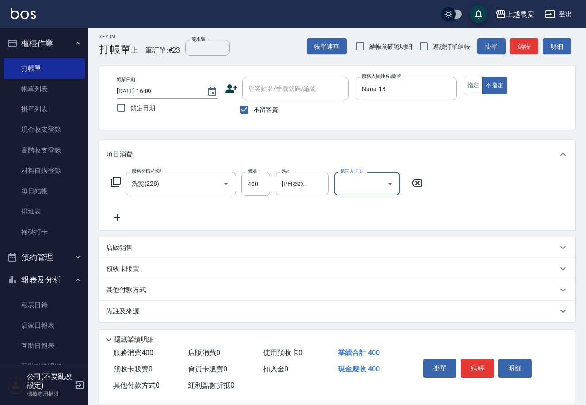
click at [173, 290] on div "其他付款方式" at bounding box center [331, 290] width 451 height 10
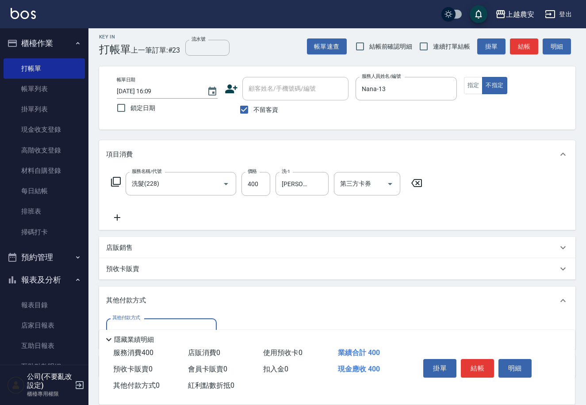
scroll to position [60, 0]
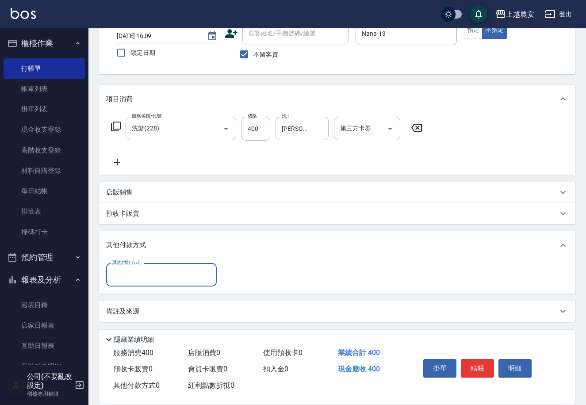
click at [200, 273] on input "其他付款方式" at bounding box center [161, 274] width 103 height 15
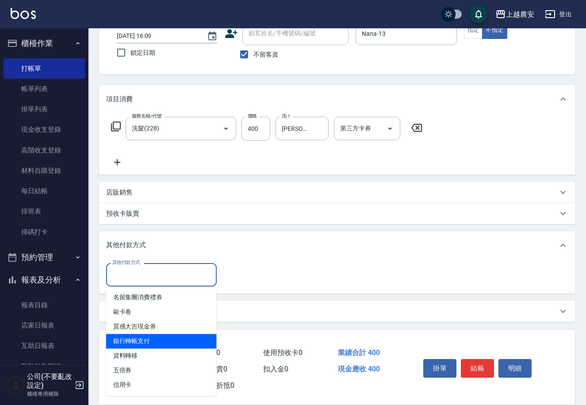
click at [183, 341] on span "銀行轉帳支付" at bounding box center [161, 341] width 111 height 15
type input "銀行轉帳支付"
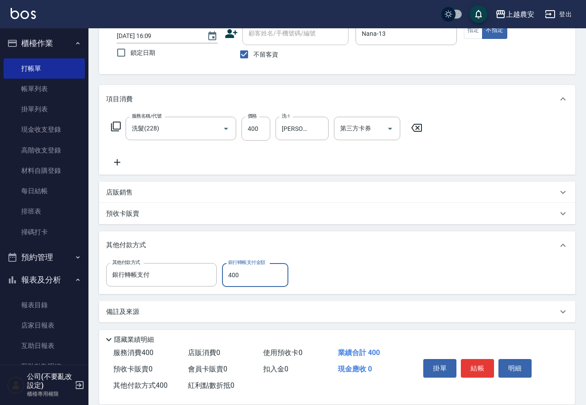
type input "400"
click at [473, 364] on button "結帳" at bounding box center [477, 368] width 33 height 19
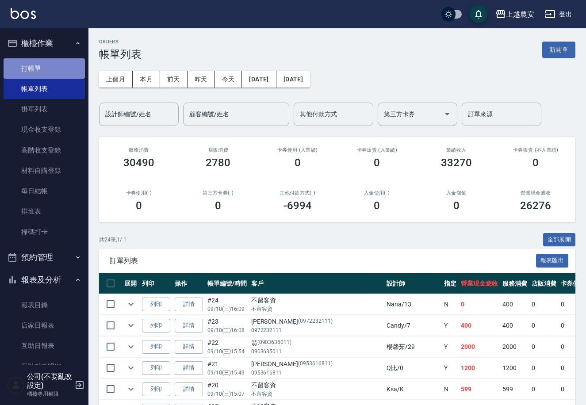
click at [69, 62] on link "打帳單" at bounding box center [44, 68] width 81 height 20
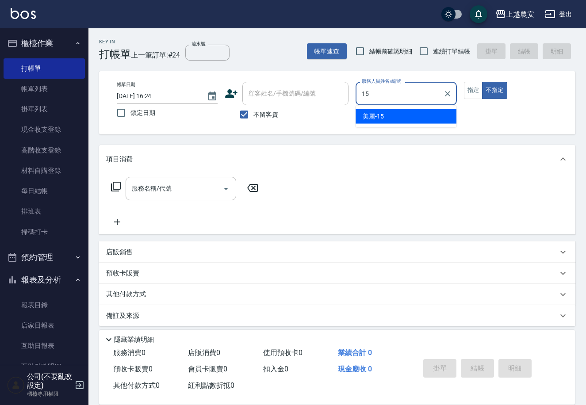
type input "美麗-15"
type button "false"
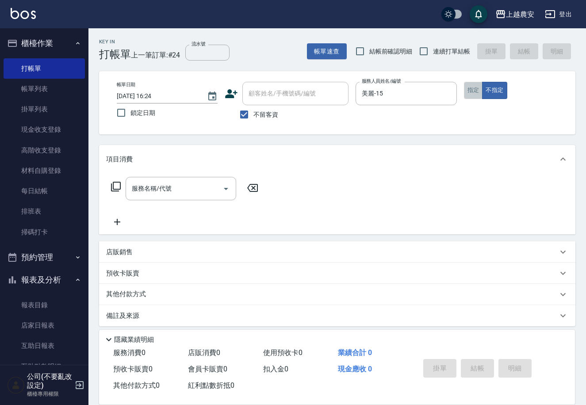
click at [471, 85] on button "指定" at bounding box center [473, 90] width 19 height 17
drag, startPoint x: 200, startPoint y: 193, endPoint x: 202, endPoint y: 188, distance: 4.8
click at [201, 191] on input "服務名稱/代號" at bounding box center [174, 188] width 89 height 15
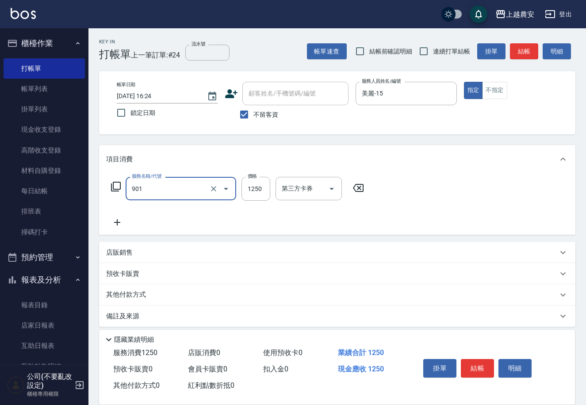
type input "修手指甲(901)"
type input "1000"
click at [478, 368] on button "結帳" at bounding box center [477, 368] width 33 height 19
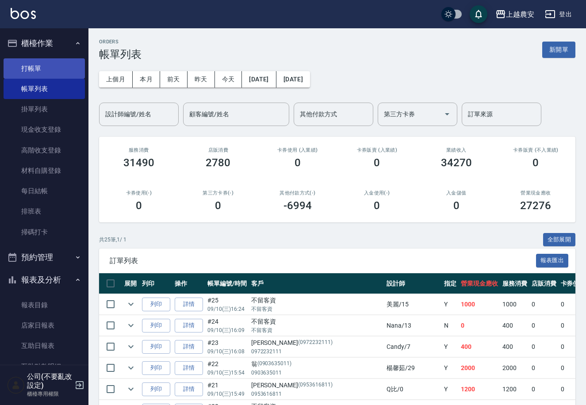
click at [69, 78] on link "打帳單" at bounding box center [44, 68] width 81 height 20
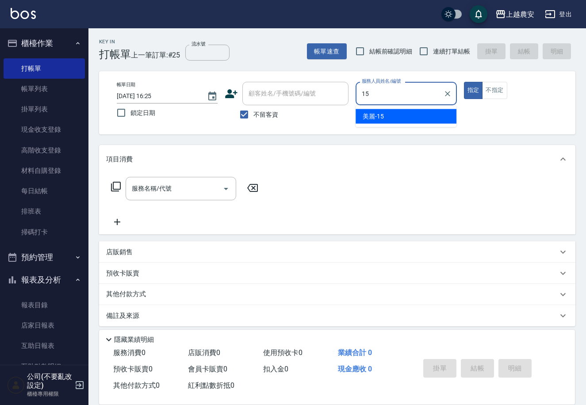
type input "美麗-15"
type button "true"
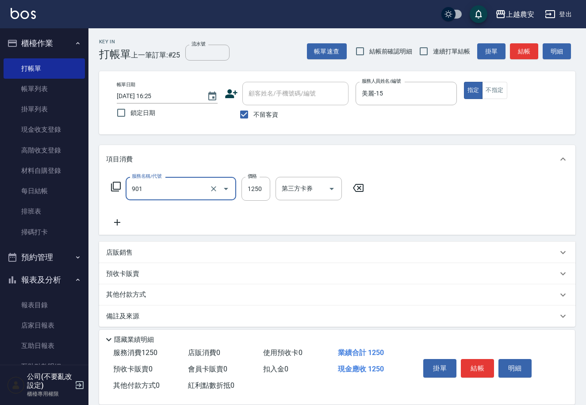
type input "修手指甲(901)"
type input "1500"
click at [481, 365] on button "結帳" at bounding box center [477, 368] width 33 height 19
